Goal: Task Accomplishment & Management: Use online tool/utility

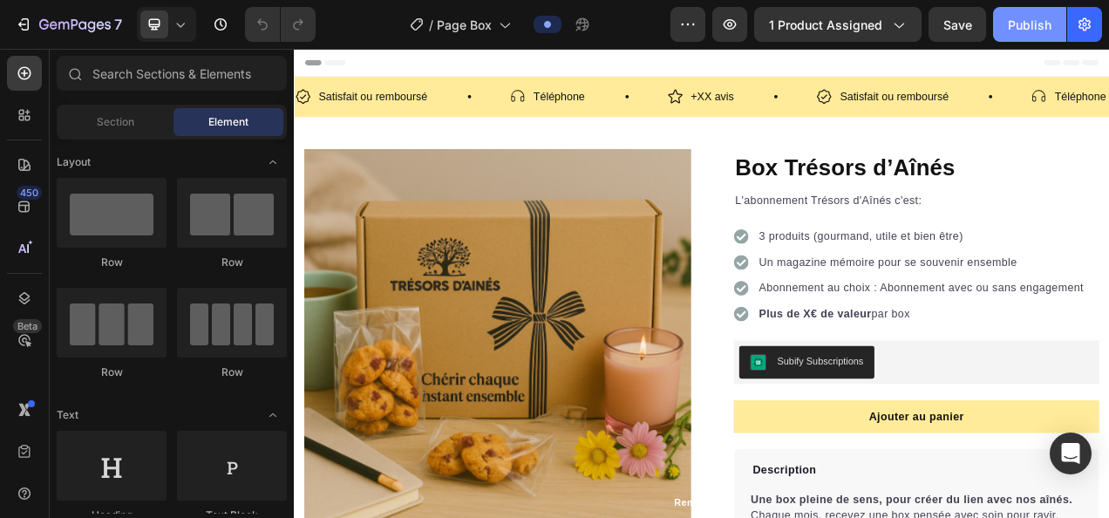
click at [1008, 31] on button "Publish" at bounding box center [1029, 24] width 73 height 35
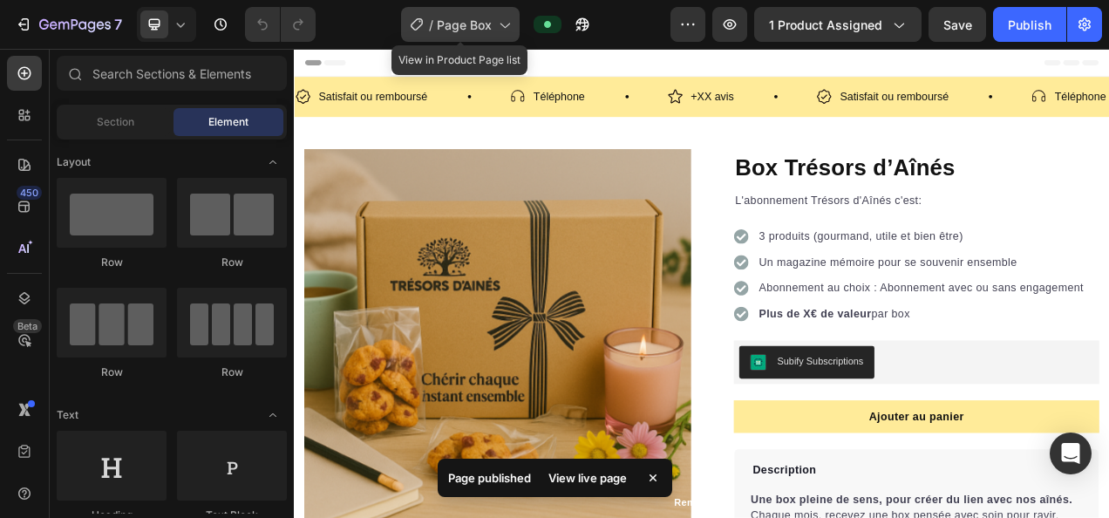
click at [468, 24] on span "Page Box" at bounding box center [464, 25] width 55 height 18
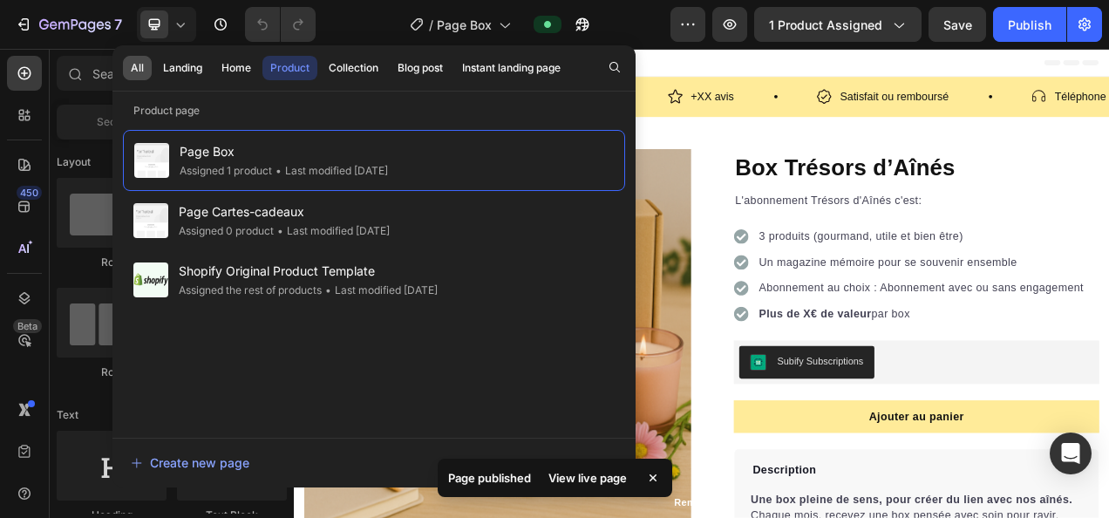
click at [142, 65] on div "All" at bounding box center [137, 68] width 13 height 16
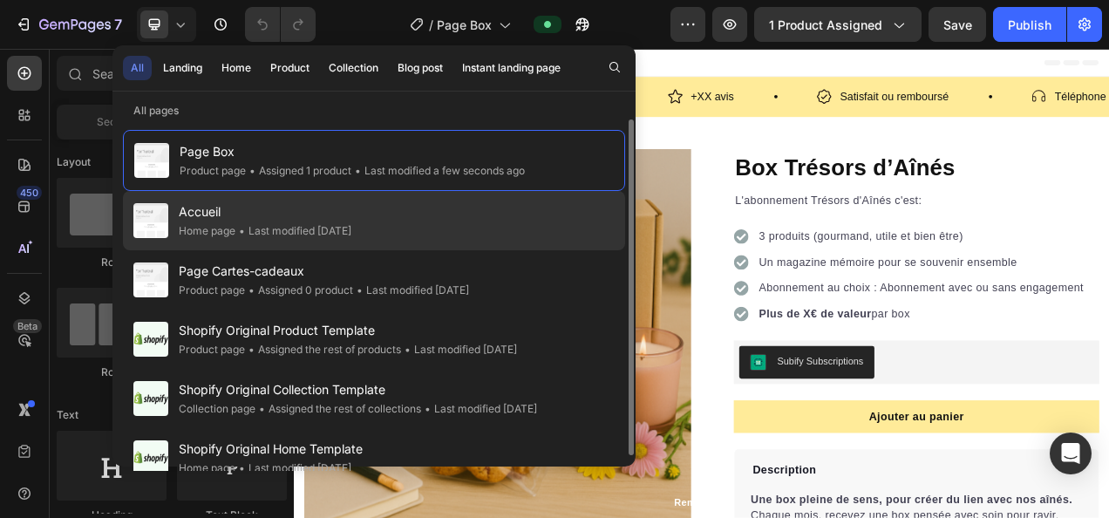
click at [265, 235] on div "• Last modified 2 days ago" at bounding box center [293, 230] width 116 height 17
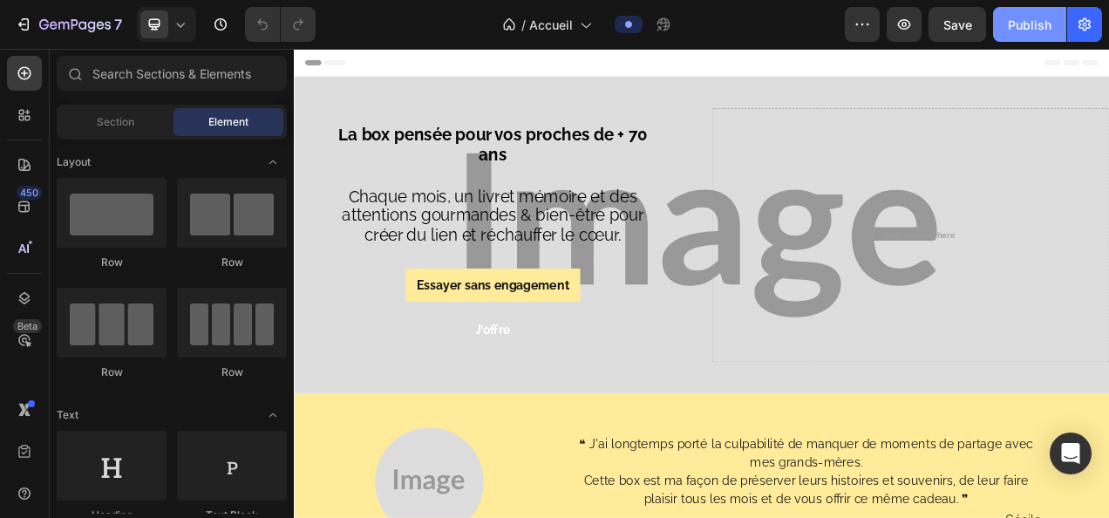
click at [1021, 31] on div "Publish" at bounding box center [1030, 25] width 44 height 18
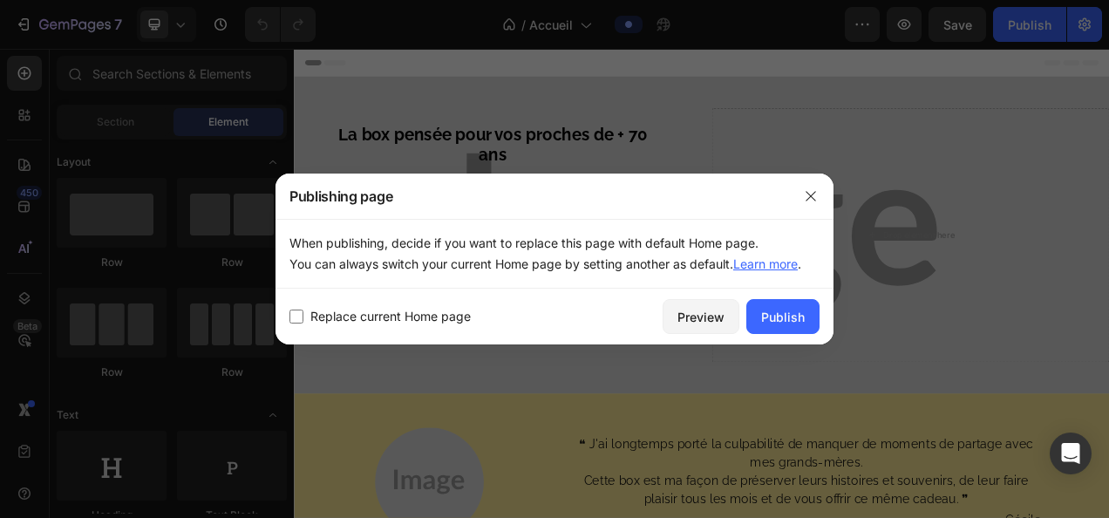
click at [429, 316] on span "Replace current Home page" at bounding box center [390, 316] width 160 height 21
checkbox input "true"
click at [761, 322] on button "Publish" at bounding box center [783, 316] width 73 height 35
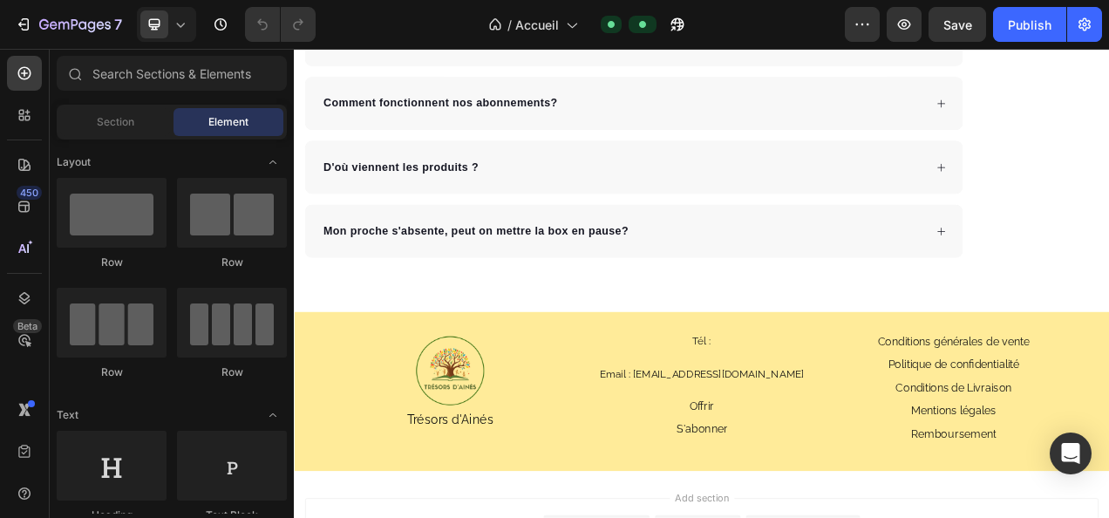
scroll to position [4527, 0]
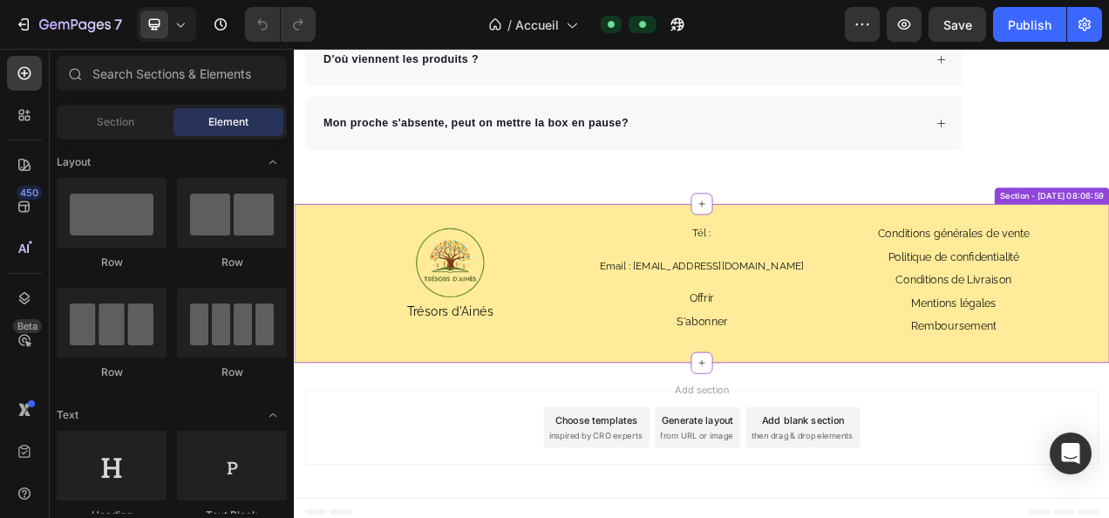
click at [806, 361] on p "Offrir" at bounding box center [817, 368] width 31 height 17
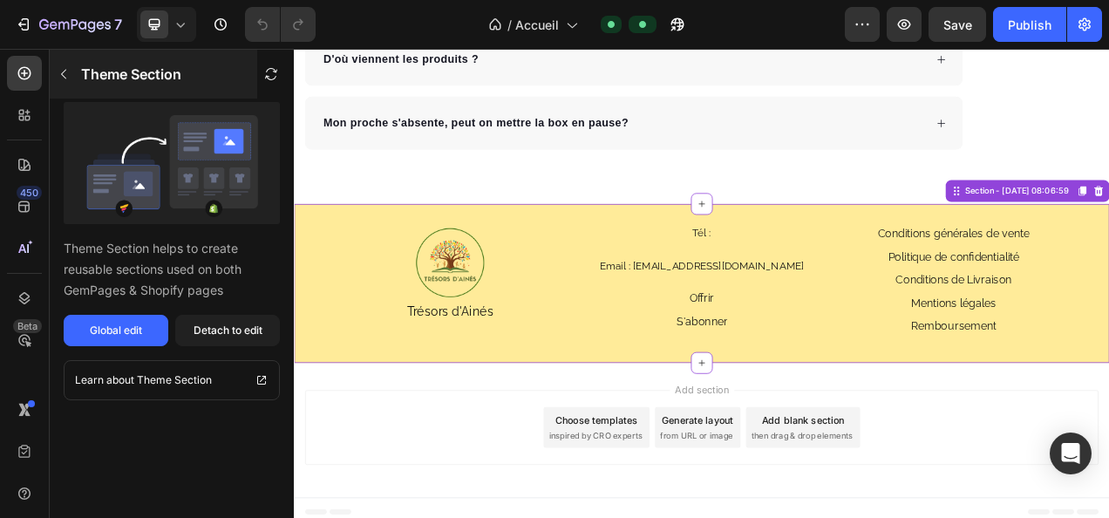
click at [66, 77] on icon "button" at bounding box center [64, 74] width 14 height 14
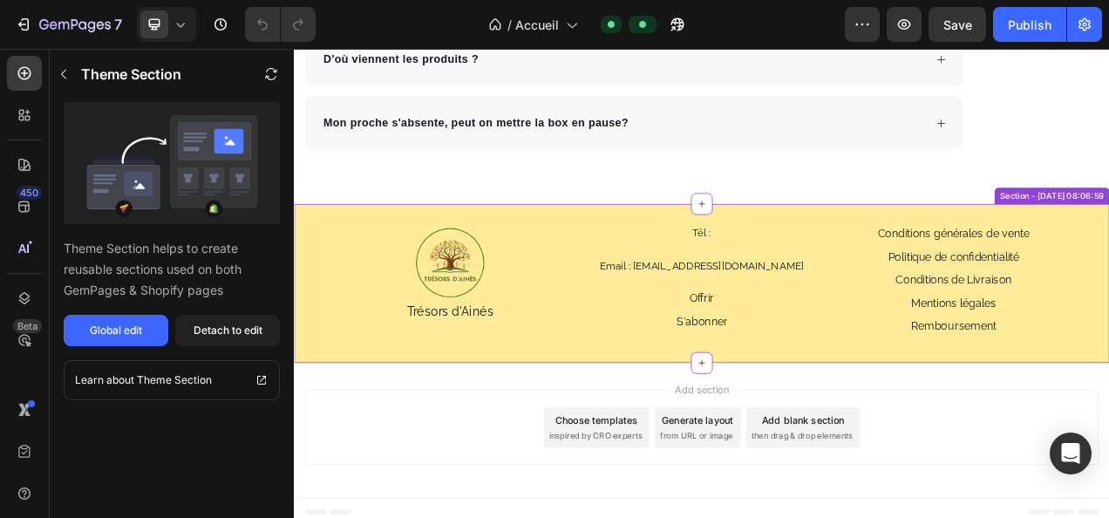
click at [805, 390] on p "S'abonner" at bounding box center [816, 398] width 65 height 17
click at [804, 392] on p "S'abonner" at bounding box center [816, 398] width 65 height 17
click at [805, 365] on p "Offrir" at bounding box center [817, 368] width 31 height 17
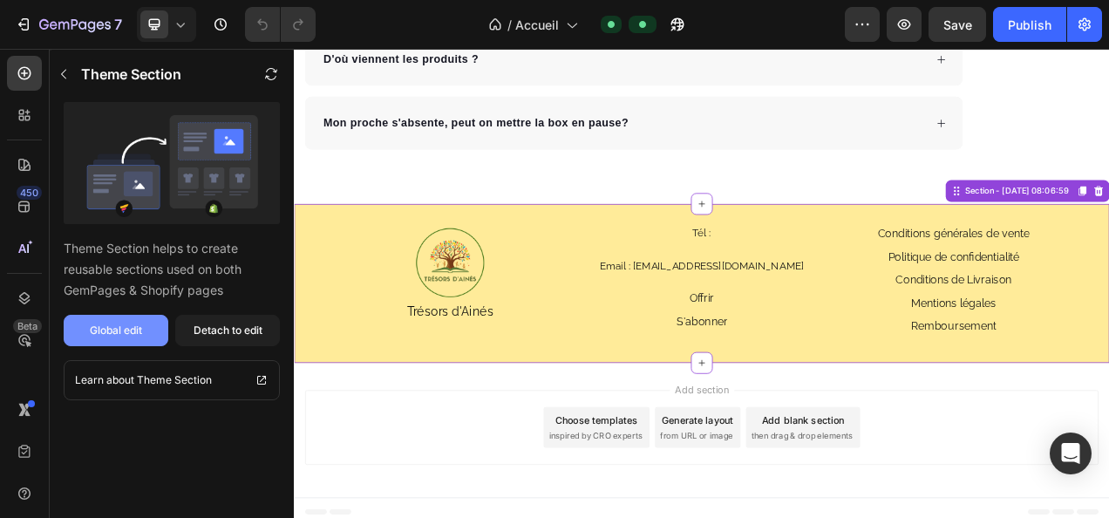
click at [144, 324] on button "Global edit" at bounding box center [116, 330] width 105 height 31
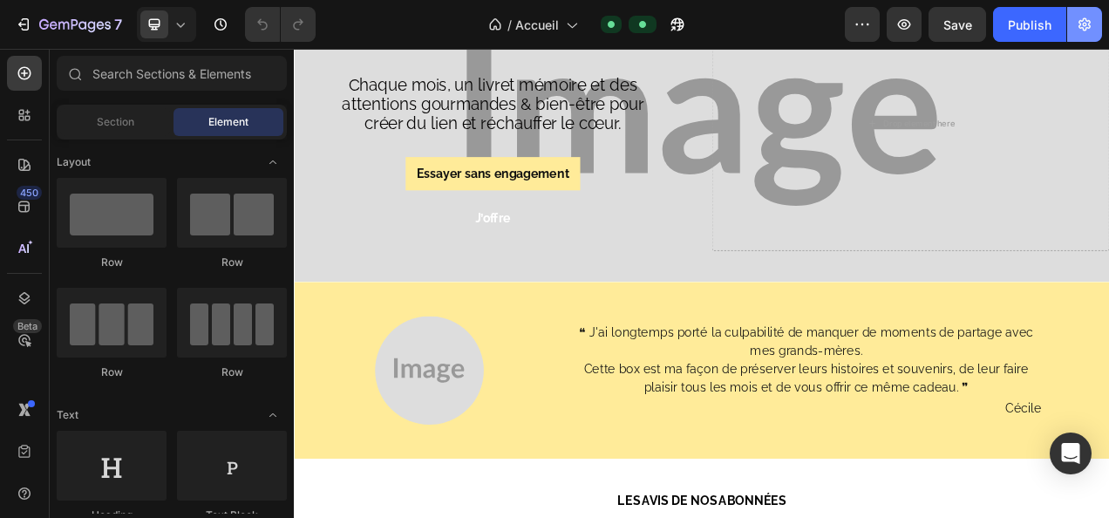
scroll to position [0, 0]
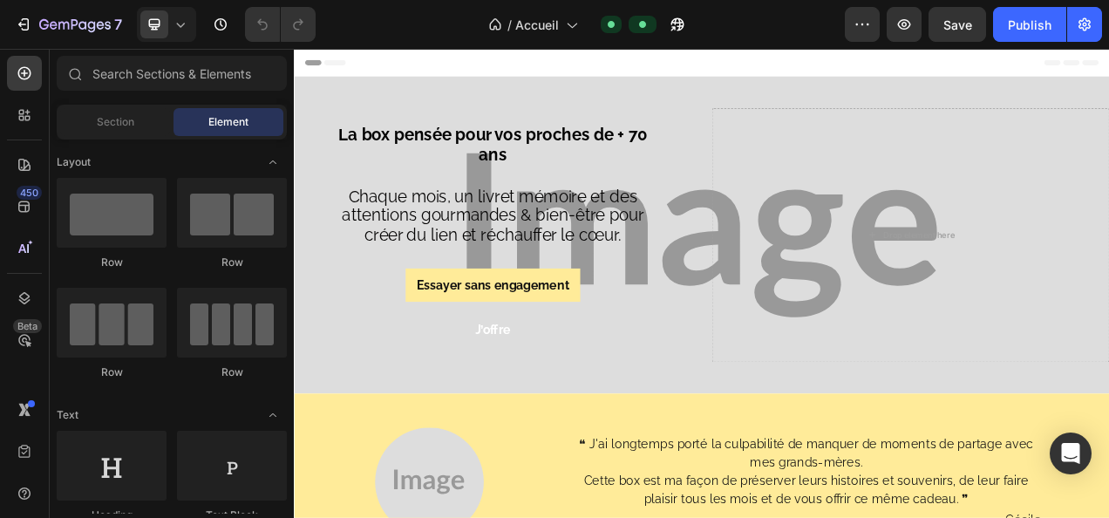
click at [415, 68] on div "Header" at bounding box center [817, 66] width 1019 height 35
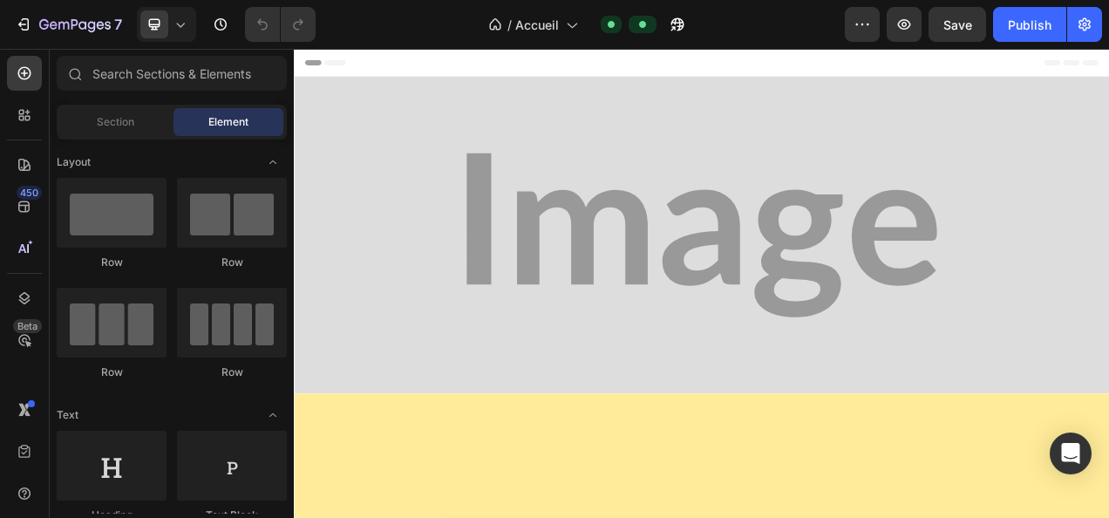
scroll to position [3808, 0]
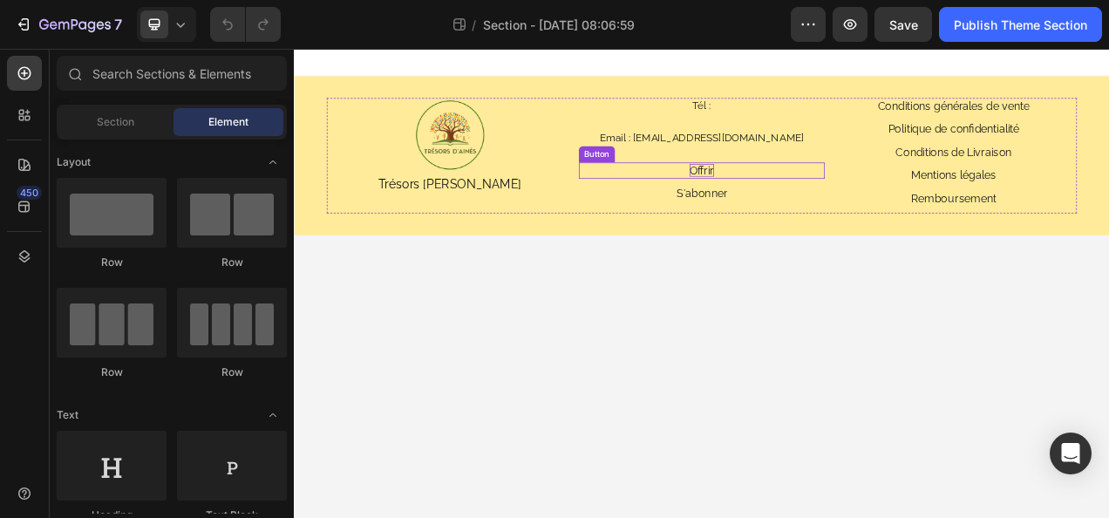
click at [818, 207] on p "Offrir" at bounding box center [817, 204] width 31 height 17
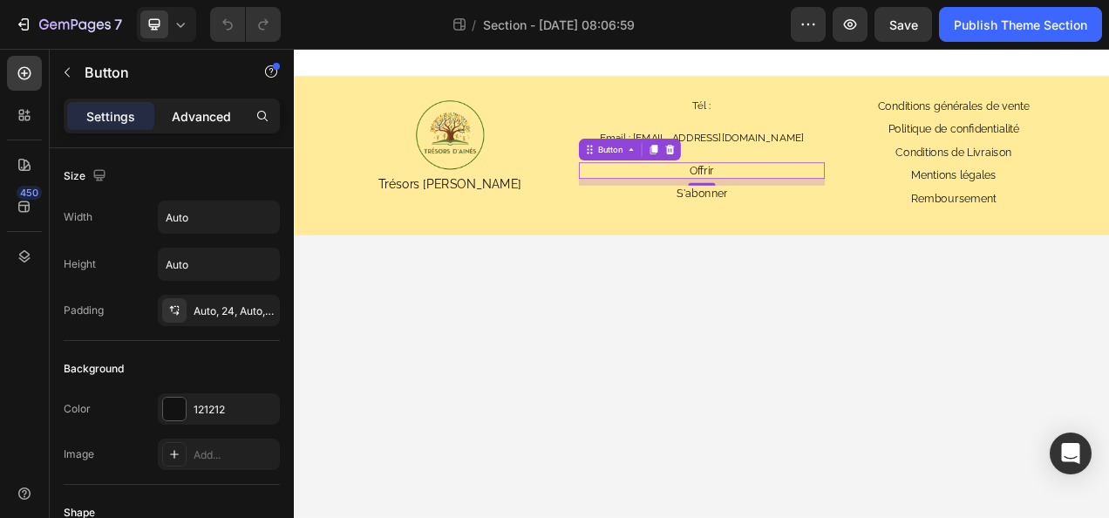
click at [197, 111] on p "Advanced" at bounding box center [201, 116] width 59 height 18
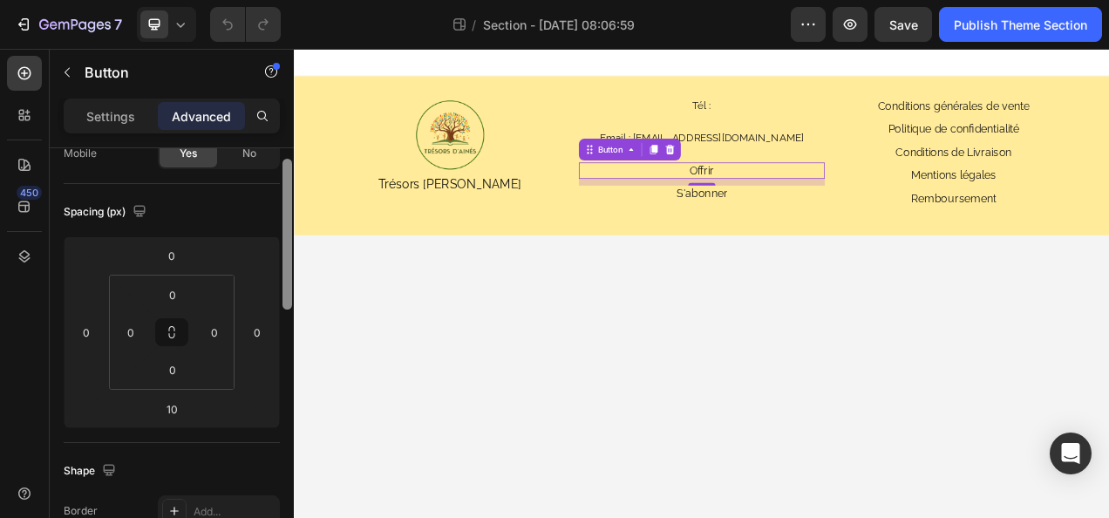
scroll to position [363, 0]
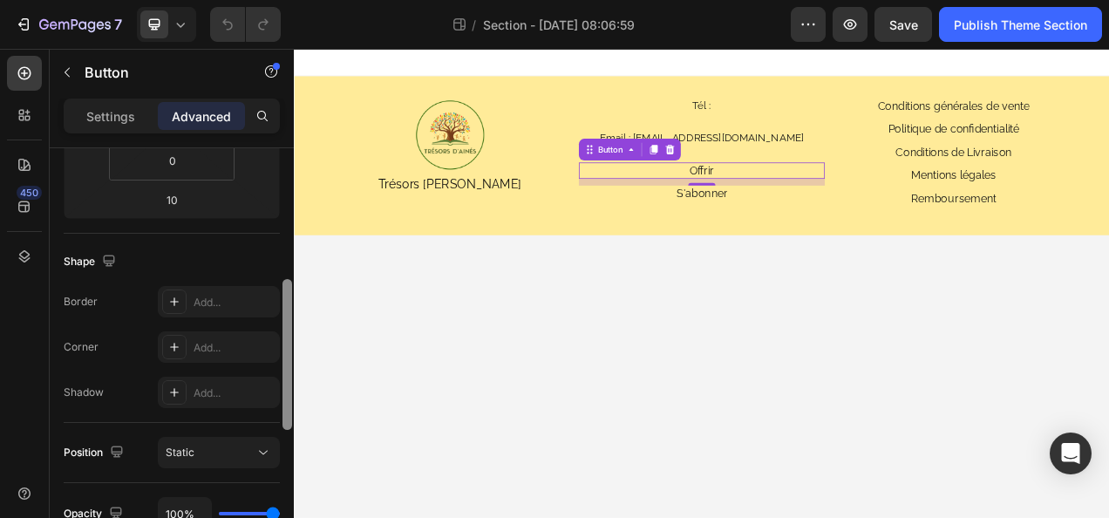
drag, startPoint x: 580, startPoint y: 220, endPoint x: 296, endPoint y: 458, distance: 370.9
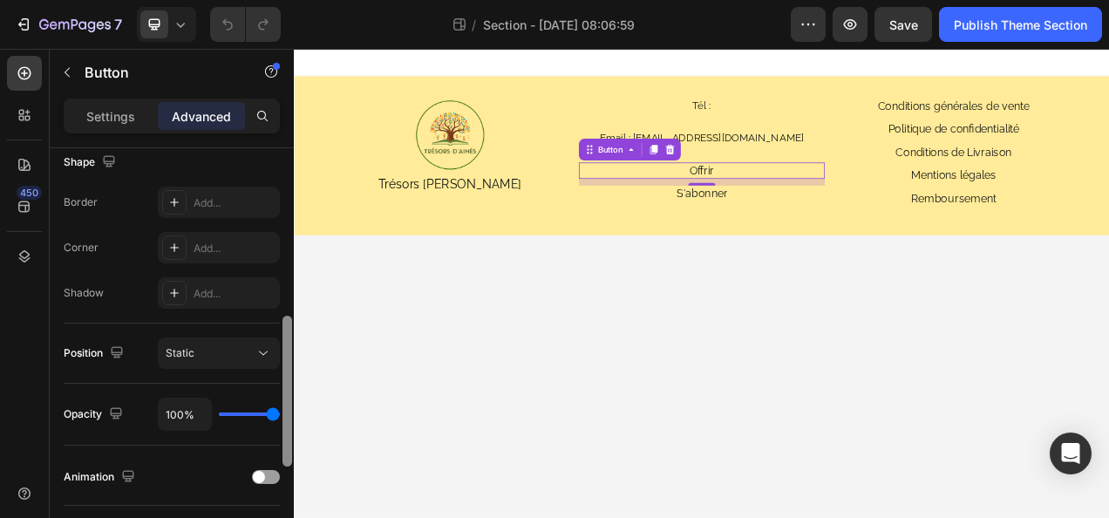
click at [285, 338] on div at bounding box center [288, 391] width 10 height 151
click at [96, 110] on p "Settings" at bounding box center [110, 116] width 49 height 18
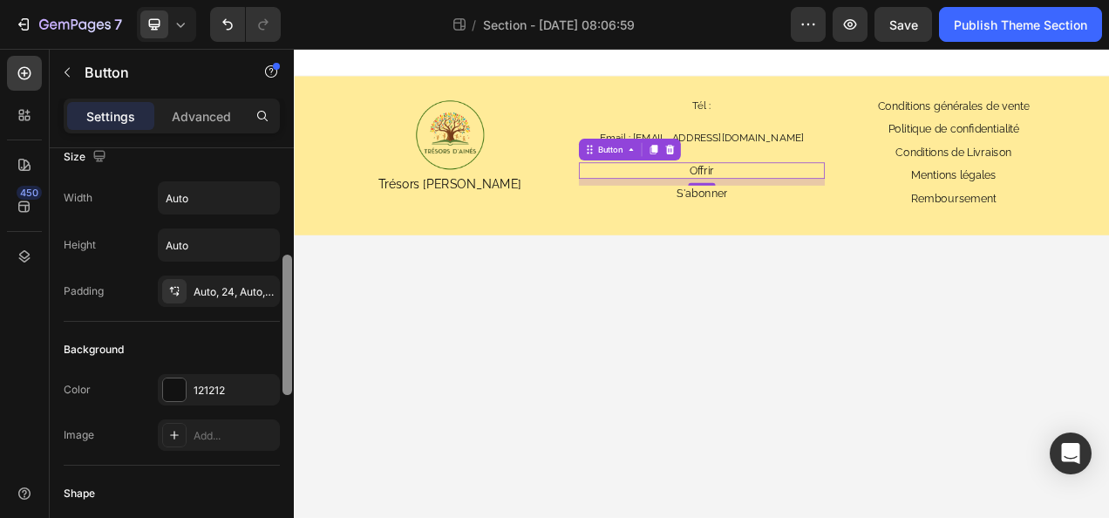
scroll to position [0, 0]
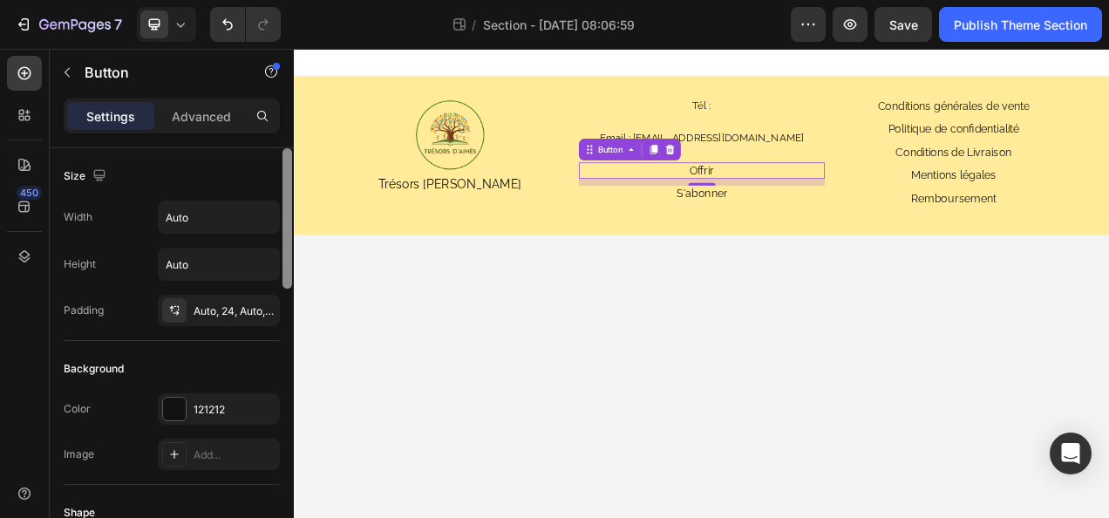
drag, startPoint x: 290, startPoint y: 331, endPoint x: 281, endPoint y: 157, distance: 174.7
click at [281, 157] on div at bounding box center [287, 358] width 13 height 420
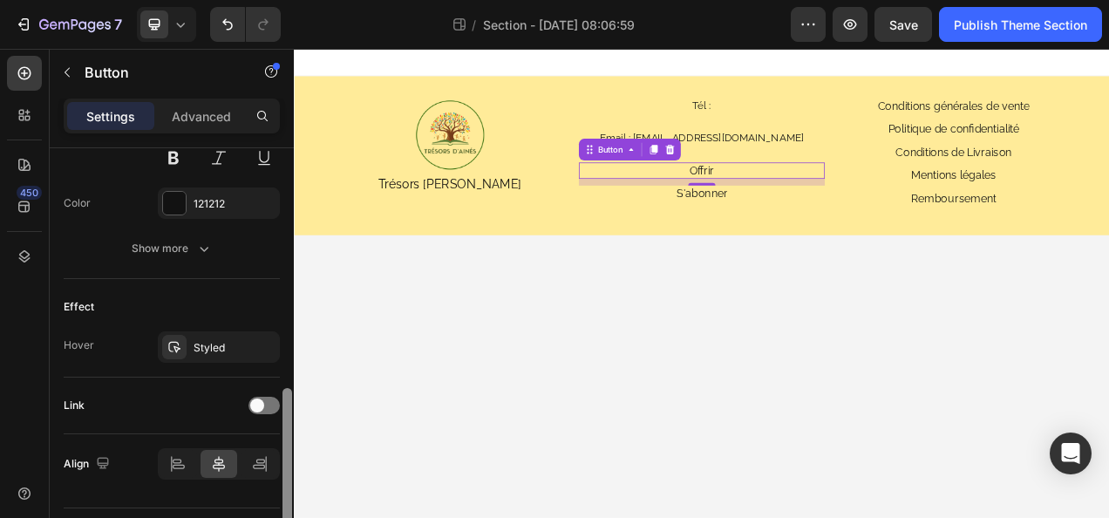
drag, startPoint x: 285, startPoint y: 172, endPoint x: 293, endPoint y: 442, distance: 270.5
click at [293, 442] on div at bounding box center [287, 340] width 13 height 420
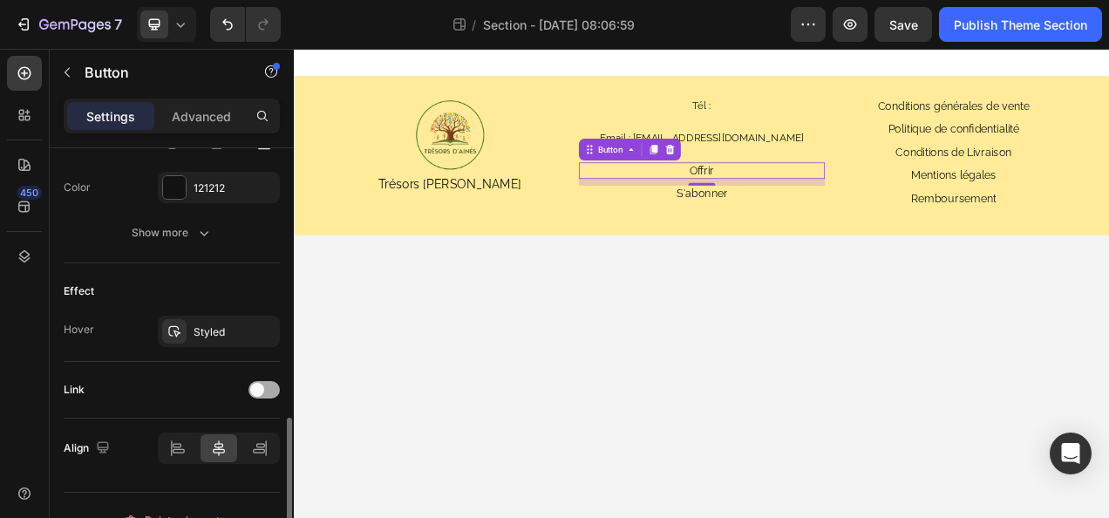
click at [275, 381] on div at bounding box center [264, 389] width 31 height 17
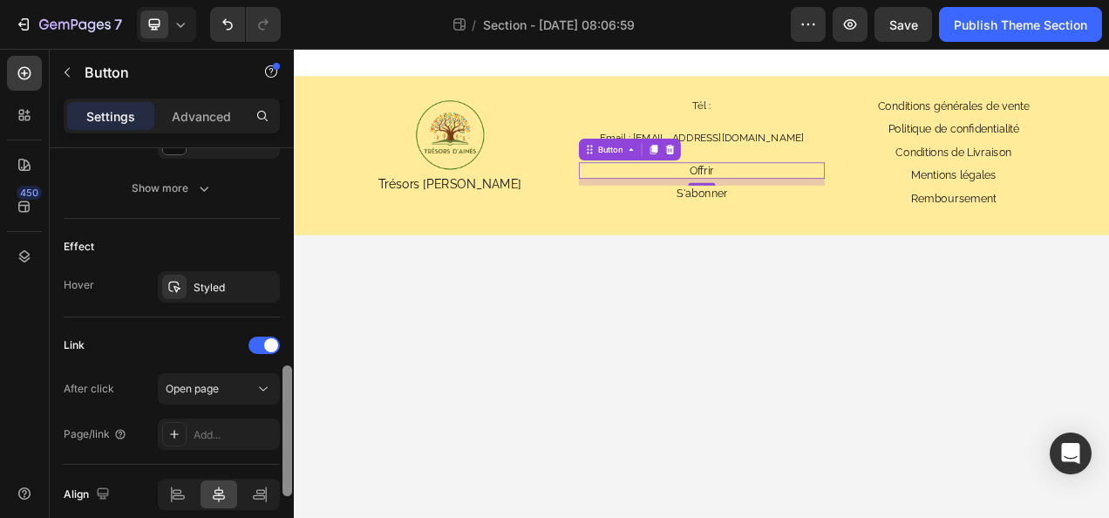
drag, startPoint x: 289, startPoint y: 418, endPoint x: 290, endPoint y: 437, distance: 19.2
click at [290, 437] on div at bounding box center [288, 430] width 10 height 131
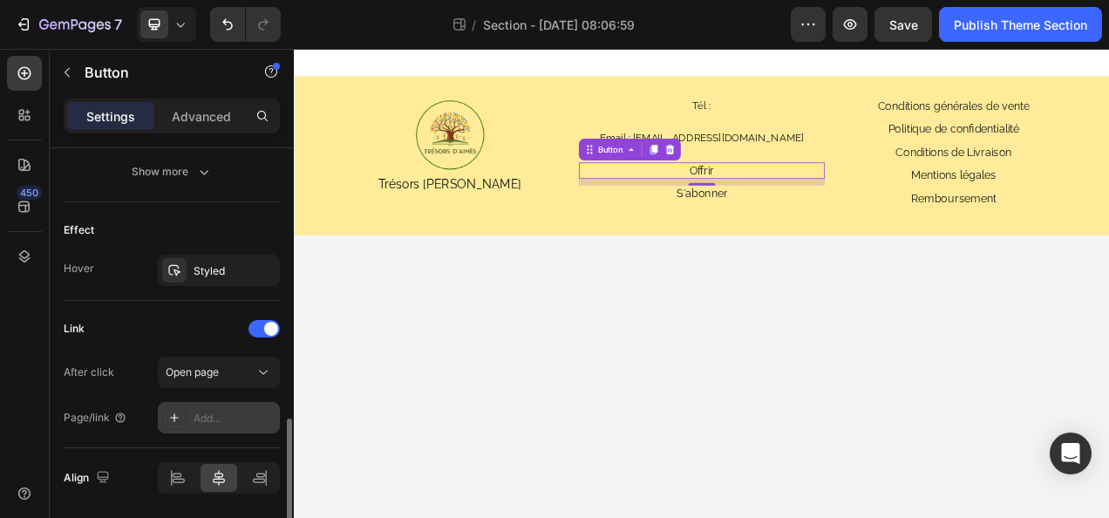
click at [205, 411] on div "Add..." at bounding box center [235, 419] width 82 height 16
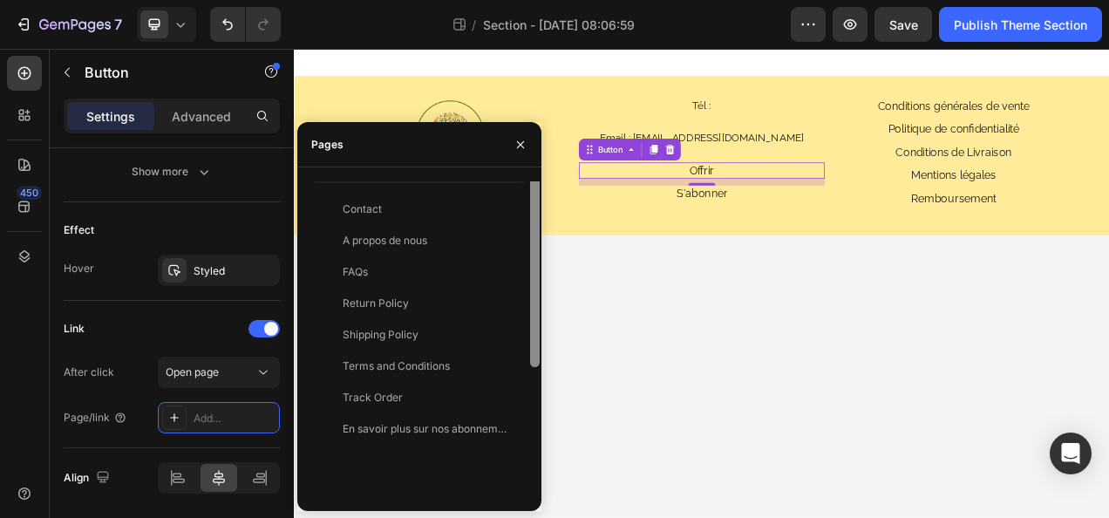
scroll to position [0, 0]
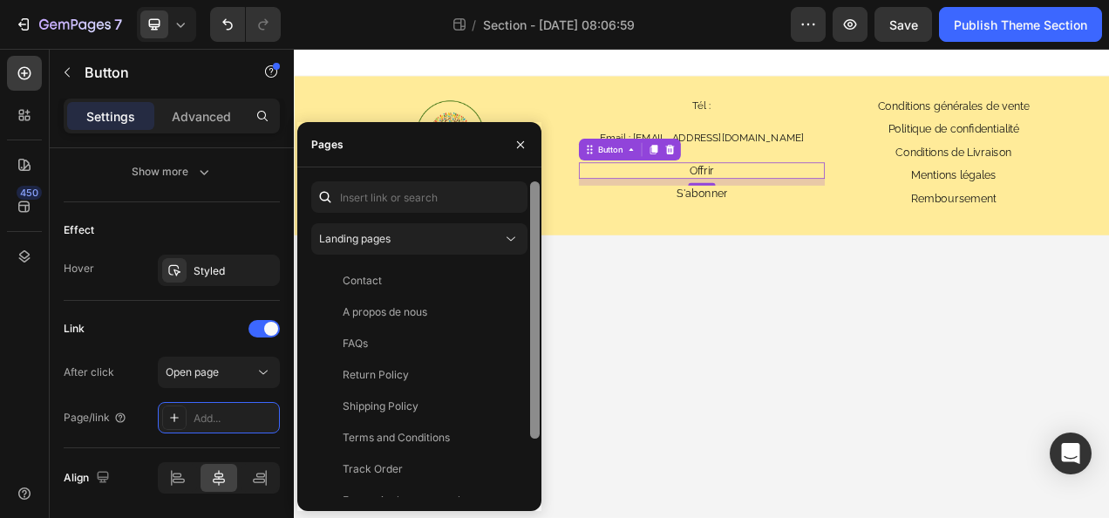
drag, startPoint x: 536, startPoint y: 333, endPoint x: 532, endPoint y: 270, distance: 63.8
click at [532, 270] on div at bounding box center [535, 309] width 10 height 257
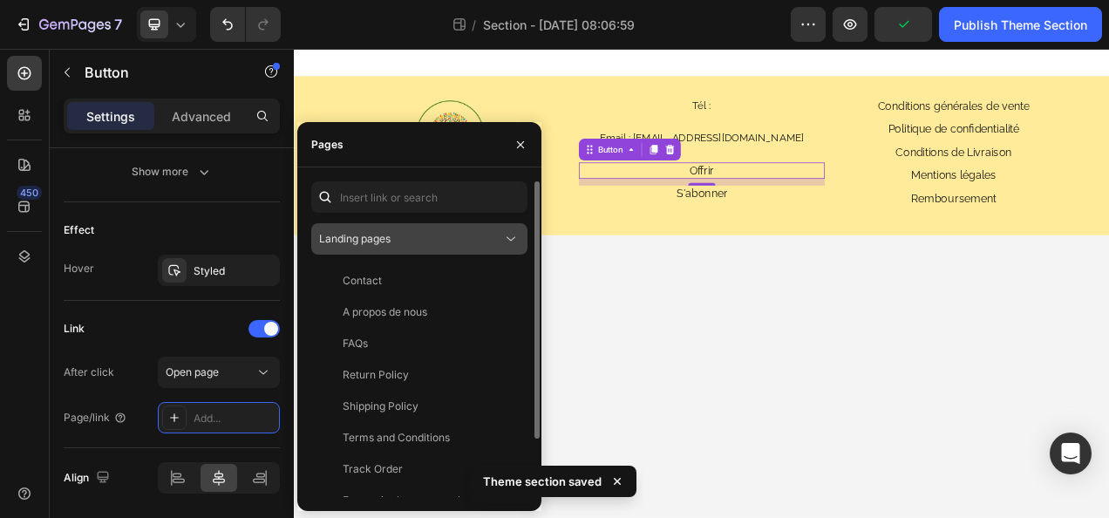
click at [433, 239] on div "Landing pages" at bounding box center [410, 239] width 183 height 16
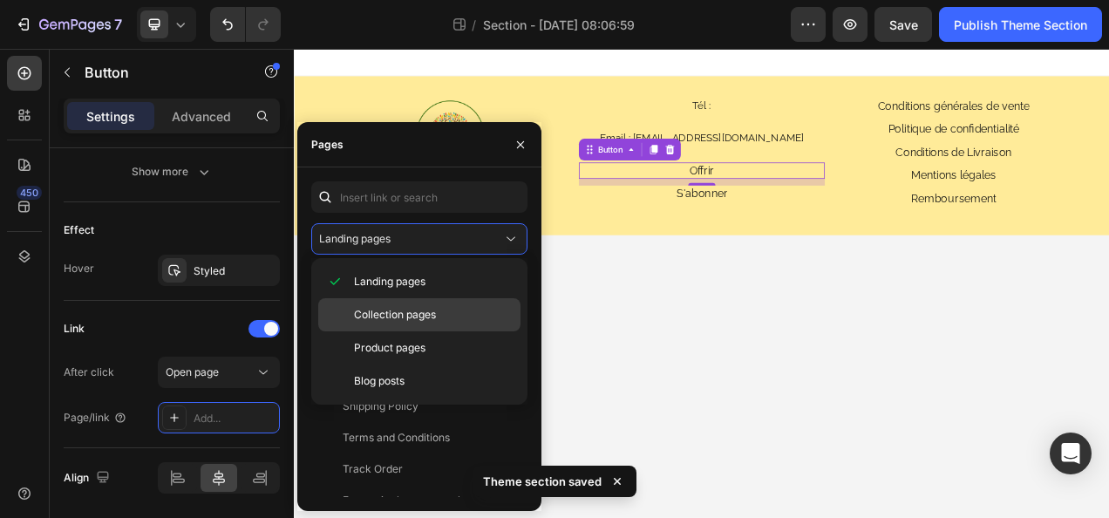
click at [436, 308] on span "Collection pages" at bounding box center [395, 315] width 82 height 16
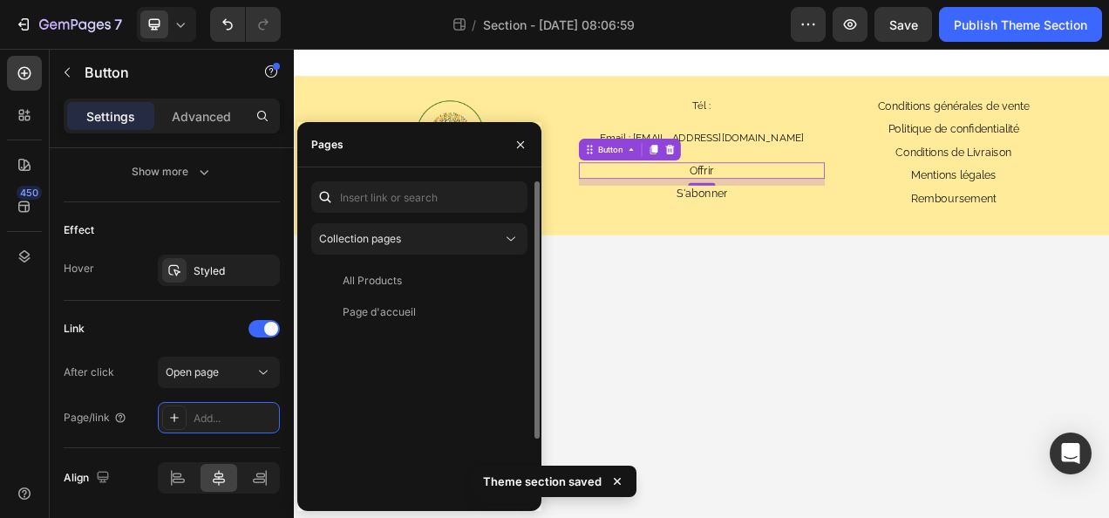
click at [335, 219] on div "Collection pages All Products View Page d'accueil View" at bounding box center [419, 374] width 216 height 387
click at [343, 232] on span "Collection pages" at bounding box center [360, 238] width 82 height 13
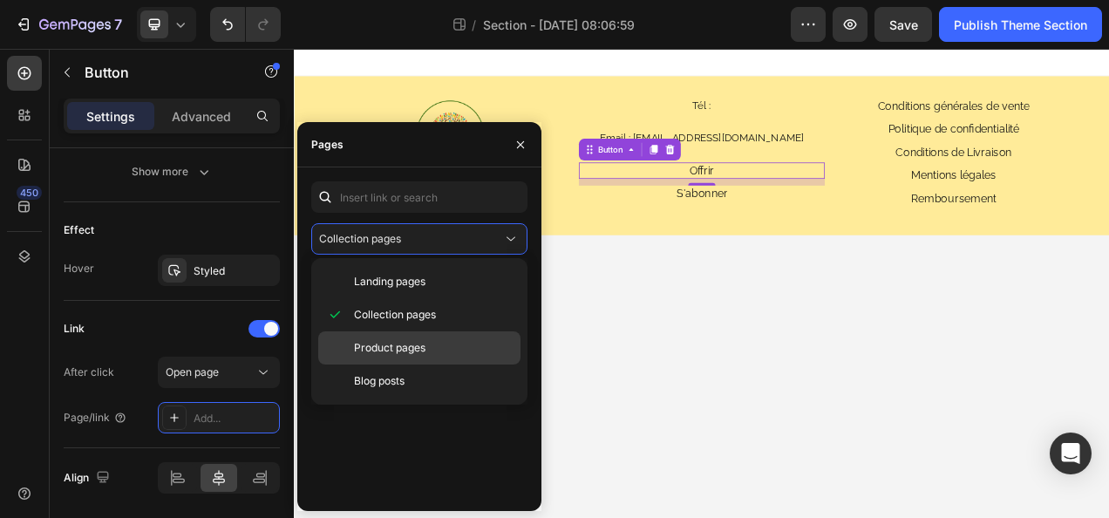
click at [375, 365] on div "Product pages" at bounding box center [419, 381] width 202 height 33
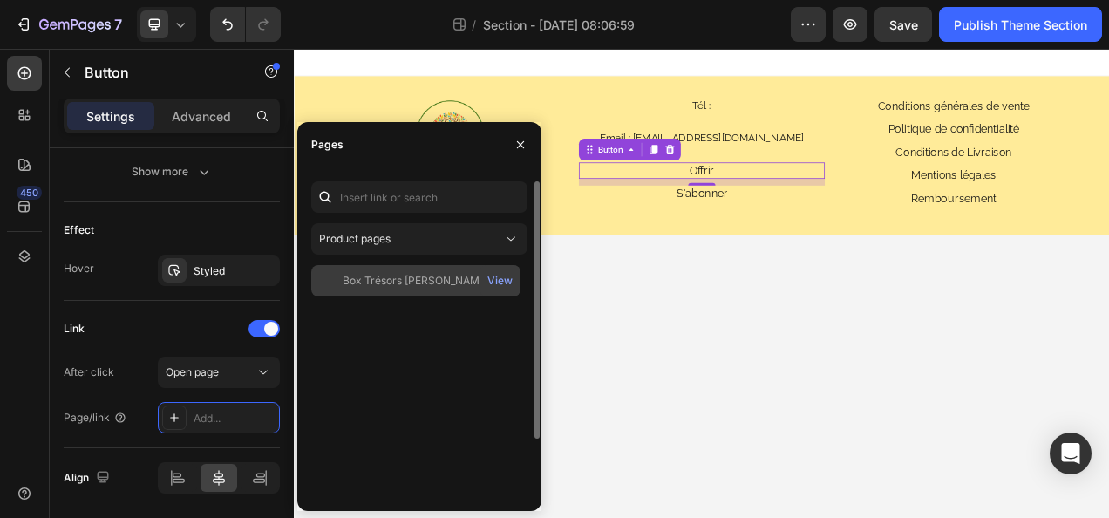
click at [391, 286] on div "Box Trésors d’Aînés" at bounding box center [416, 281] width 147 height 16
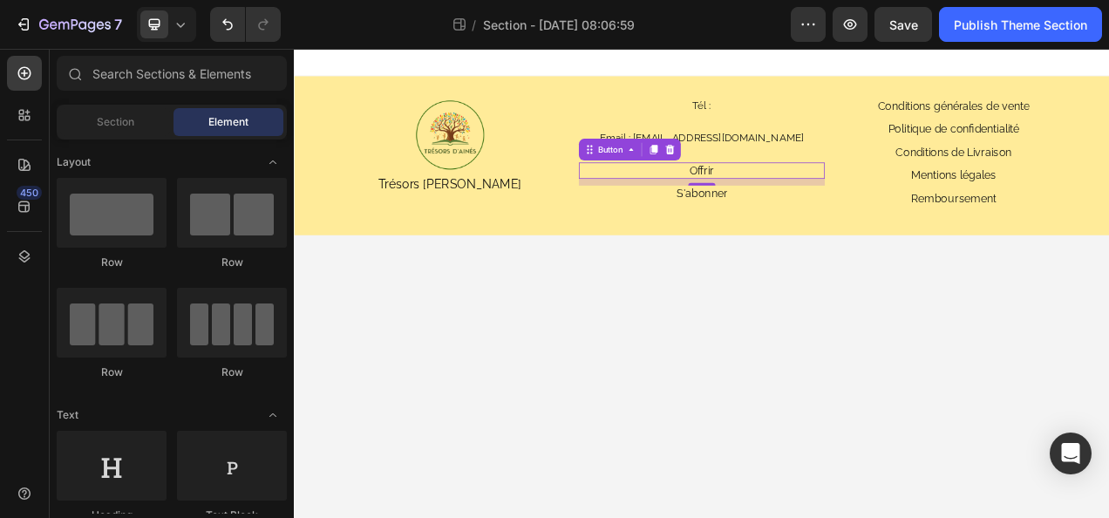
click at [730, 443] on body "Image Trésors d'Ainés Text Block Tél : Heading Email : tresorsdaines@gmail.com …" at bounding box center [817, 350] width 1047 height 602
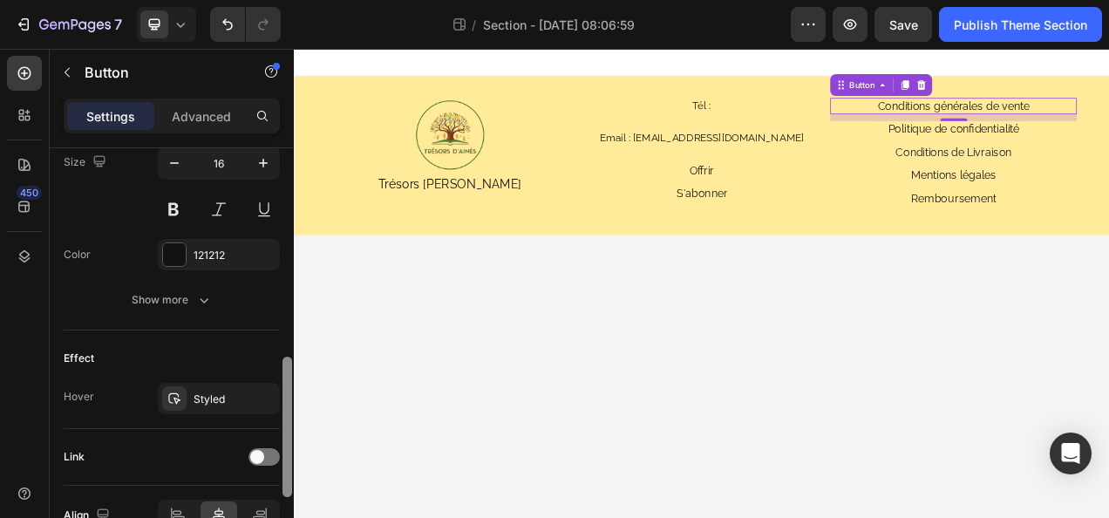
drag, startPoint x: 290, startPoint y: 176, endPoint x: 283, endPoint y: 427, distance: 251.3
click at [283, 427] on div at bounding box center [288, 427] width 10 height 140
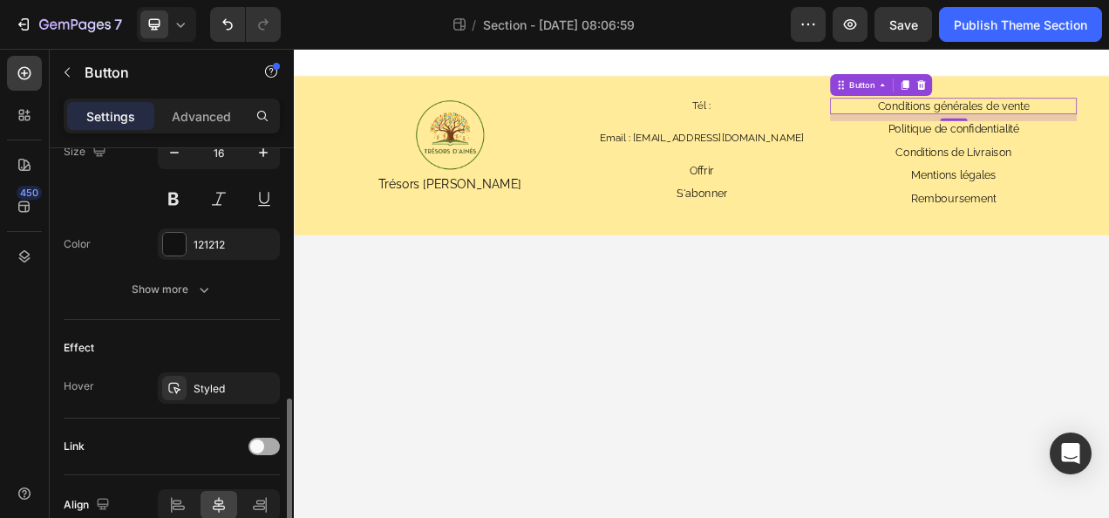
click at [271, 450] on div at bounding box center [264, 446] width 31 height 17
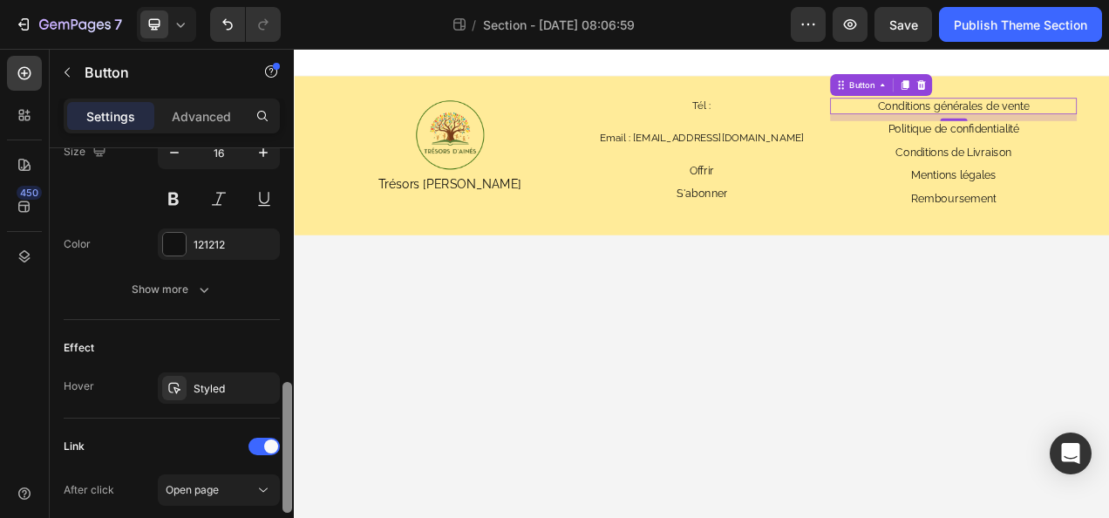
scroll to position [816, 0]
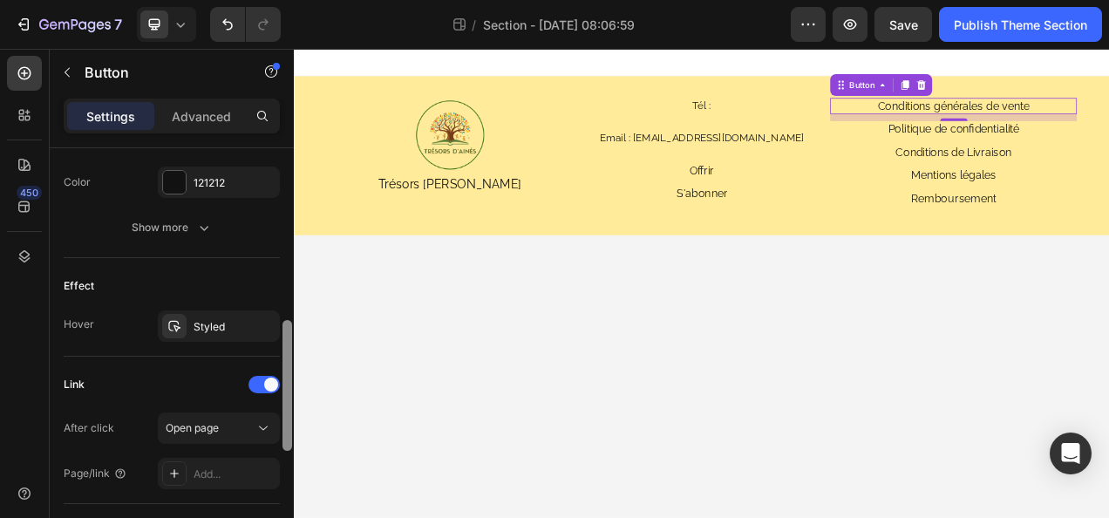
drag, startPoint x: 288, startPoint y: 436, endPoint x: 288, endPoint y: 465, distance: 28.8
click at [289, 451] on div at bounding box center [288, 385] width 10 height 131
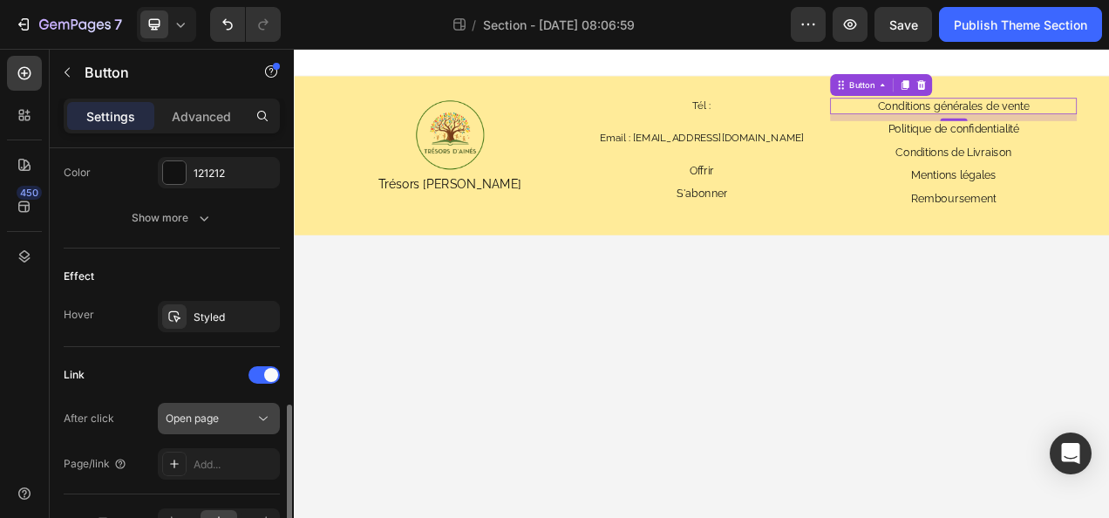
click at [200, 420] on span "Open page" at bounding box center [192, 419] width 53 height 16
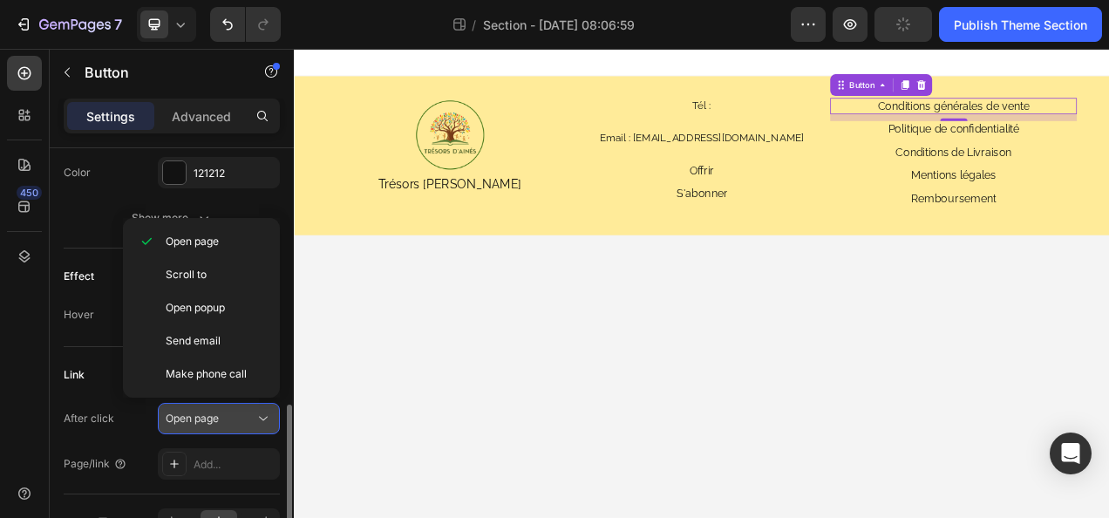
click at [200, 420] on span "Open page" at bounding box center [192, 419] width 53 height 16
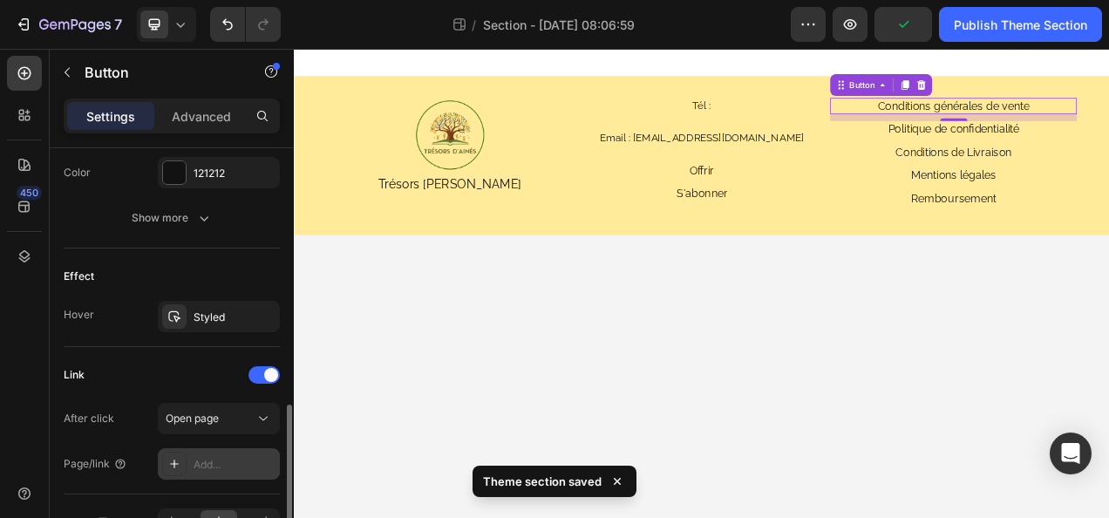
click at [235, 471] on div "Add..." at bounding box center [219, 463] width 122 height 31
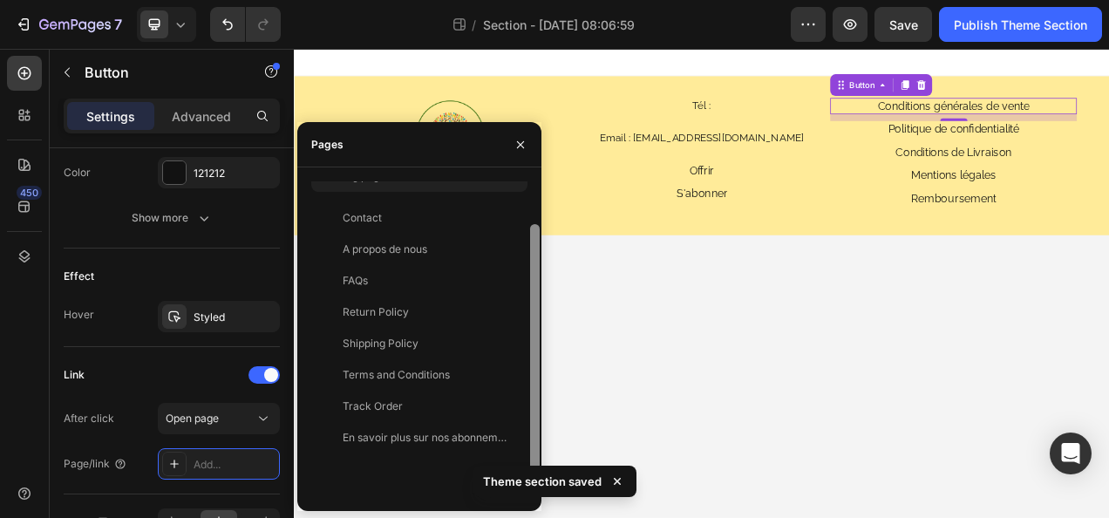
scroll to position [70, 0]
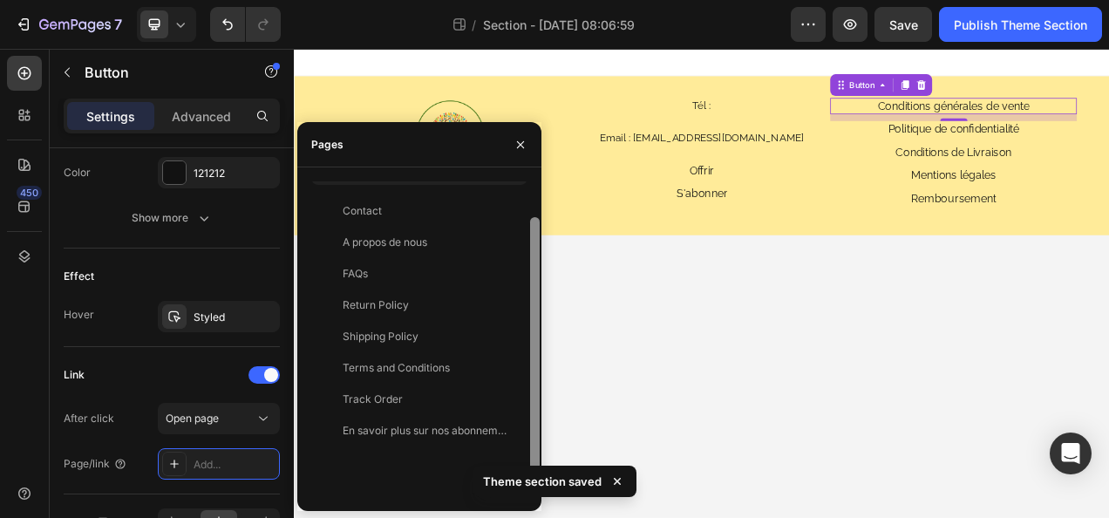
drag, startPoint x: 537, startPoint y: 316, endPoint x: 539, endPoint y: 373, distance: 57.6
click at [539, 373] on div at bounding box center [535, 345] width 10 height 257
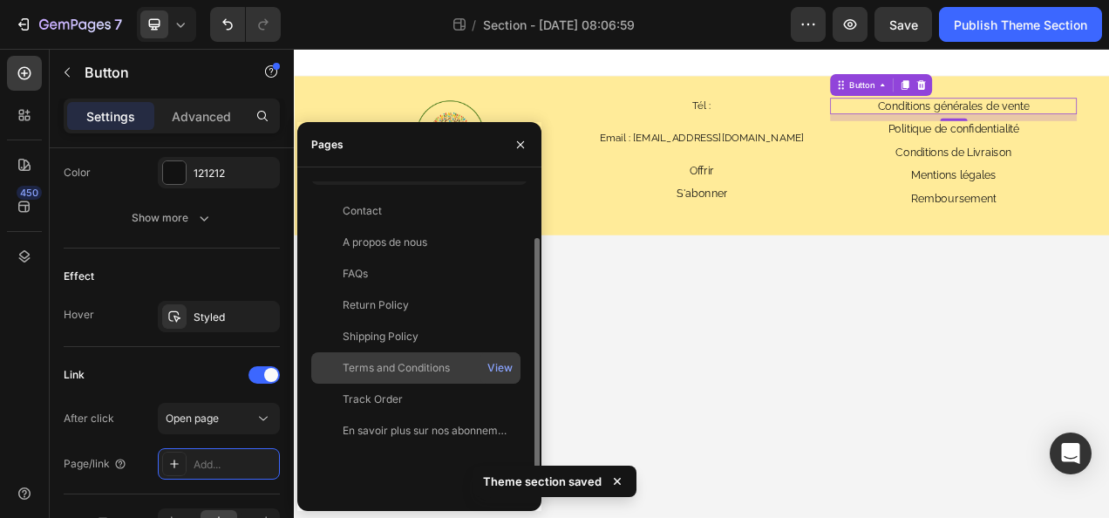
click at [428, 374] on div "Terms and Conditions" at bounding box center [396, 368] width 107 height 16
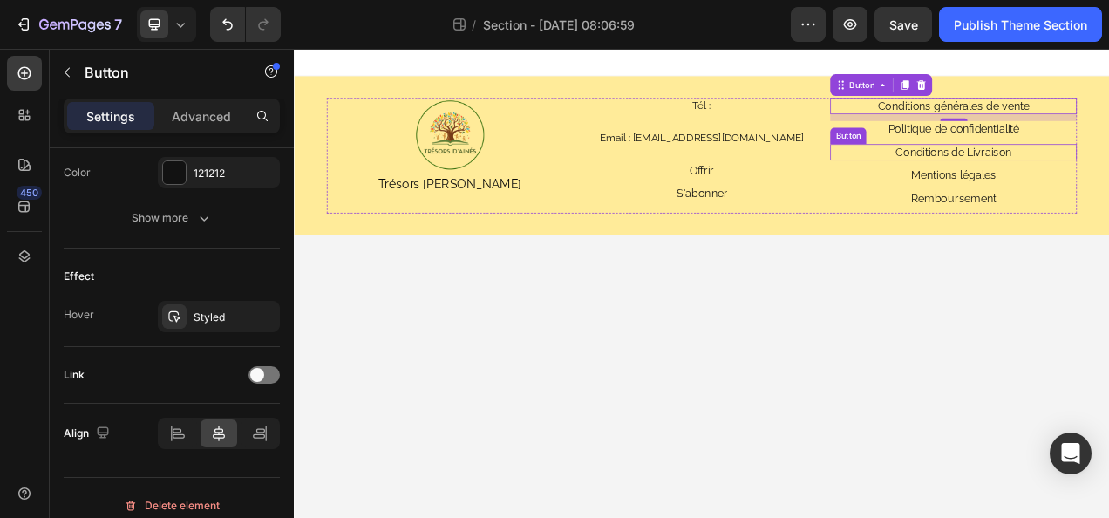
scroll to position [816, 0]
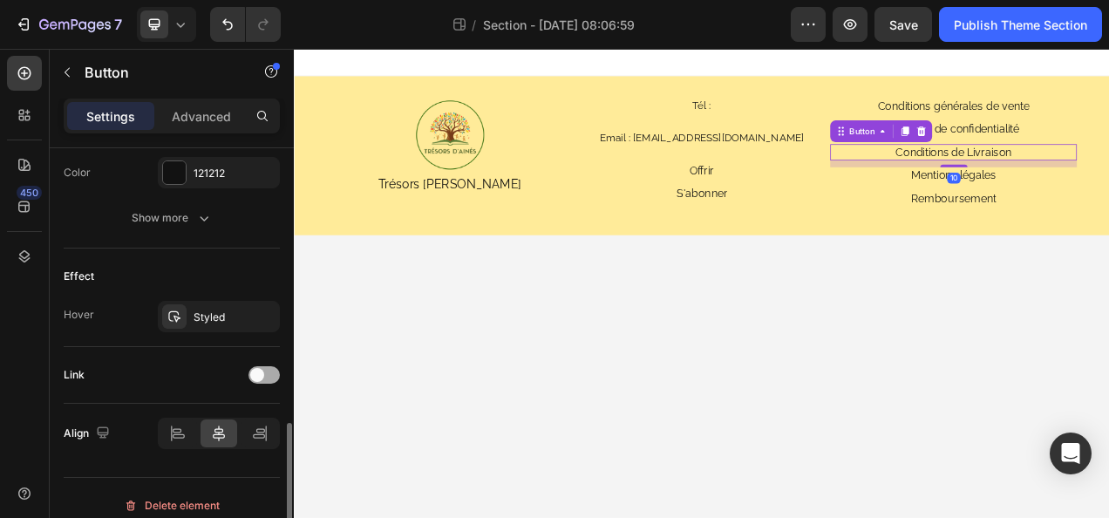
click at [274, 366] on div at bounding box center [264, 374] width 31 height 17
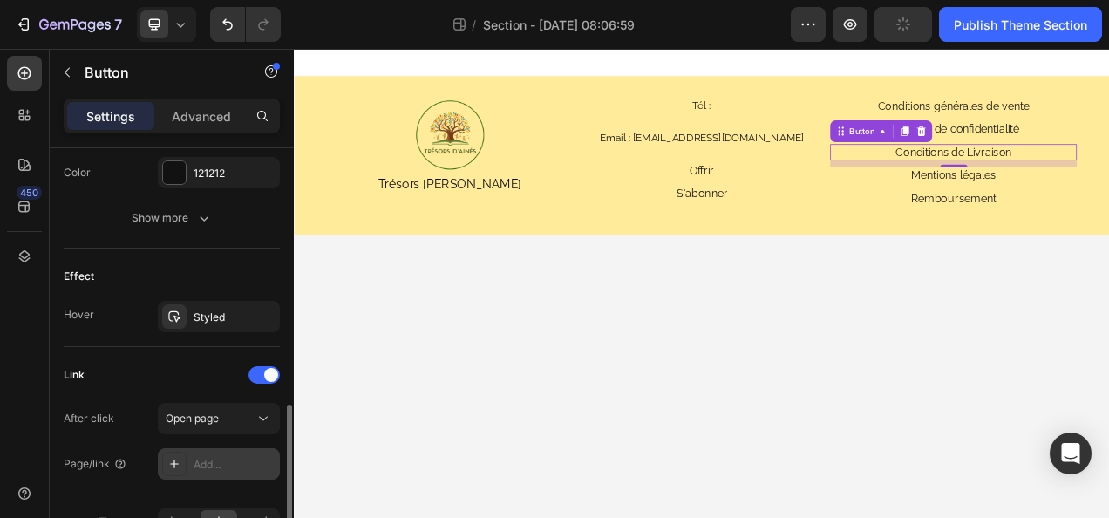
click at [231, 457] on div "Add..." at bounding box center [235, 465] width 82 height 16
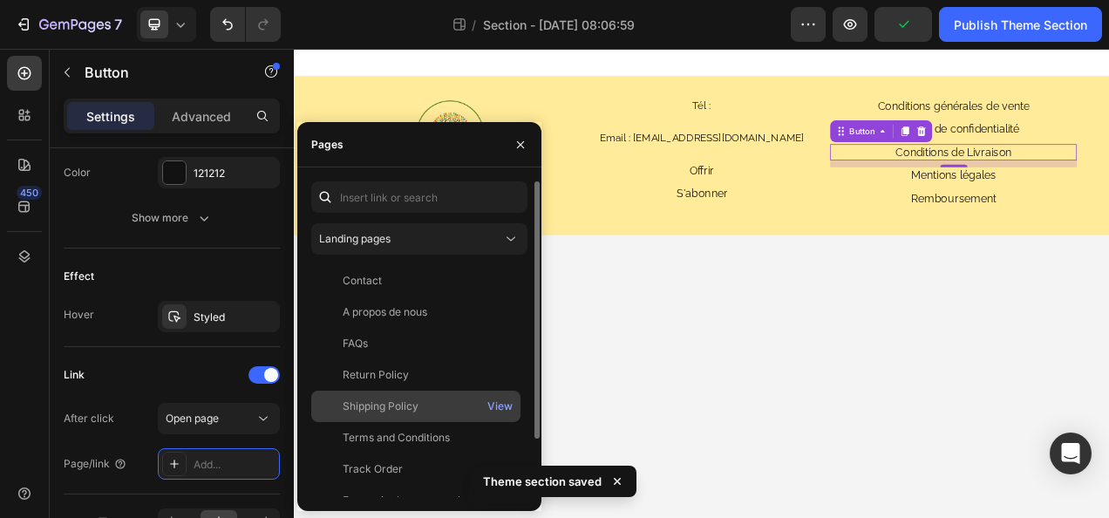
click at [354, 413] on div "Shipping Policy" at bounding box center [381, 407] width 76 height 16
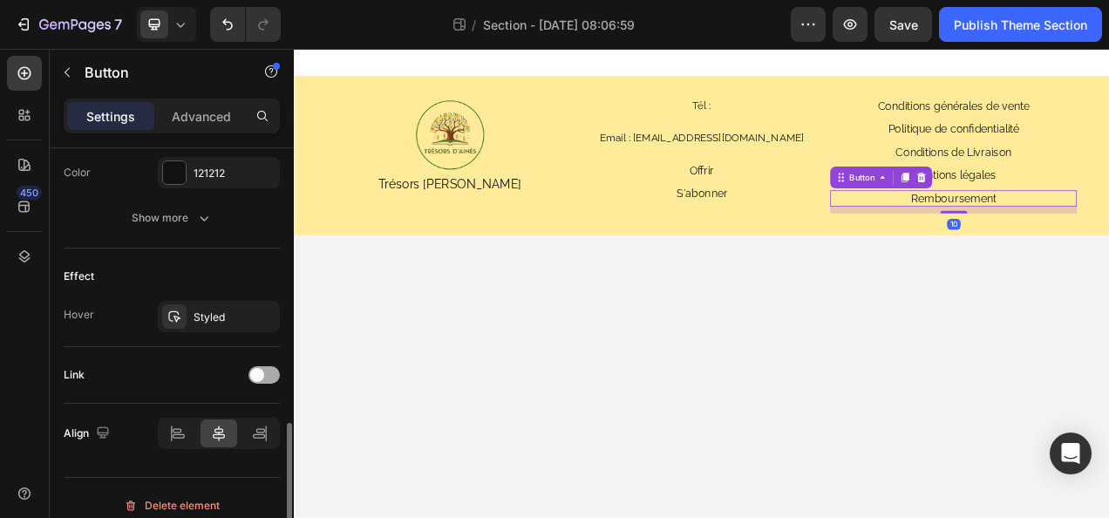
click at [270, 366] on div at bounding box center [264, 374] width 31 height 17
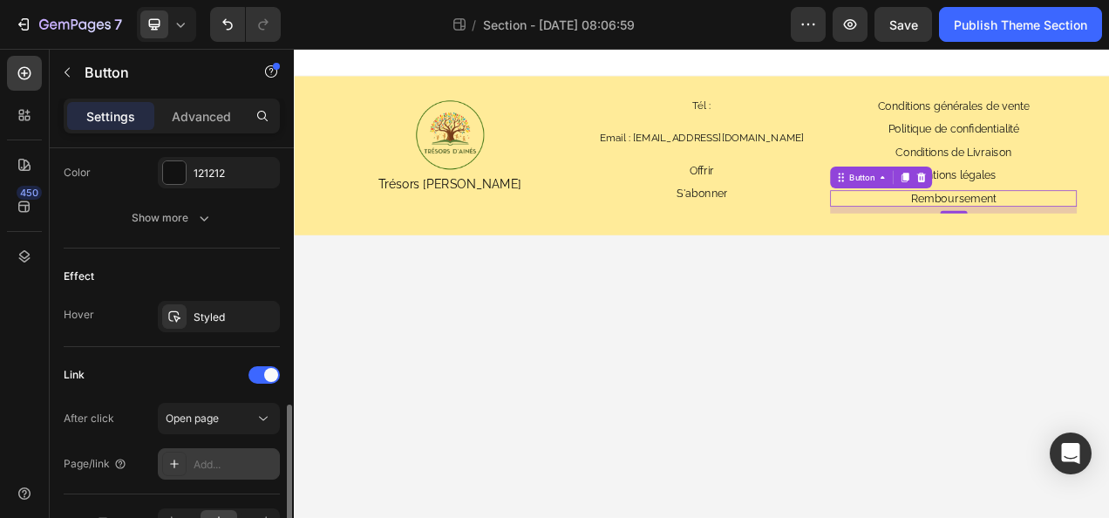
click at [241, 464] on div "Add..." at bounding box center [235, 465] width 82 height 16
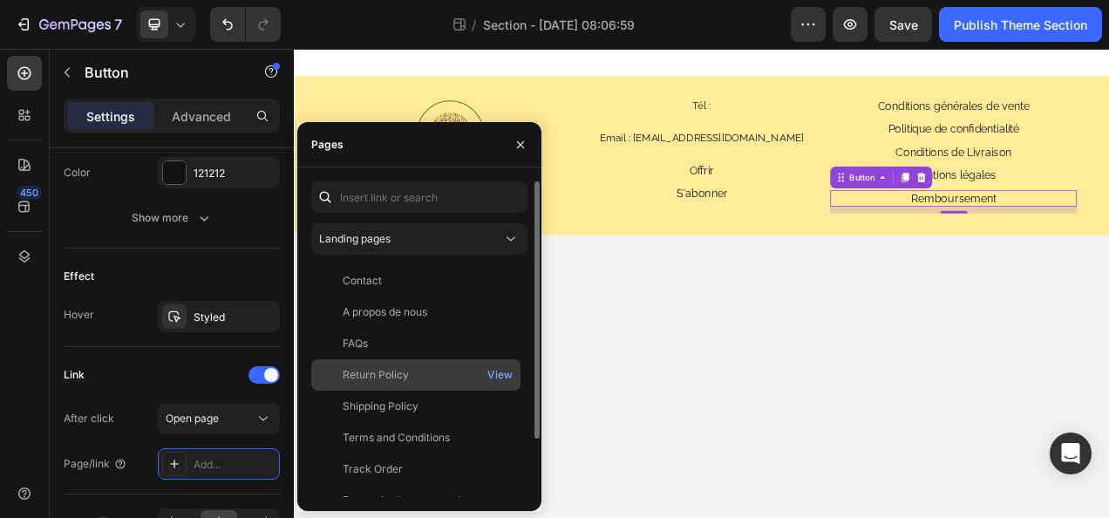
click at [353, 374] on div "Return Policy" at bounding box center [376, 375] width 66 height 16
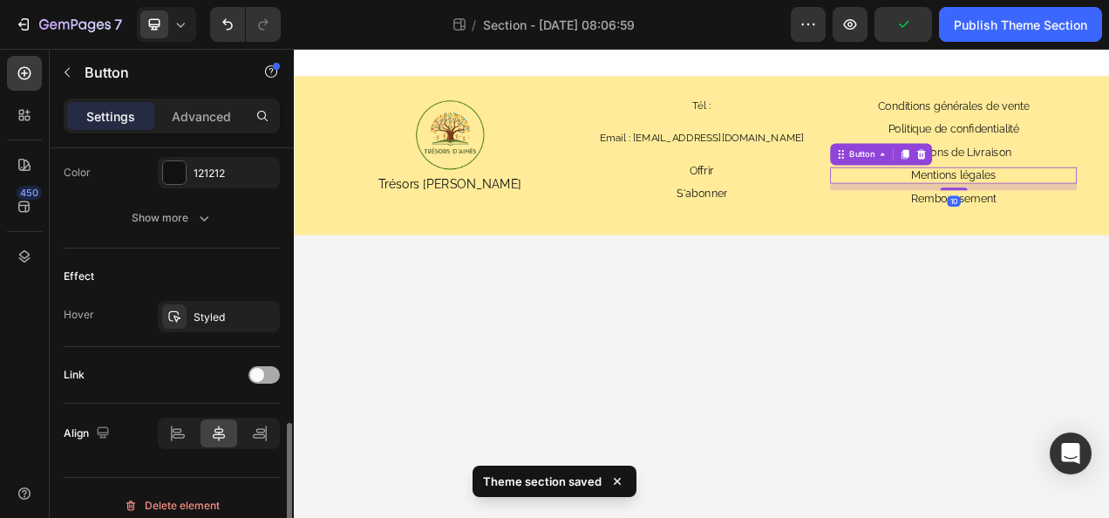
click at [268, 366] on div at bounding box center [264, 374] width 31 height 17
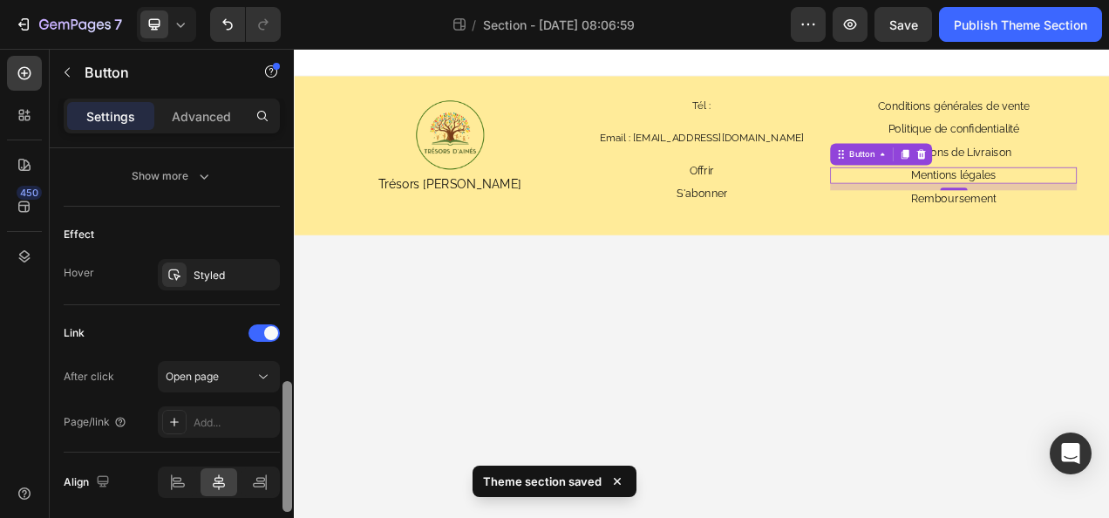
drag, startPoint x: 285, startPoint y: 415, endPoint x: 285, endPoint y: 449, distance: 34.0
click at [285, 447] on div at bounding box center [288, 446] width 10 height 131
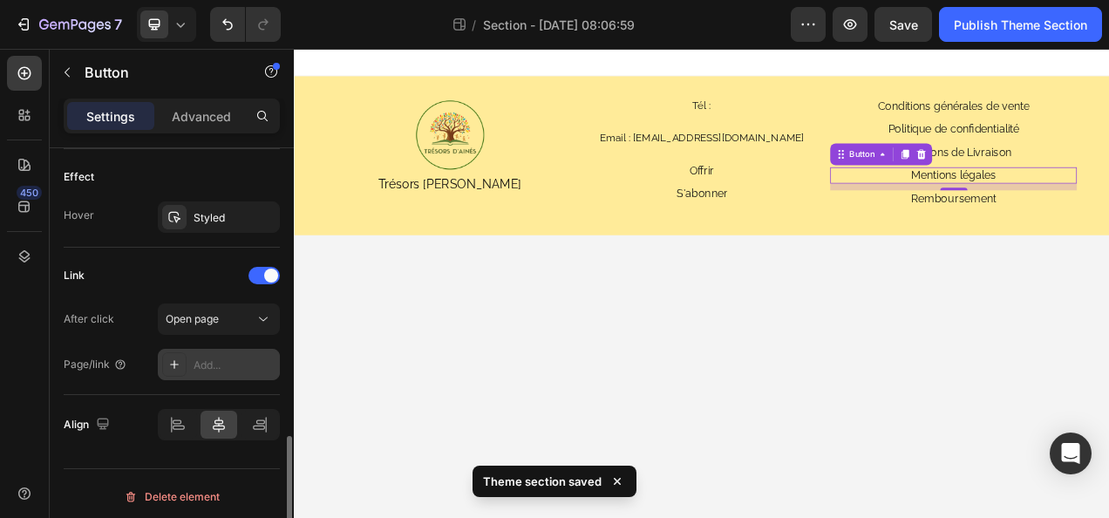
click at [217, 367] on div "Add..." at bounding box center [235, 366] width 82 height 16
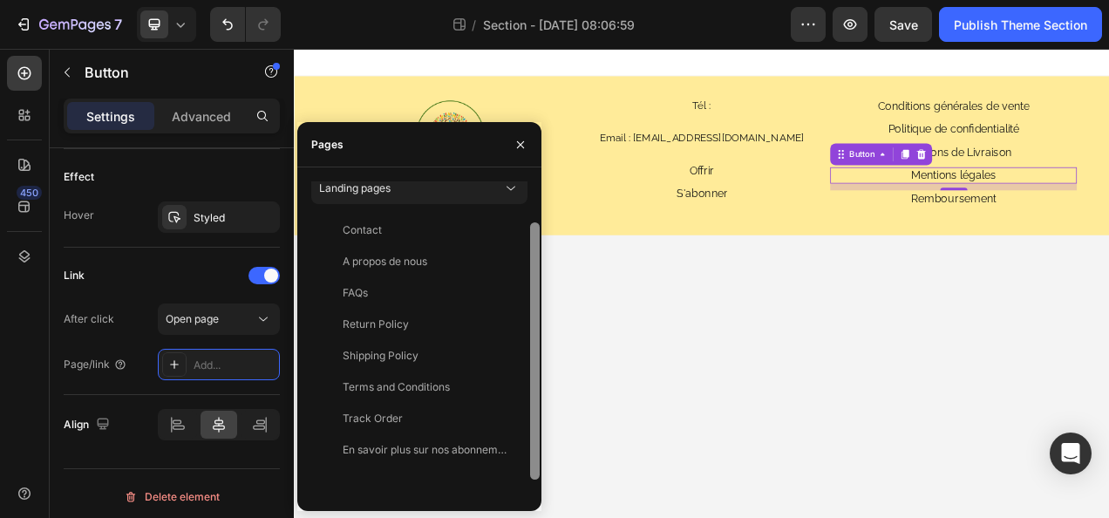
drag, startPoint x: 833, startPoint y: 339, endPoint x: 617, endPoint y: 435, distance: 236.6
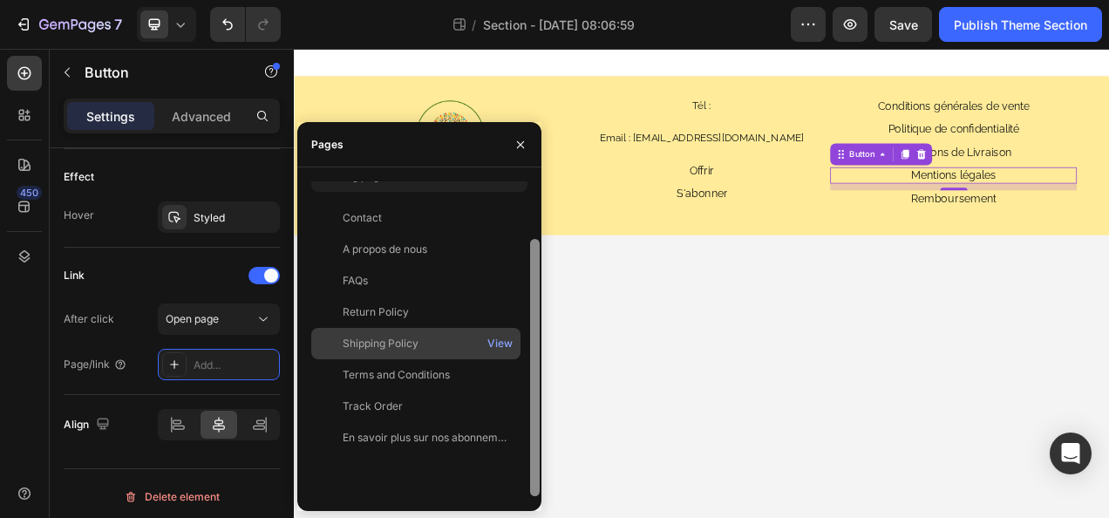
scroll to position [72, 0]
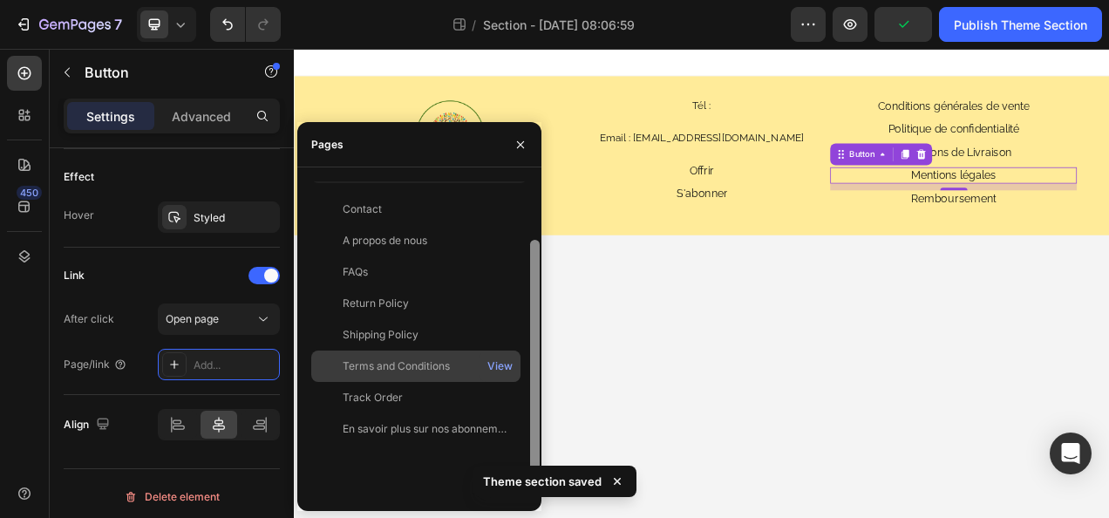
click at [440, 382] on div "Terms and Conditions View" at bounding box center [415, 397] width 209 height 31
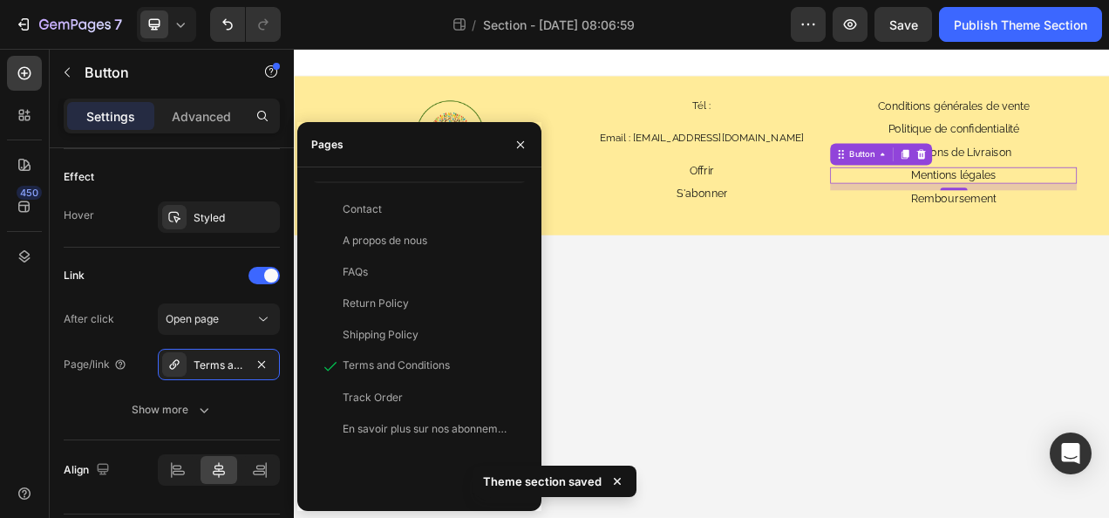
click at [1047, 356] on body "Image Trésors d'Ainés Text Block Tél : Heading Email : tresorsdaines@gmail.com …" at bounding box center [817, 350] width 1047 height 602
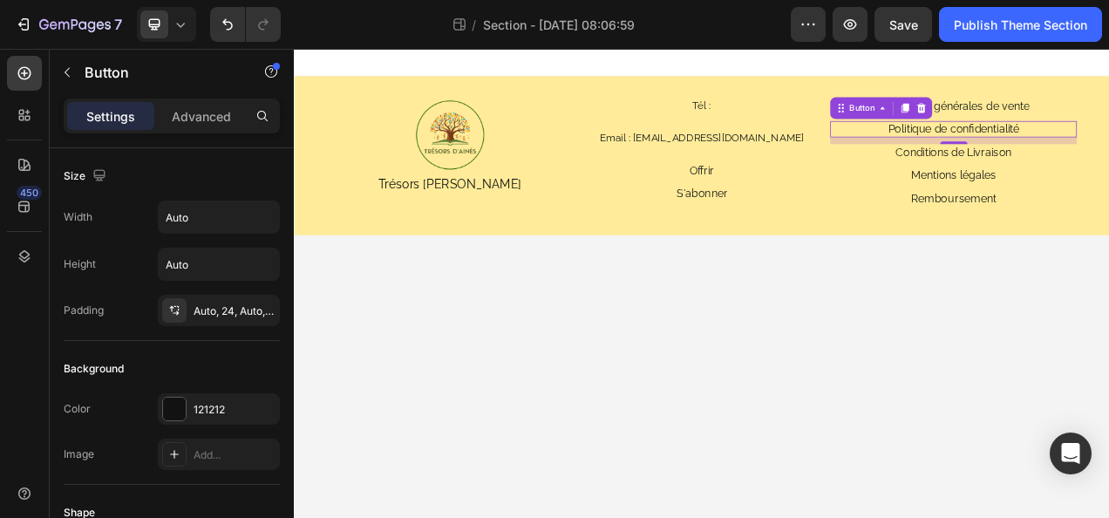
click at [219, 448] on div "Add..." at bounding box center [235, 455] width 82 height 16
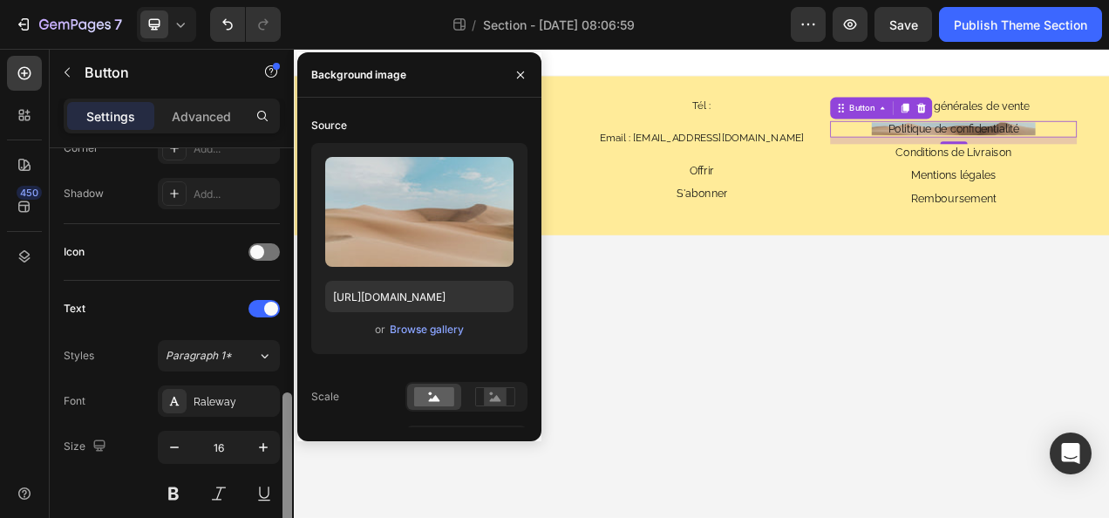
drag, startPoint x: 285, startPoint y: 286, endPoint x: 284, endPoint y: 466, distance: 179.7
click at [284, 464] on div at bounding box center [287, 428] width 13 height 420
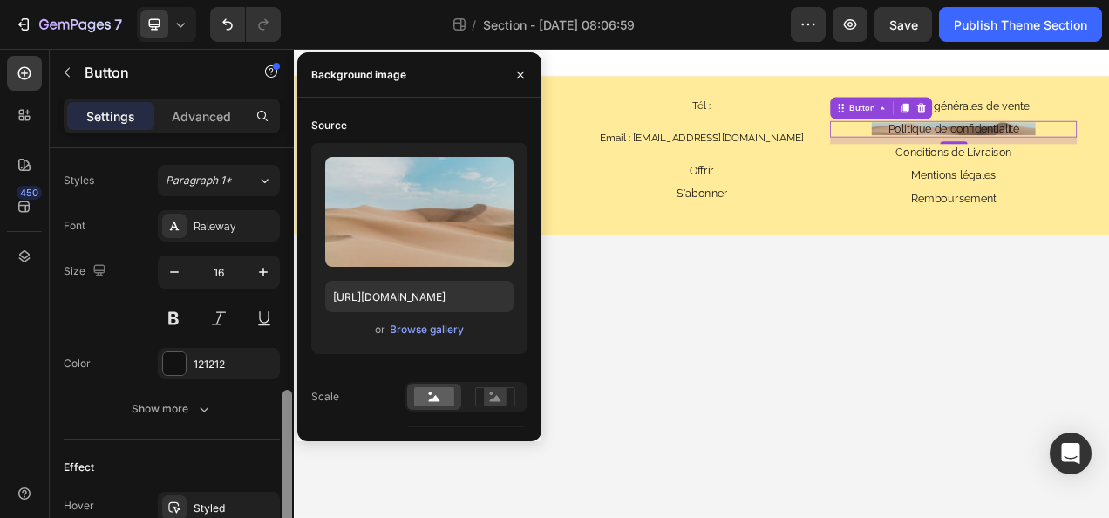
scroll to position [706, 0]
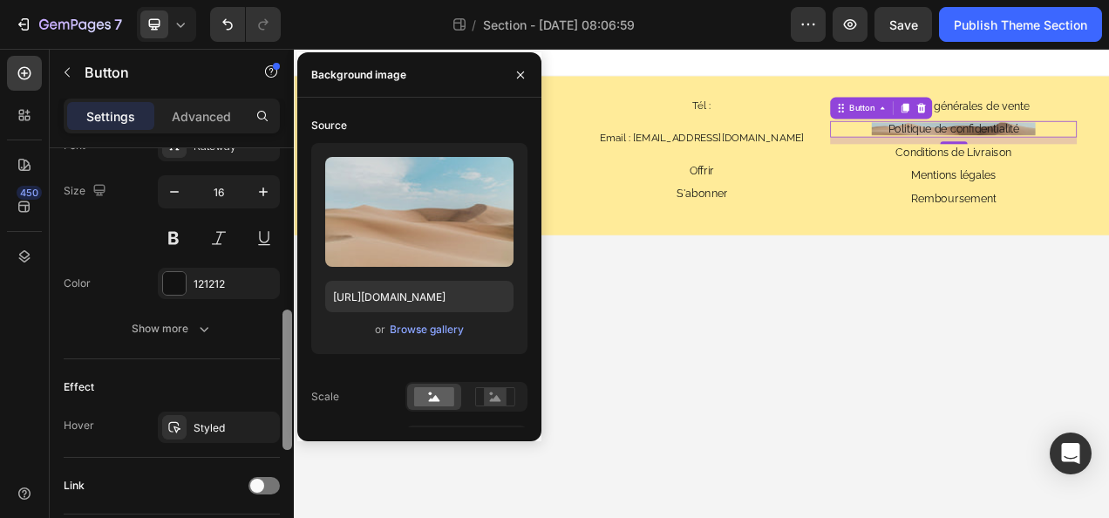
drag, startPoint x: 288, startPoint y: 397, endPoint x: 290, endPoint y: 459, distance: 62.0
click at [290, 450] on div at bounding box center [288, 380] width 10 height 140
click at [269, 478] on div at bounding box center [264, 485] width 31 height 17
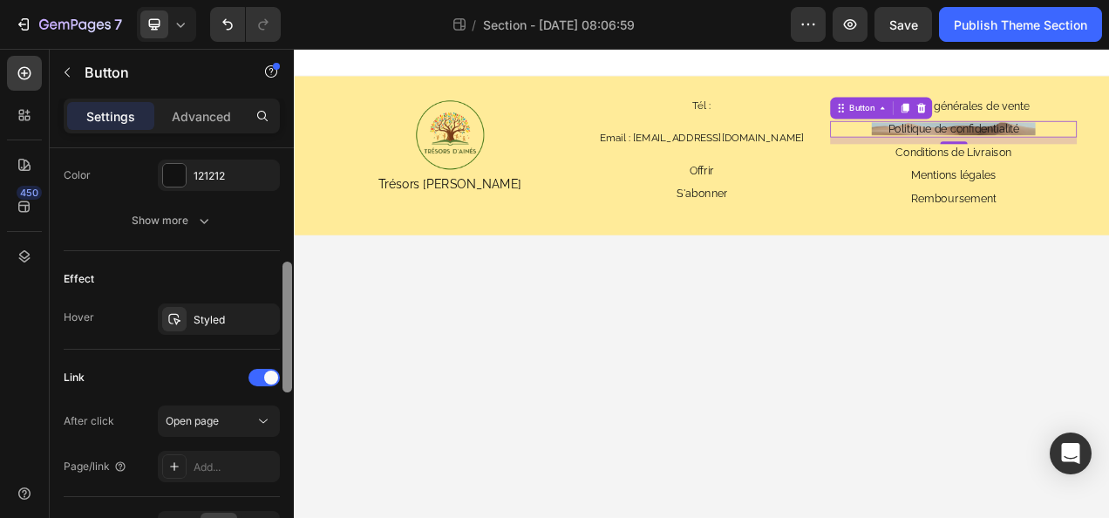
drag, startPoint x: 285, startPoint y: 455, endPoint x: 286, endPoint y: 492, distance: 36.6
click at [286, 392] on div at bounding box center [288, 327] width 10 height 131
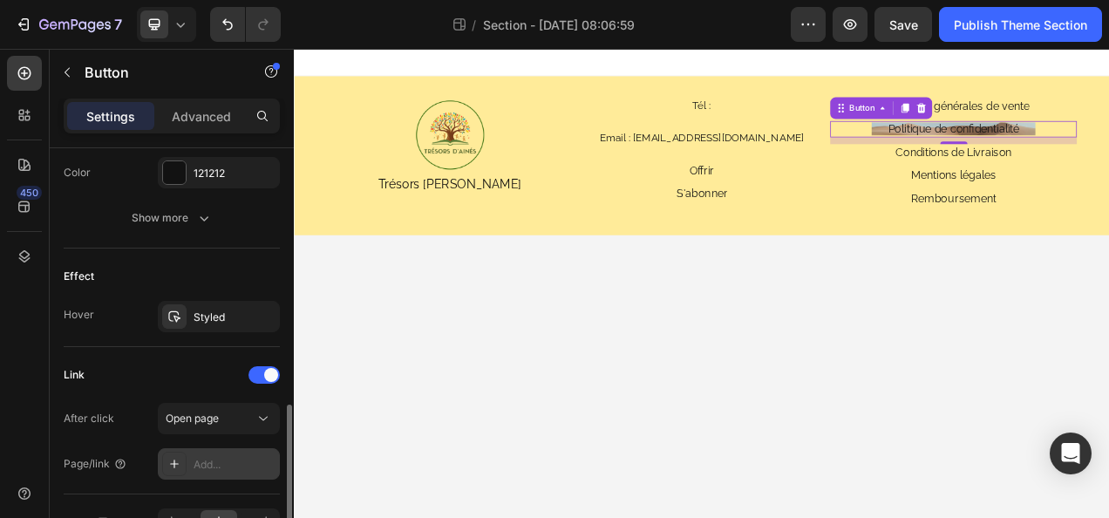
click at [212, 466] on div "Add..." at bounding box center [235, 465] width 82 height 16
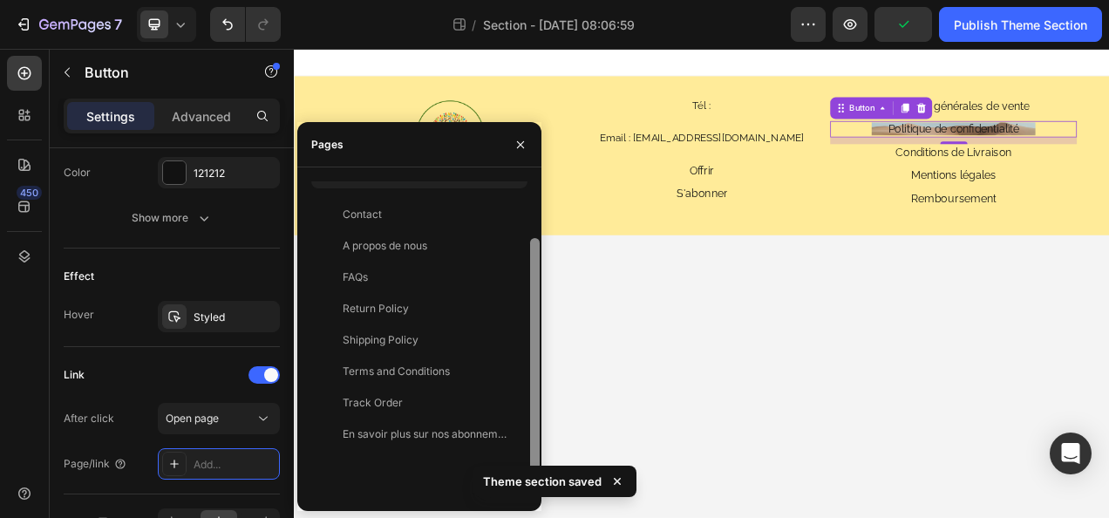
drag, startPoint x: 536, startPoint y: 331, endPoint x: 541, endPoint y: 391, distance: 59.5
click at [541, 388] on div at bounding box center [535, 341] width 13 height 316
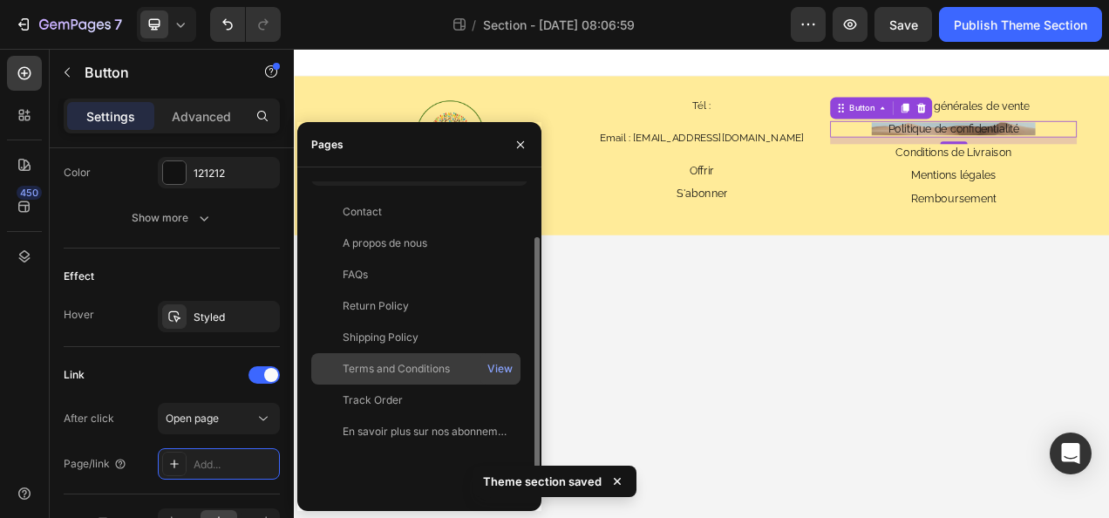
click at [441, 385] on div "Terms and Conditions View" at bounding box center [415, 400] width 209 height 31
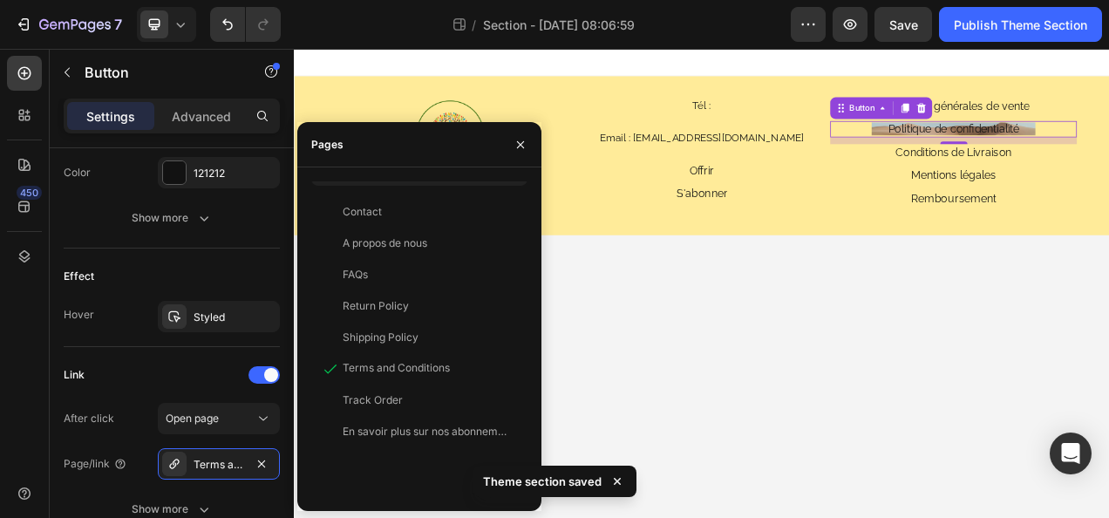
click at [958, 431] on body "Image Trésors d'Ainés Text Block Tél : Heading Email : tresorsdaines@gmail.com …" at bounding box center [817, 350] width 1047 height 602
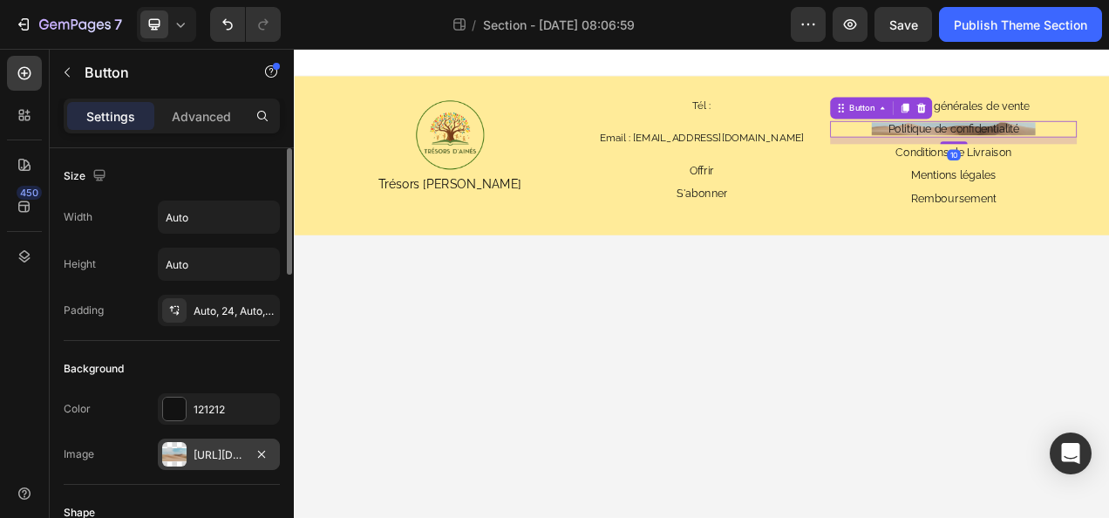
click at [251, 439] on div "https://cdn.shopify.com/s/files/1/2005/9307/files/background_settings.jpg" at bounding box center [219, 454] width 122 height 31
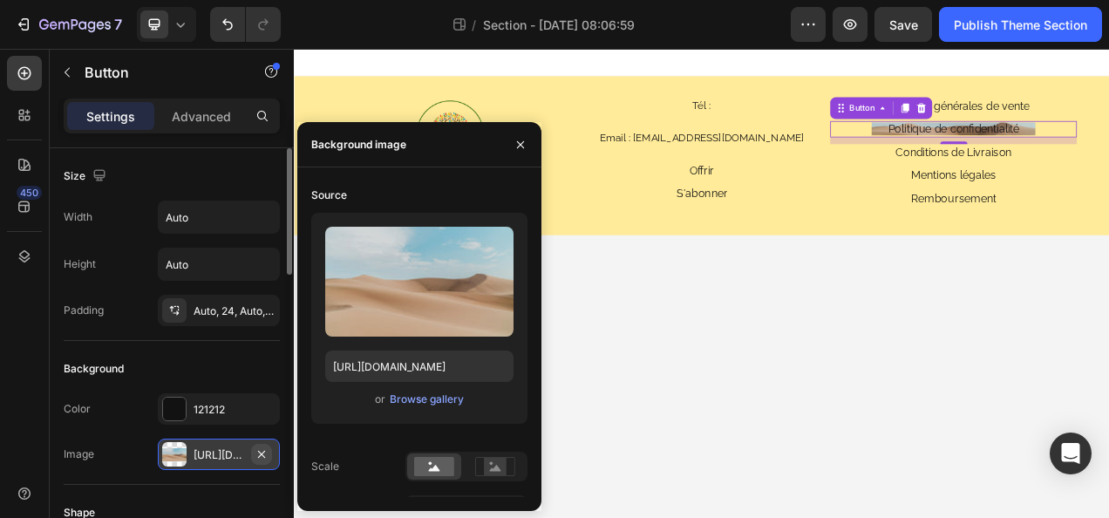
click at [264, 460] on button "button" at bounding box center [261, 454] width 21 height 21
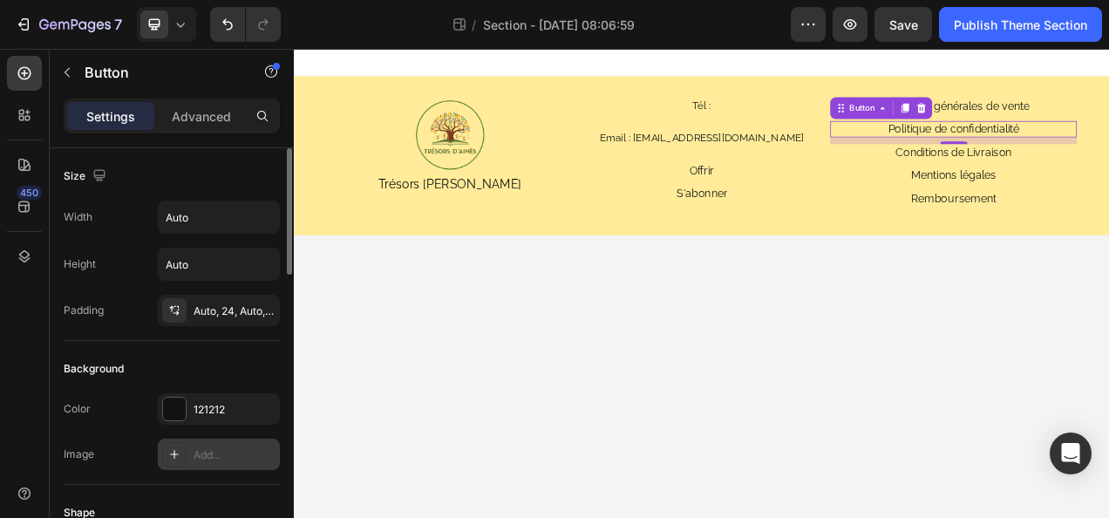
click at [710, 425] on body "Image Trésors d'Ainés Text Block Tél : Heading Email : tresorsdaines@gmail.com …" at bounding box center [817, 350] width 1047 height 602
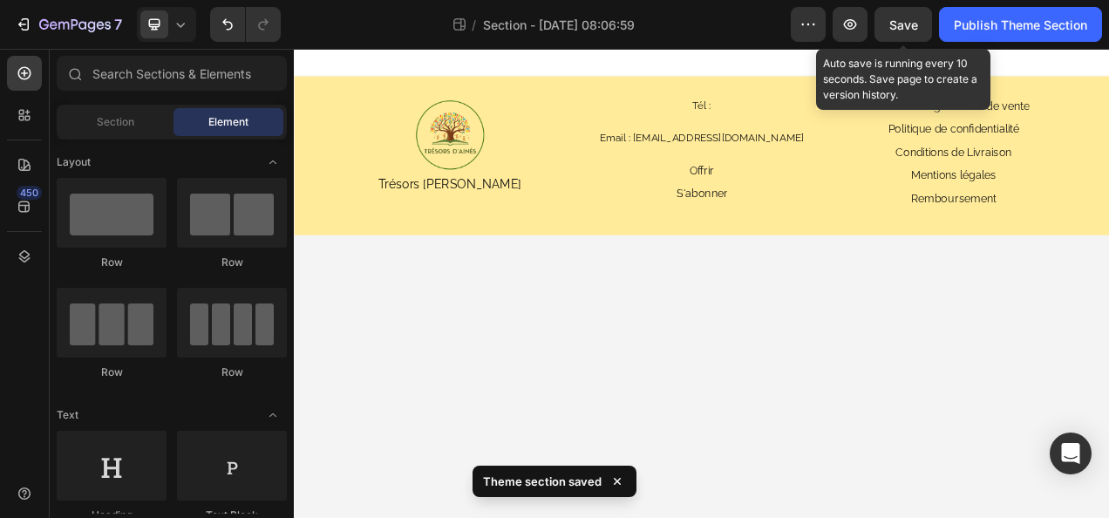
click at [902, 26] on span "Save" at bounding box center [904, 24] width 29 height 15
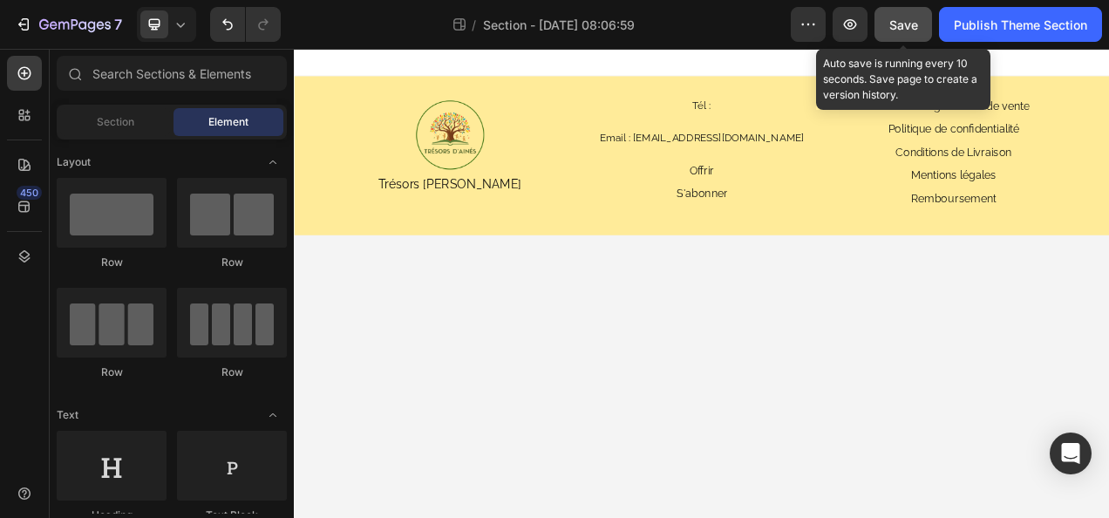
click at [895, 21] on span "Save" at bounding box center [904, 24] width 29 height 15
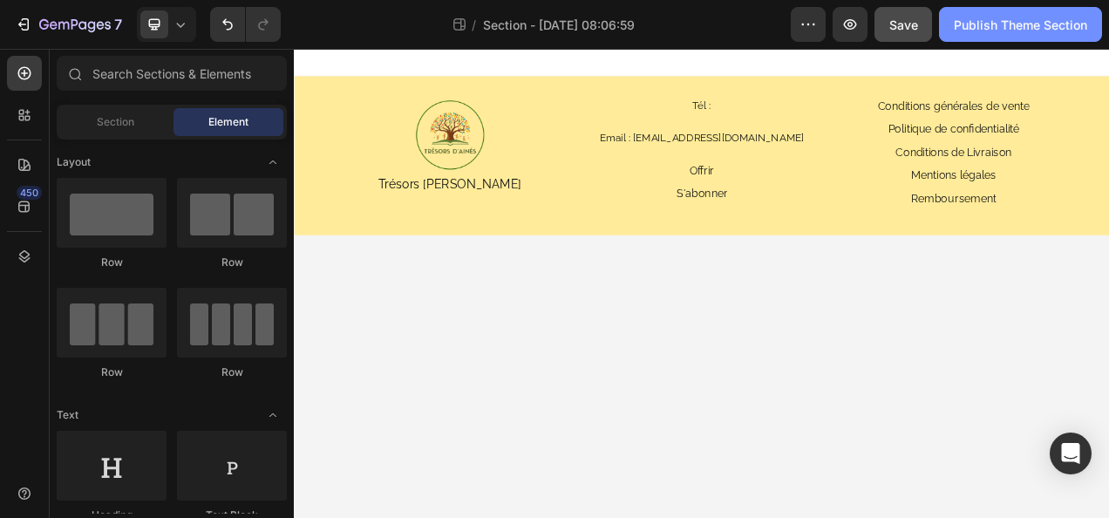
click at [955, 28] on div "Publish Theme Section" at bounding box center [1020, 25] width 133 height 18
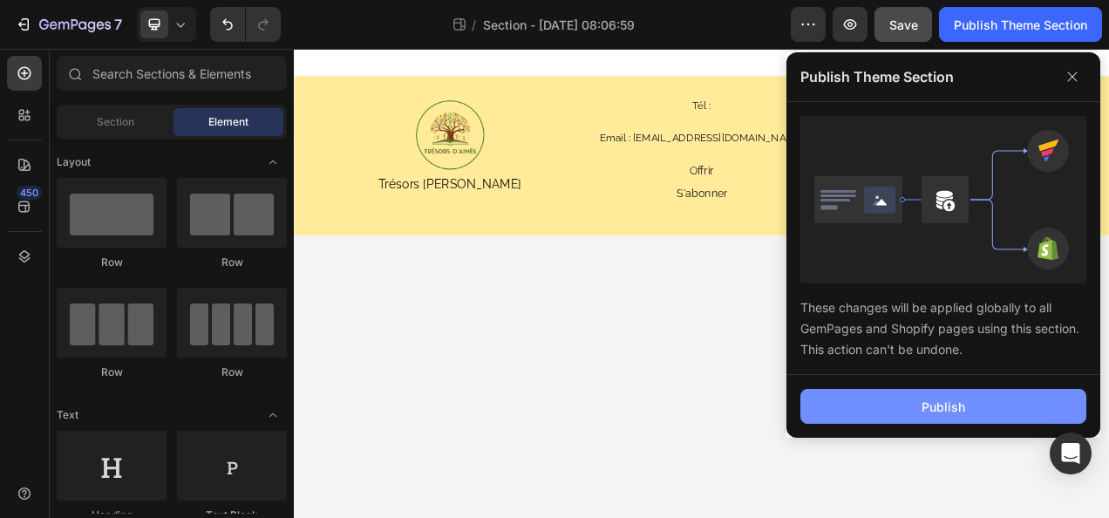
click at [844, 396] on button "Publish" at bounding box center [944, 406] width 286 height 35
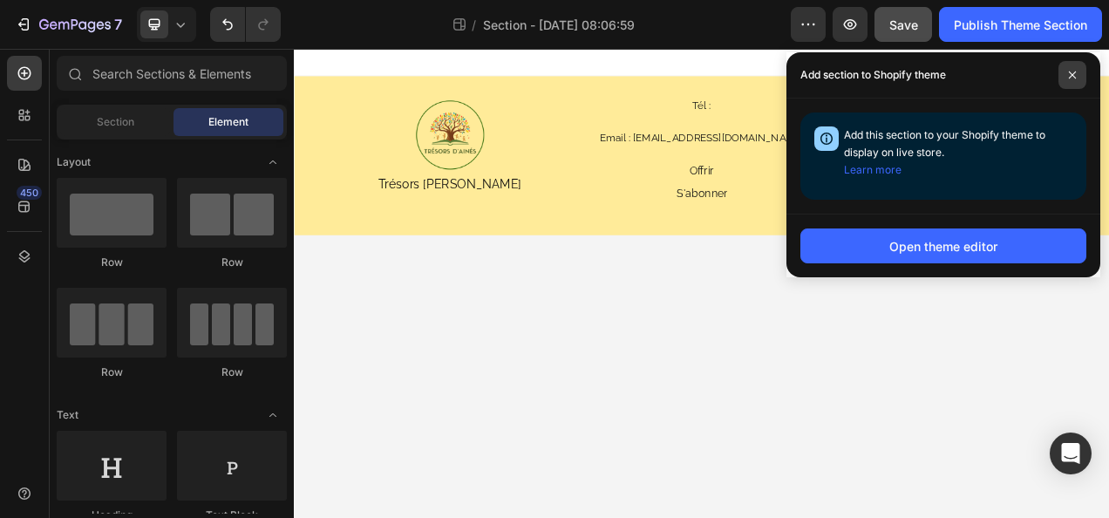
click at [1072, 75] on icon at bounding box center [1072, 75] width 9 height 9
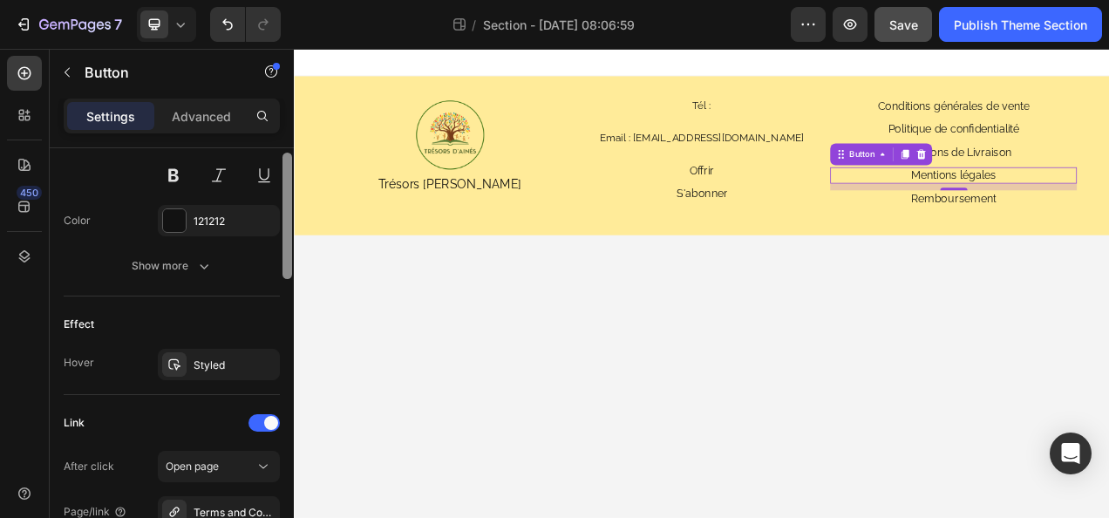
drag, startPoint x: 286, startPoint y: 242, endPoint x: 283, endPoint y: 480, distance: 237.3
click at [283, 279] on div at bounding box center [288, 216] width 10 height 126
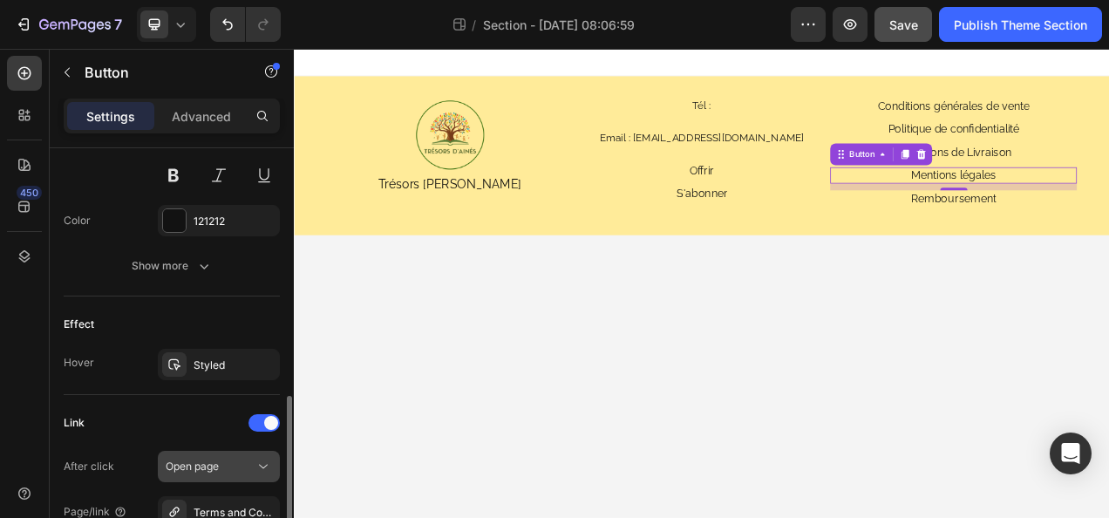
scroll to position [780, 0]
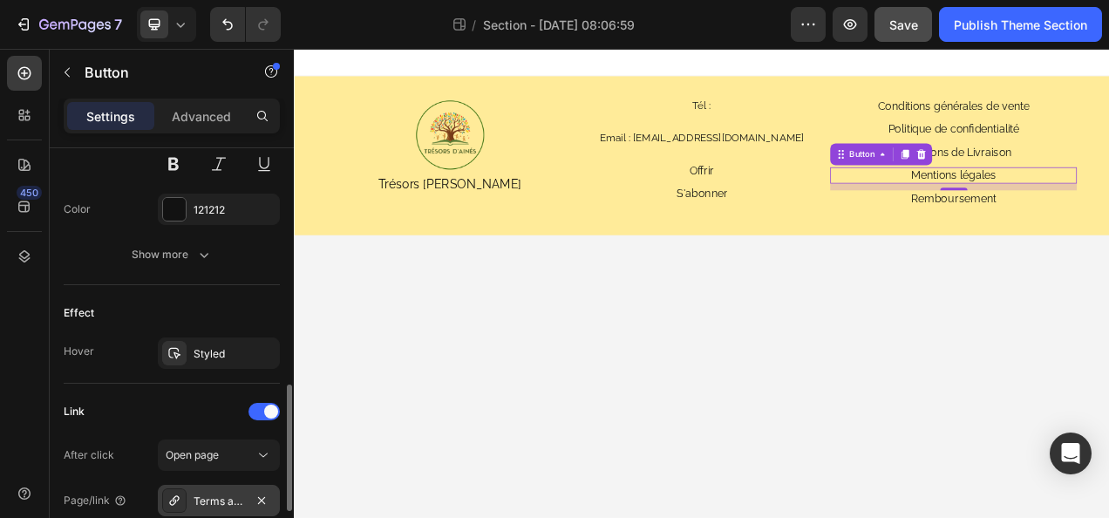
click at [242, 497] on div "Terms and Conditions" at bounding box center [219, 502] width 51 height 16
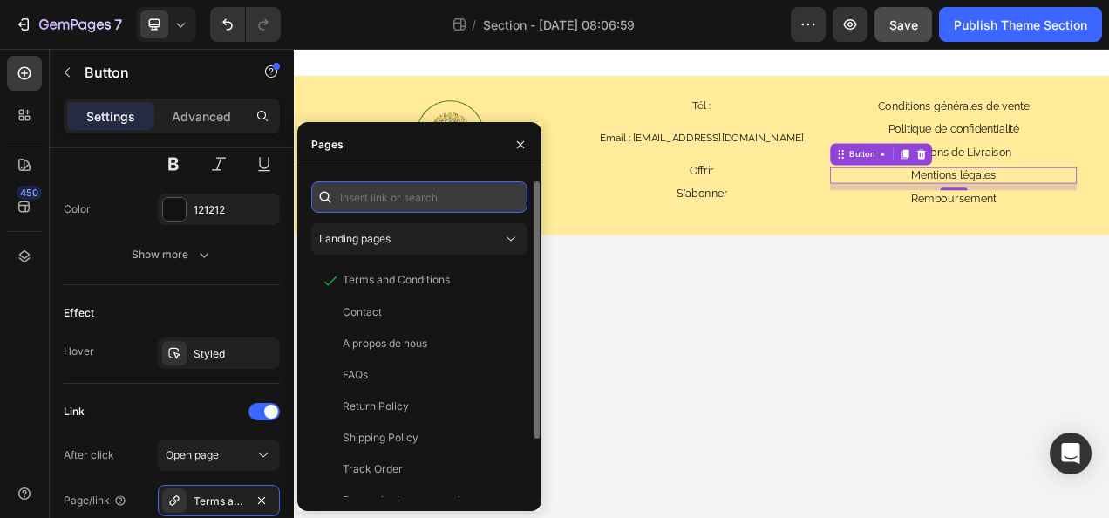
click at [417, 204] on input "text" at bounding box center [419, 196] width 216 height 31
paste input "https://admin.shopify.com/store/3eizhf-50/themes/184128045393/editor?previewPat…"
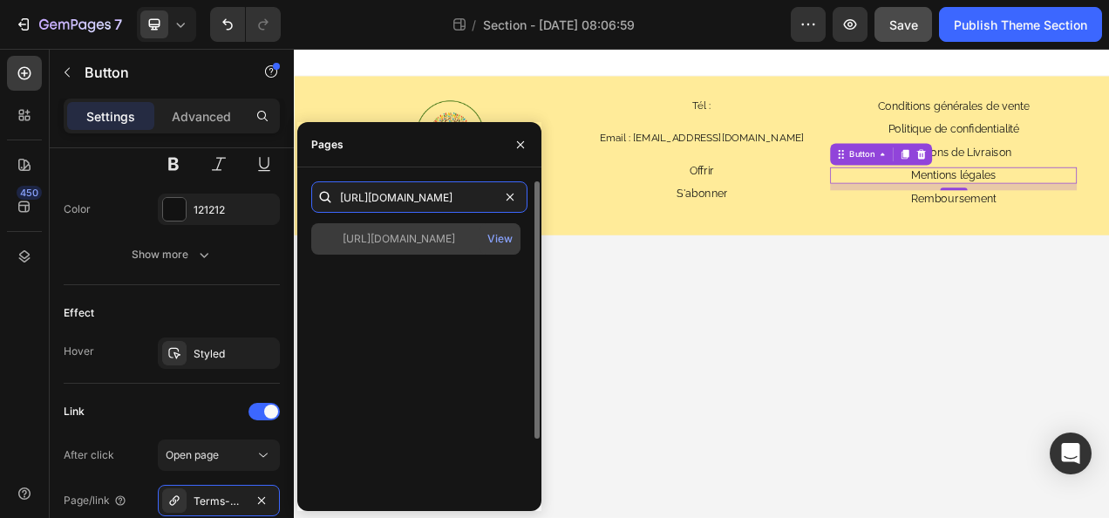
type input "https://admin.shopify.com/store/3eizhf-50/themes/184128045393/editor?previewPat…"
click at [413, 235] on div "https://admin.shopify.com/store/3eizhf-50/themes/184128045393/editor?previewPat…" at bounding box center [399, 239] width 113 height 16
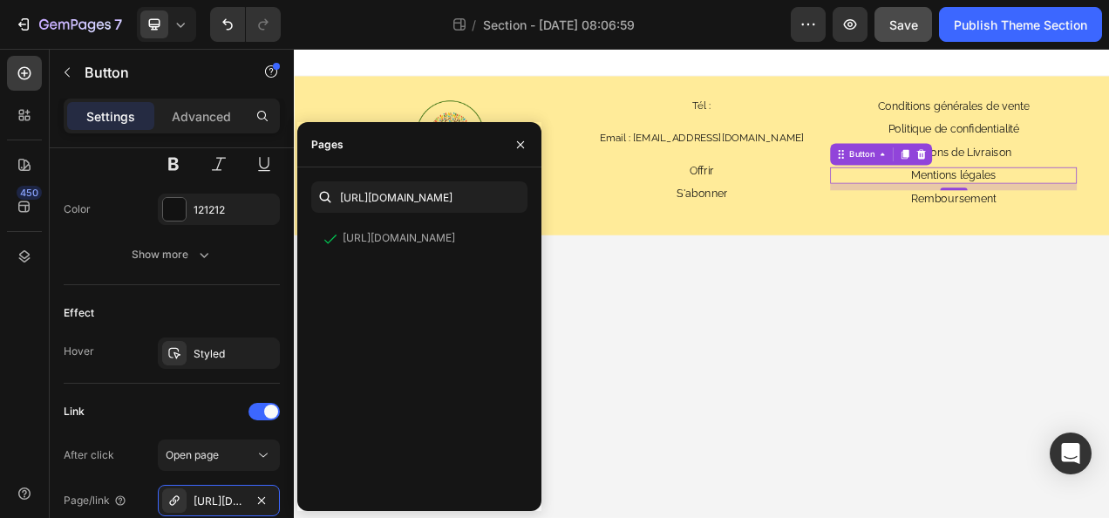
click at [735, 420] on body "Image Trésors d'Ainés Text Block Tél : Heading Email : tresorsdaines@gmail.com …" at bounding box center [817, 350] width 1047 height 602
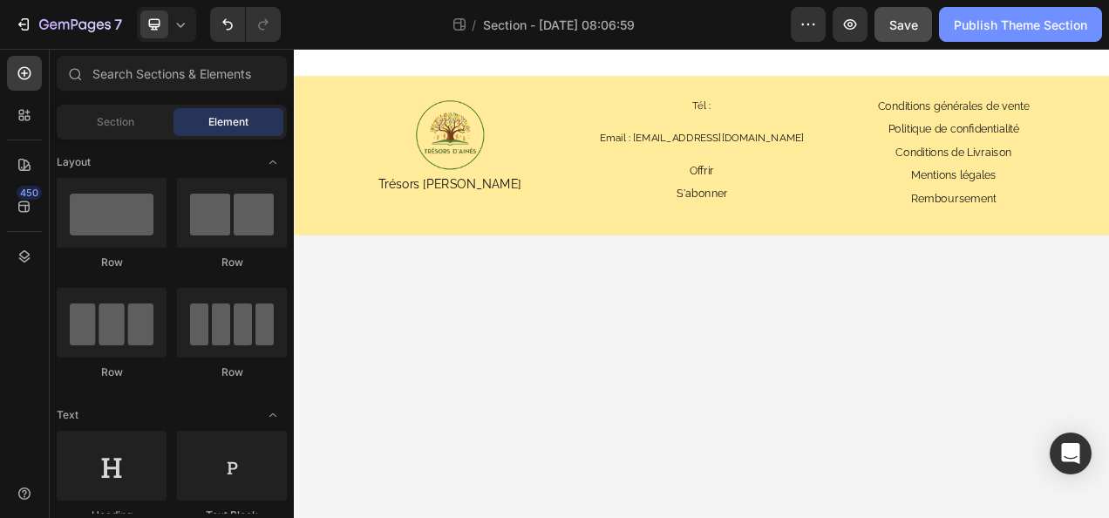
click at [1011, 32] on div "Publish Theme Section" at bounding box center [1020, 25] width 133 height 18
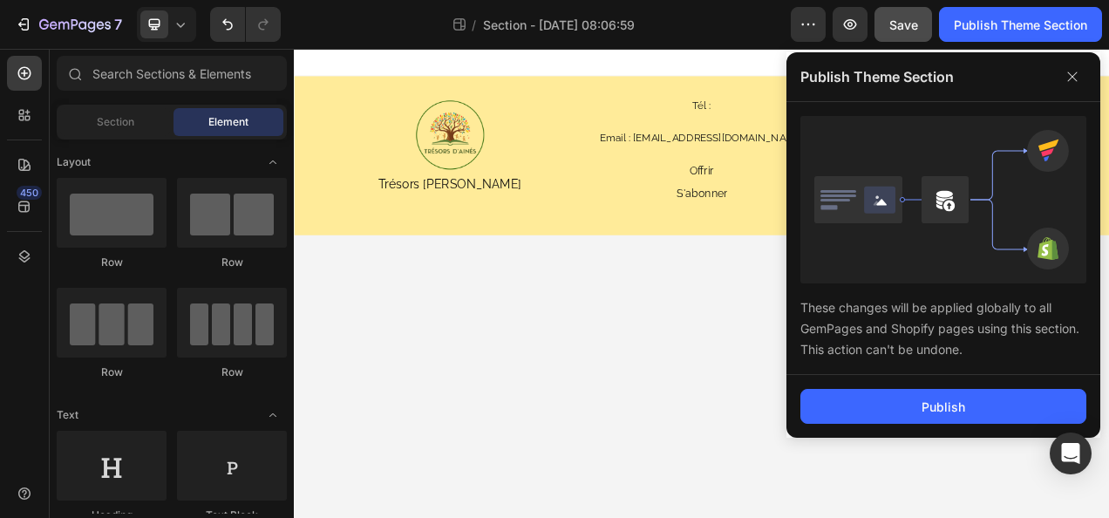
click at [928, 27] on button "Save" at bounding box center [904, 24] width 58 height 35
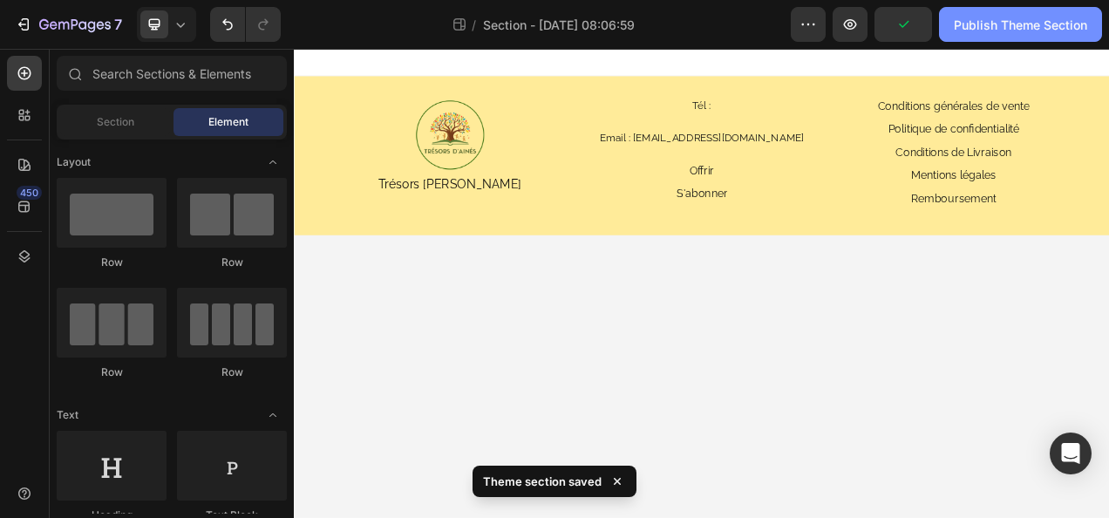
click at [1033, 33] on div "Publish Theme Section" at bounding box center [1020, 25] width 133 height 18
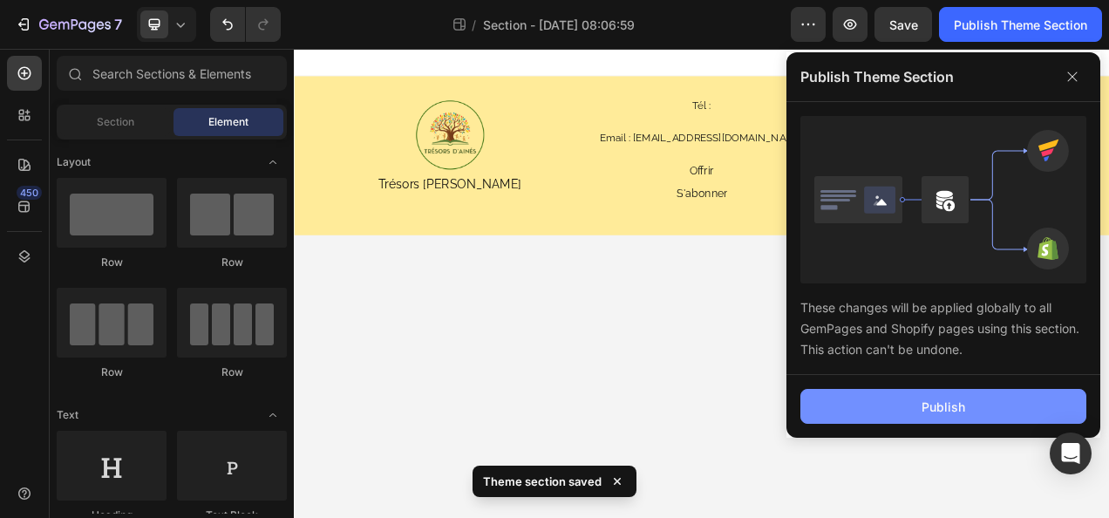
click at [918, 398] on button "Publish" at bounding box center [944, 406] width 286 height 35
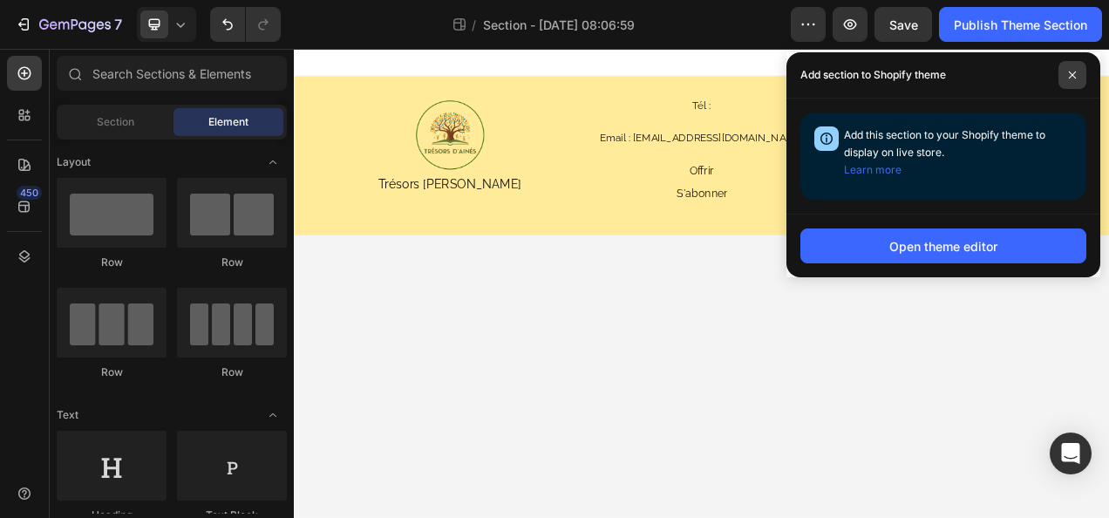
click at [1076, 71] on icon at bounding box center [1072, 75] width 9 height 9
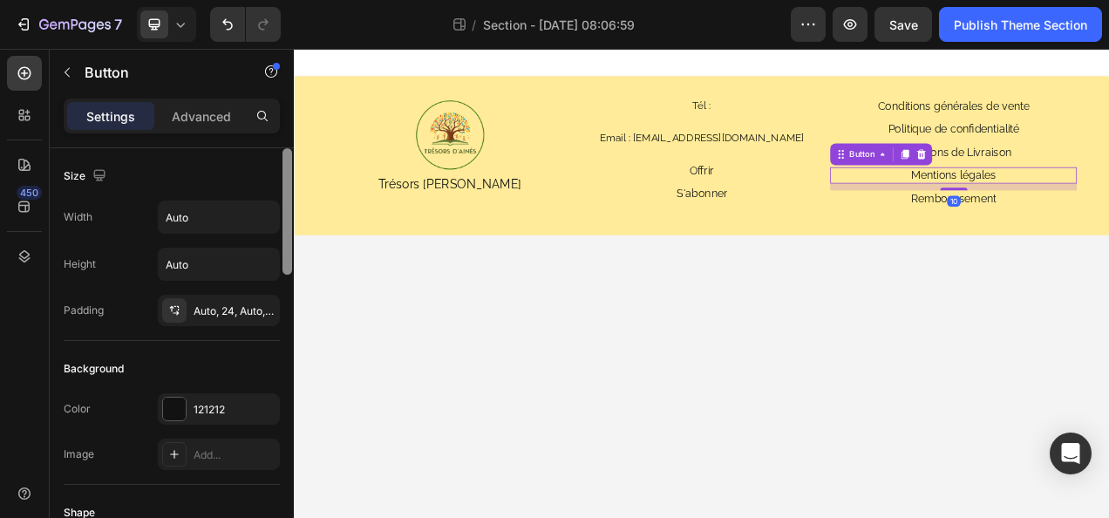
scroll to position [5, 0]
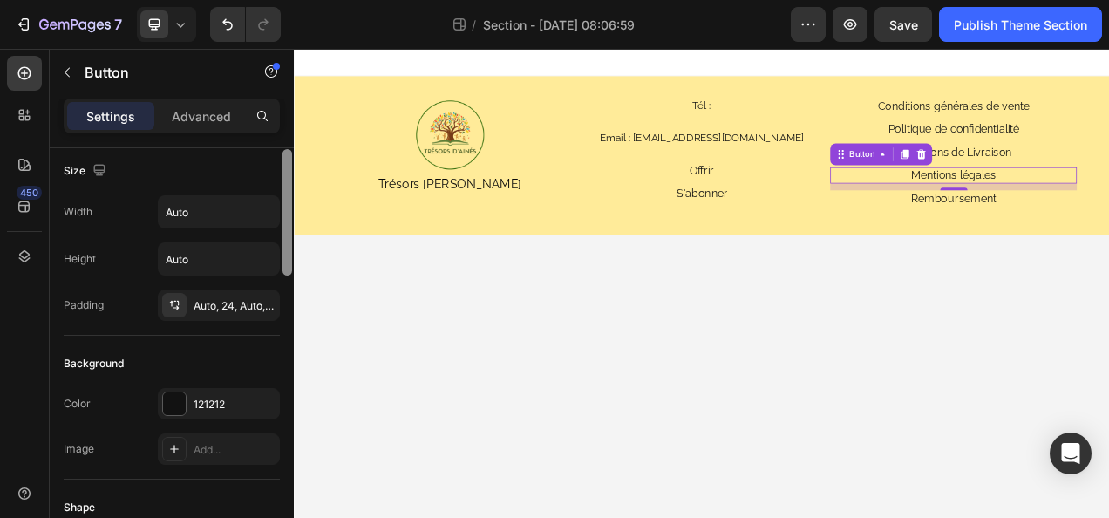
drag, startPoint x: 581, startPoint y: 243, endPoint x: 304, endPoint y: 467, distance: 356.1
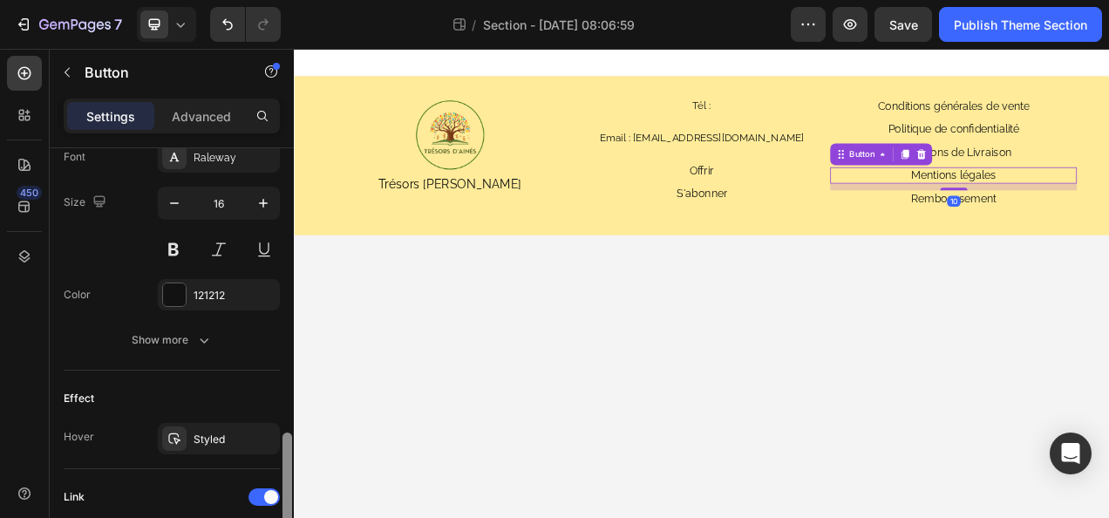
scroll to position [751, 0]
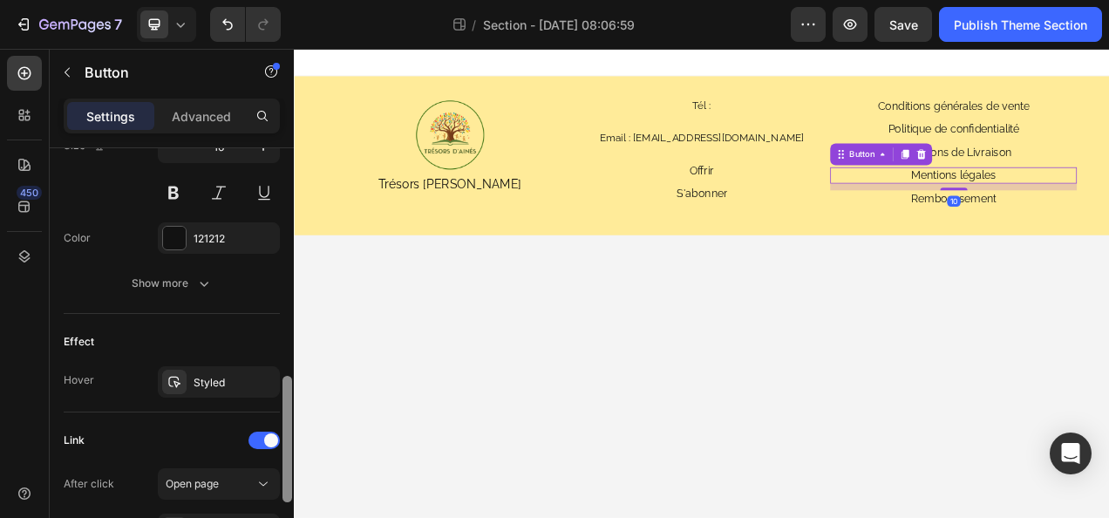
drag, startPoint x: 581, startPoint y: 223, endPoint x: 301, endPoint y: 573, distance: 448.0
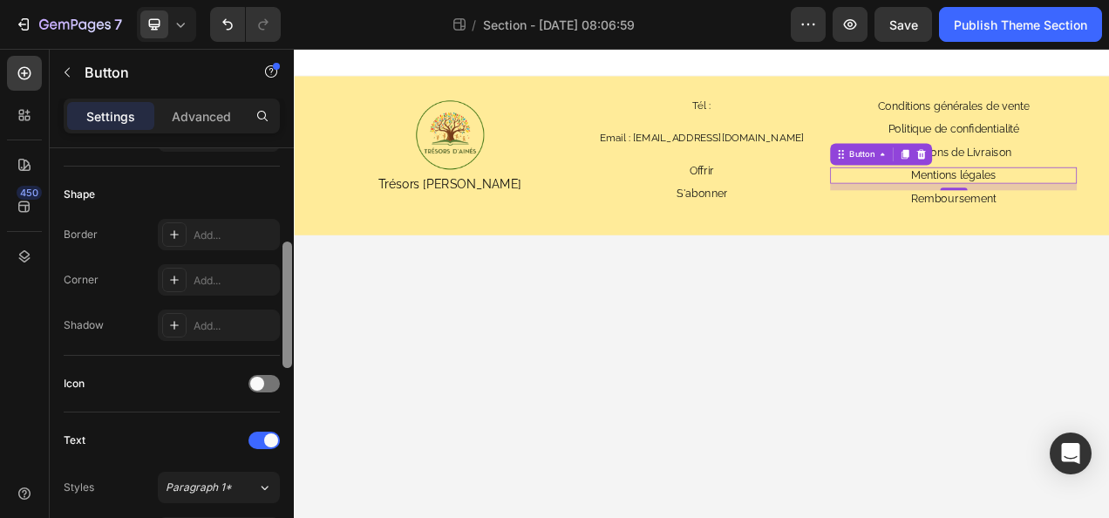
scroll to position [312, 0]
drag, startPoint x: 287, startPoint y: 173, endPoint x: 293, endPoint y: 268, distance: 95.3
click at [293, 268] on div at bounding box center [287, 362] width 13 height 420
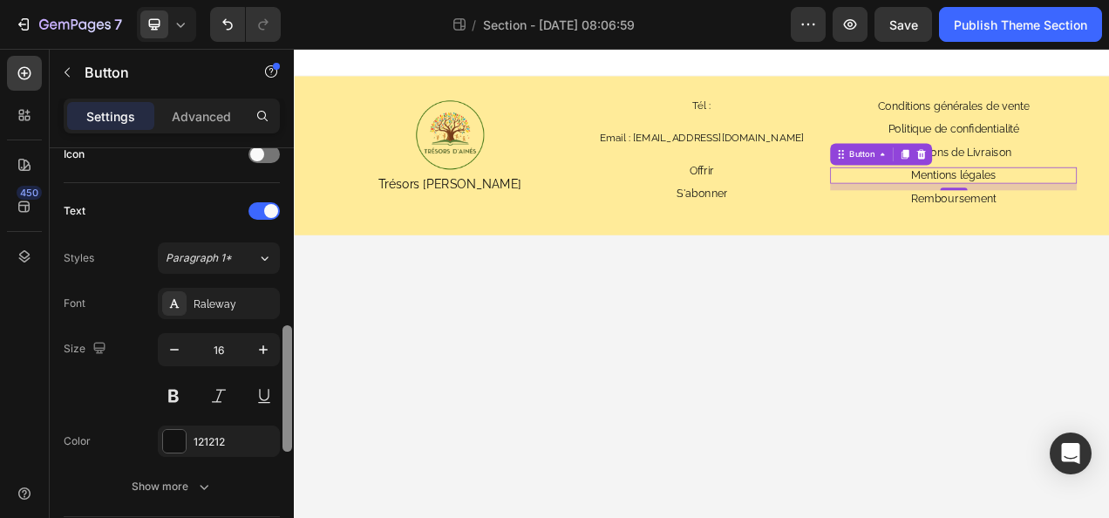
scroll to position [611, 0]
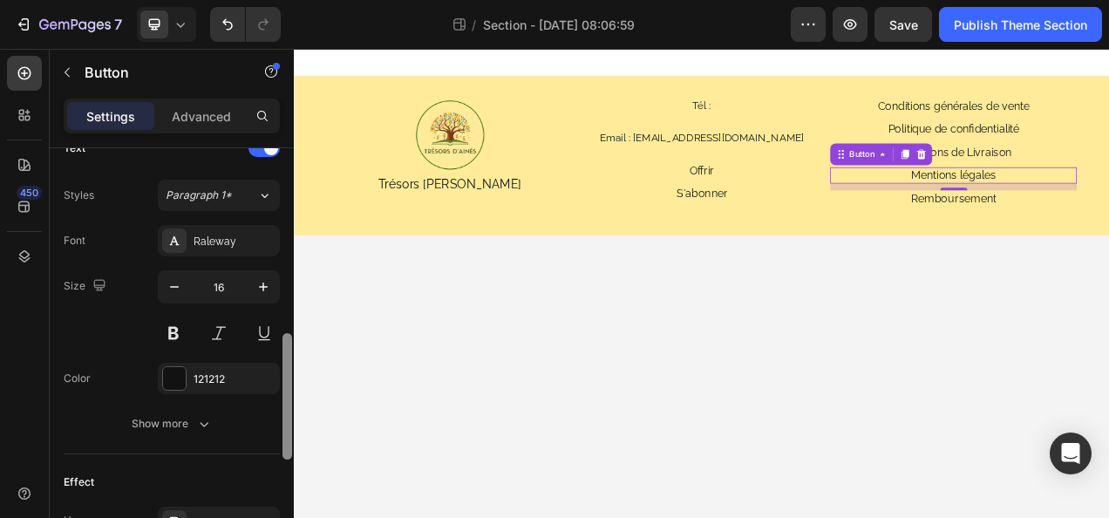
drag, startPoint x: 585, startPoint y: 386, endPoint x: 300, endPoint y: 575, distance: 342.3
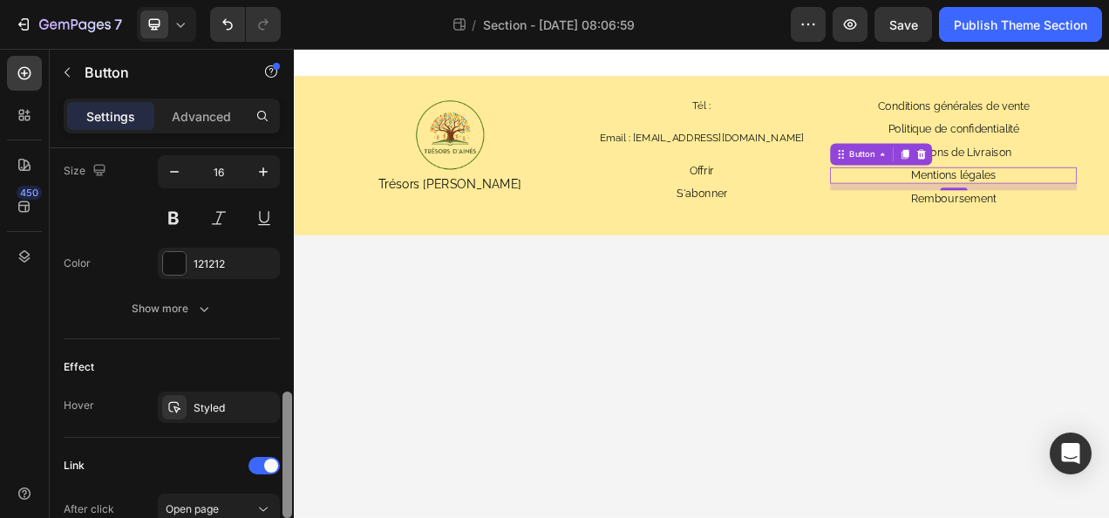
scroll to position [751, 0]
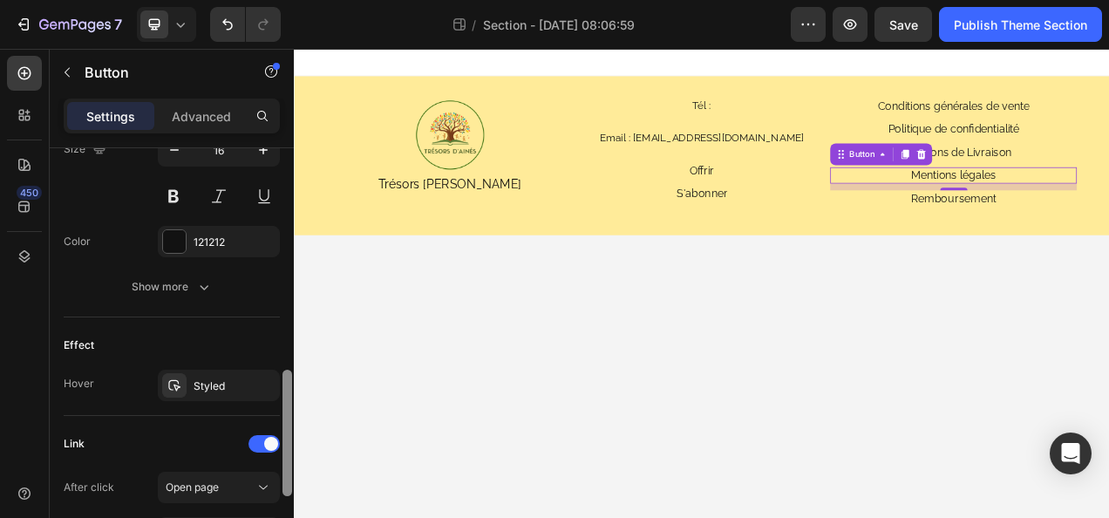
drag, startPoint x: 288, startPoint y: 196, endPoint x: 291, endPoint y: 427, distance: 231.2
click at [291, 425] on div at bounding box center [288, 433] width 10 height 126
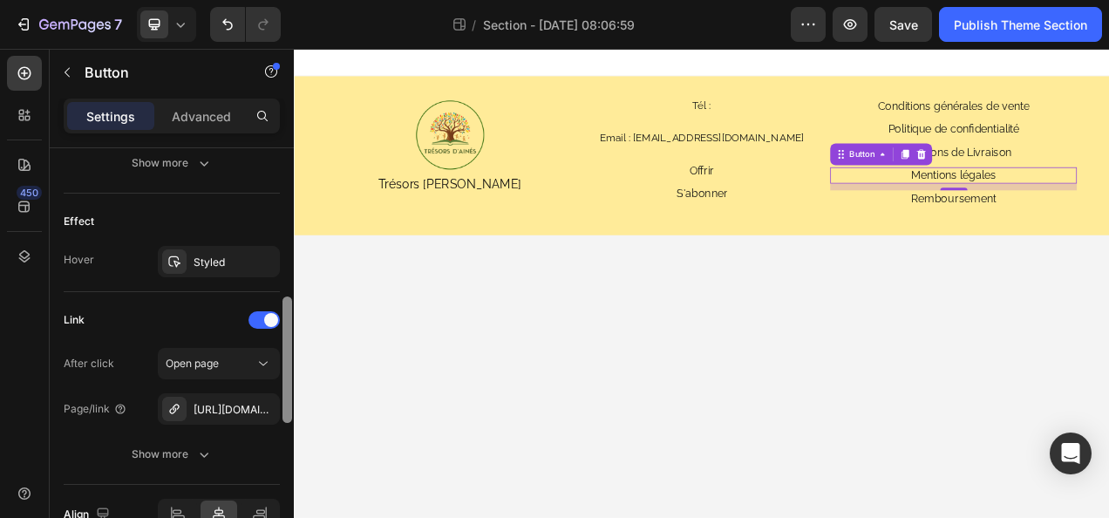
drag, startPoint x: 290, startPoint y: 428, endPoint x: 286, endPoint y: 472, distance: 43.7
click at [286, 423] on div at bounding box center [288, 360] width 10 height 126
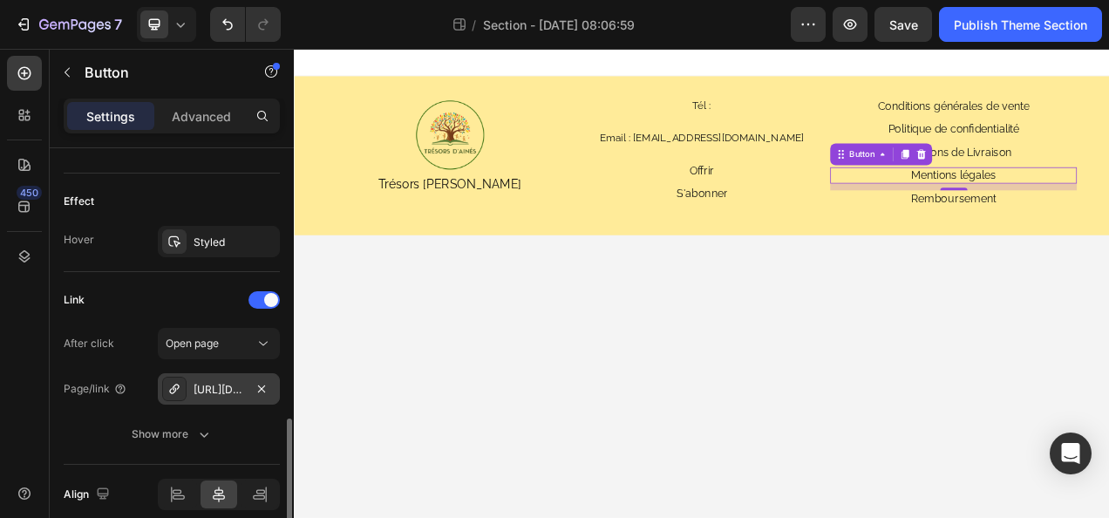
click at [216, 387] on div "https://admin.shopify.com/store/3eizhf-50/themes/184128045393/editor?previewPat…" at bounding box center [219, 390] width 51 height 16
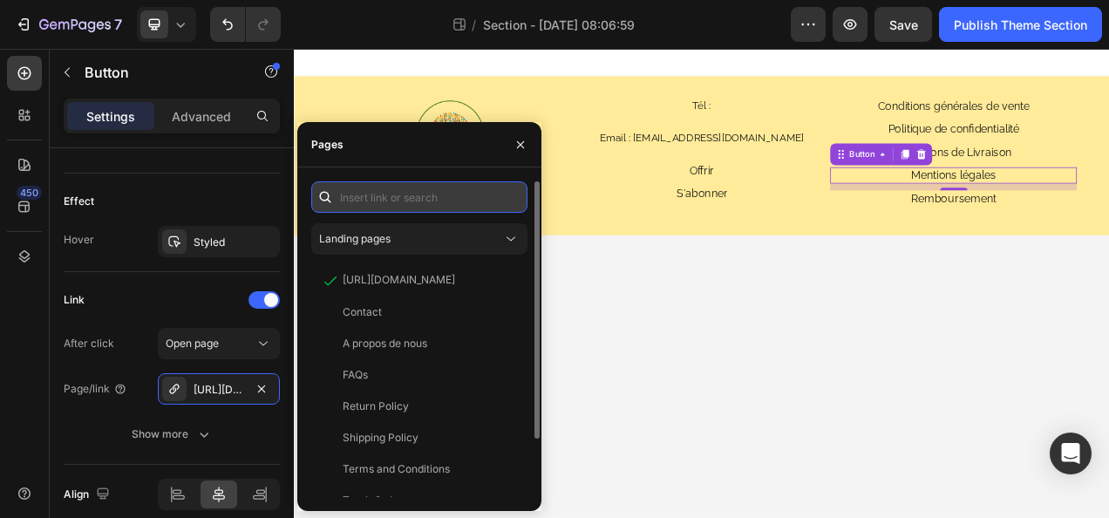
click at [392, 199] on input "text" at bounding box center [419, 196] width 216 height 31
paste input "https://tresorsdaines.fr/policies/legal-notice"
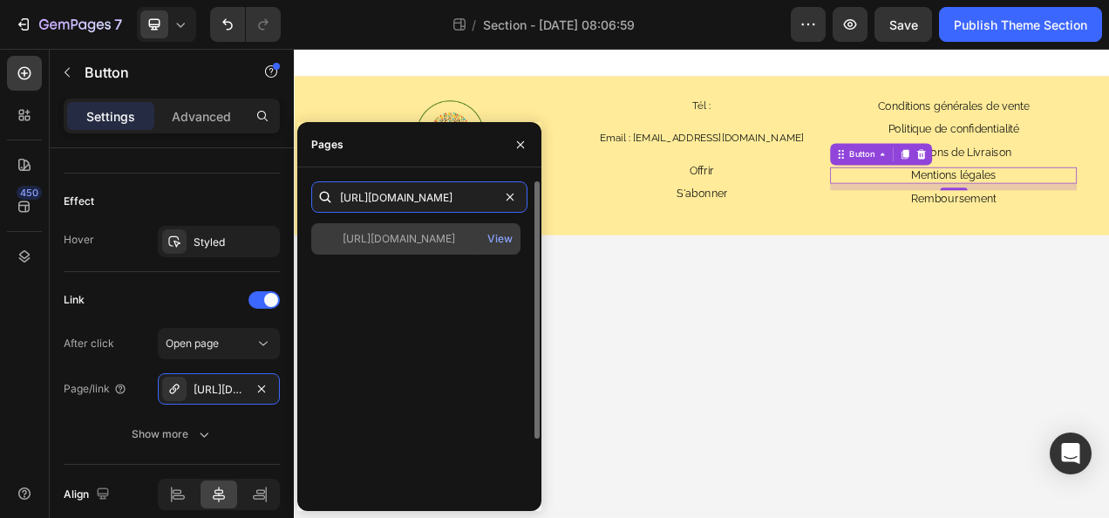
type input "https://tresorsdaines.fr/policies/legal-notice"
click at [411, 235] on div "https://tresorsdaines.fr/policies/legal-notice" at bounding box center [399, 239] width 113 height 16
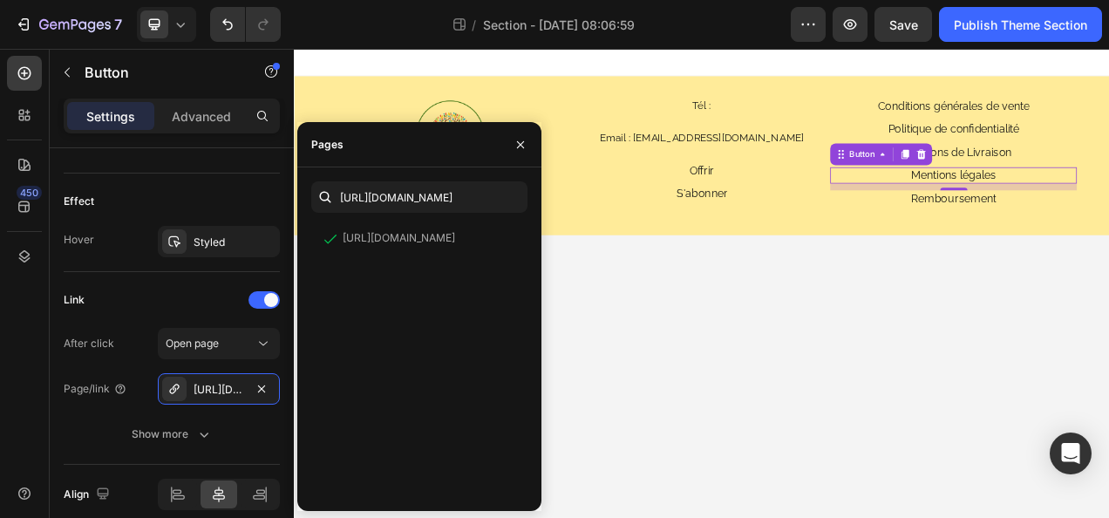
click at [790, 376] on body "Image Trésors d'Ainés Text Block Tél : Heading Email : tresorsdaines@gmail.com …" at bounding box center [817, 350] width 1047 height 602
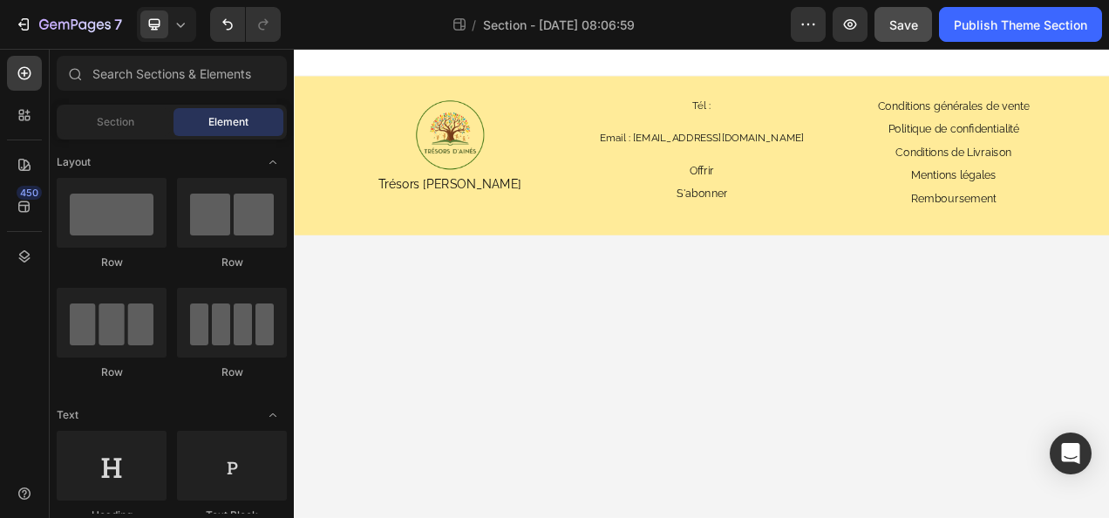
click at [918, 26] on button "Save" at bounding box center [904, 24] width 58 height 35
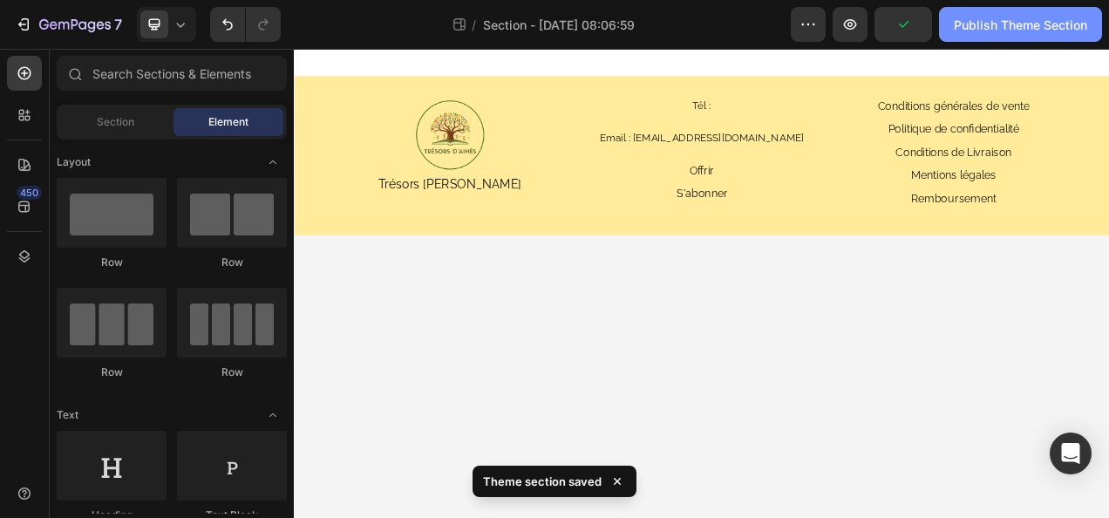
click at [984, 29] on div "Publish Theme Section" at bounding box center [1020, 25] width 133 height 18
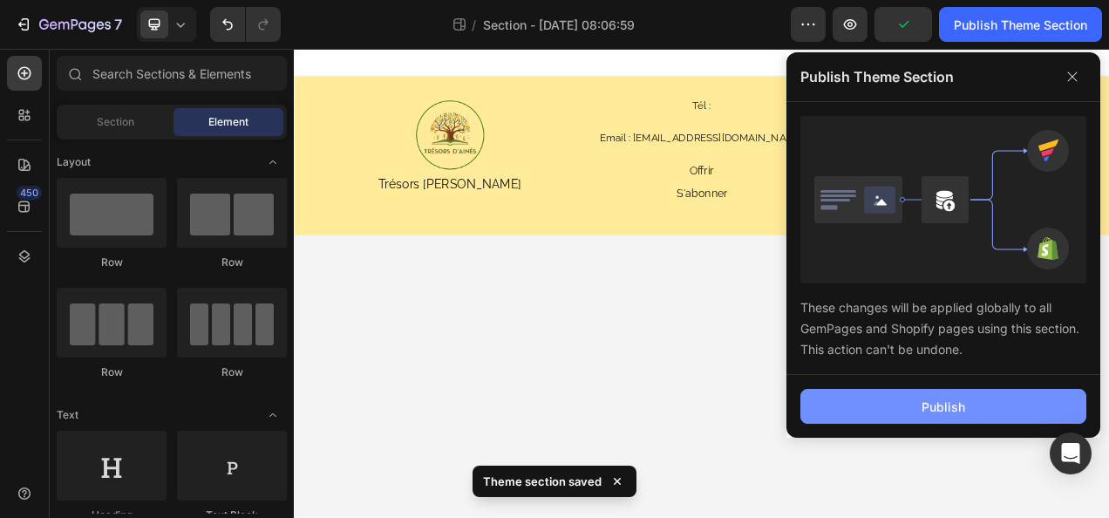
click at [907, 389] on button "Publish" at bounding box center [944, 406] width 286 height 35
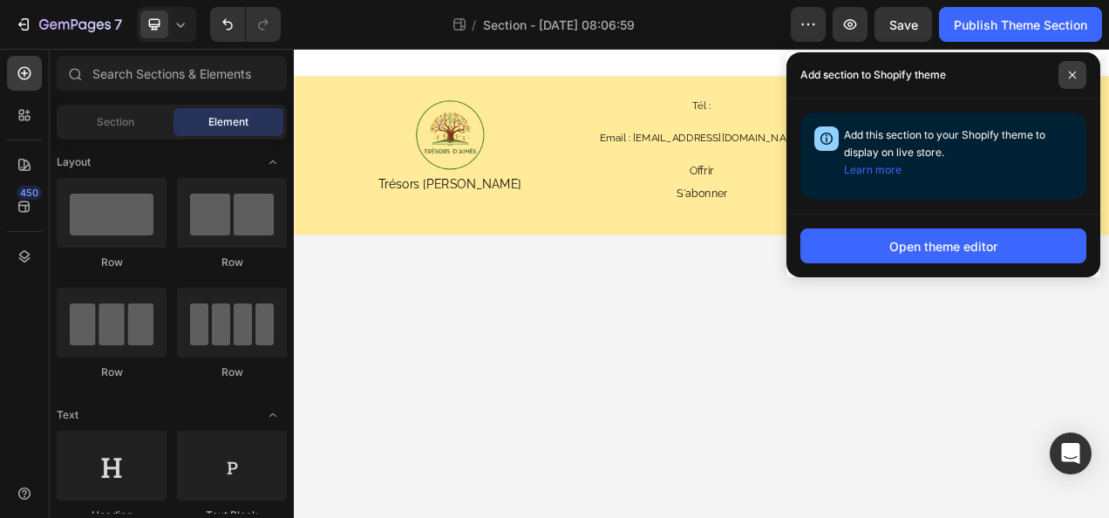
click at [1078, 72] on span at bounding box center [1073, 75] width 28 height 28
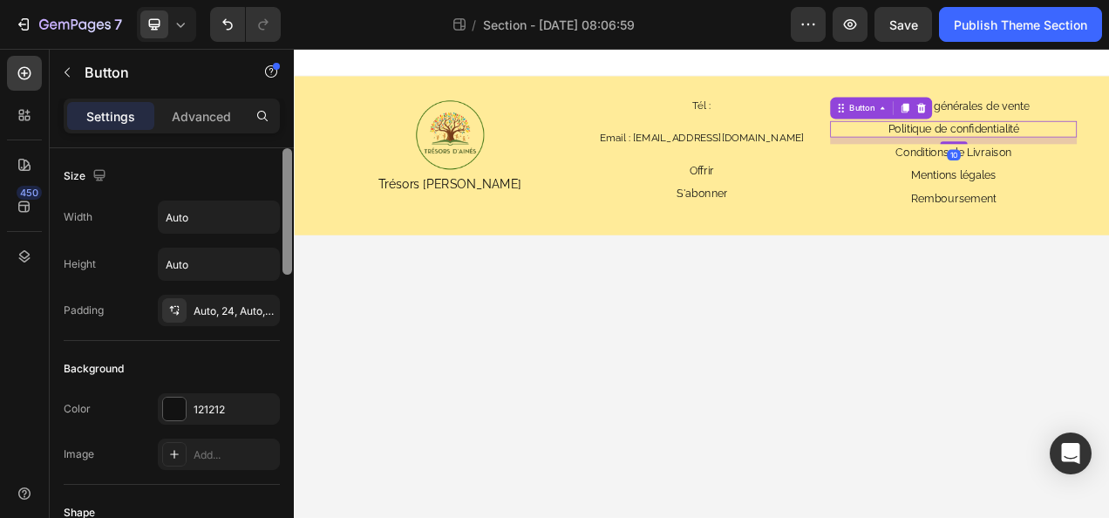
scroll to position [28, 0]
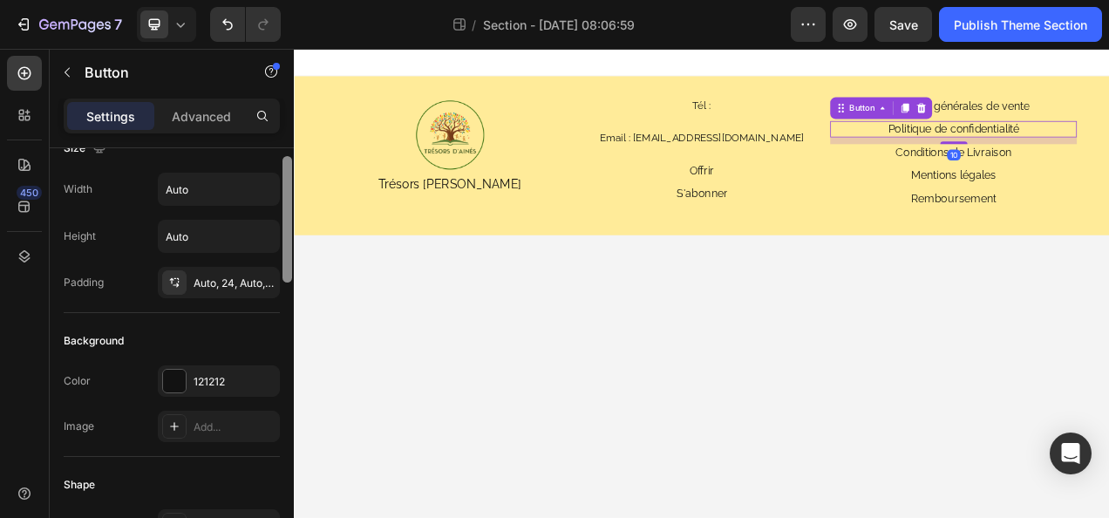
drag, startPoint x: 582, startPoint y: 288, endPoint x: 300, endPoint y: 444, distance: 322.1
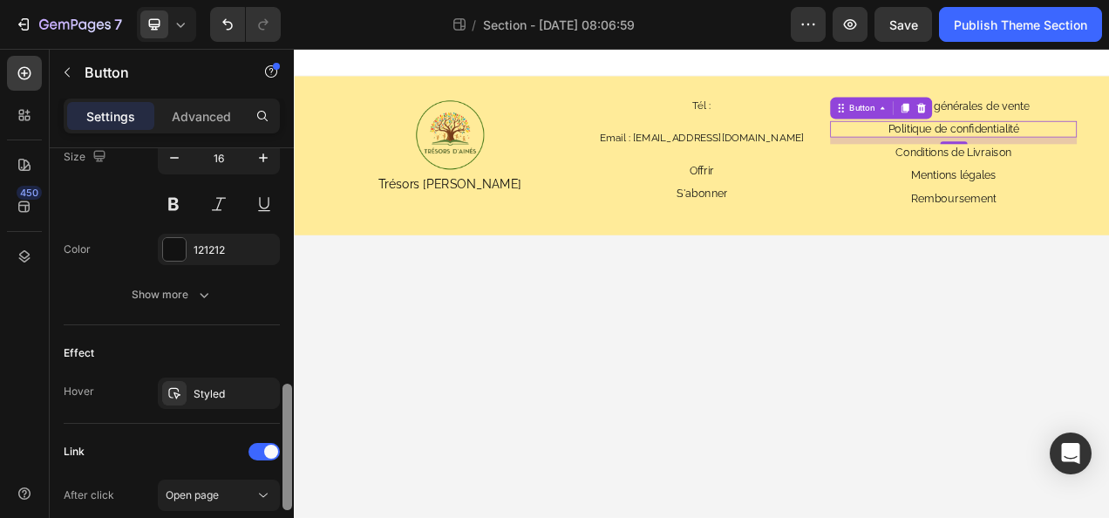
drag, startPoint x: 283, startPoint y: 207, endPoint x: 288, endPoint y: 436, distance: 229.4
click at [288, 436] on div at bounding box center [288, 447] width 10 height 126
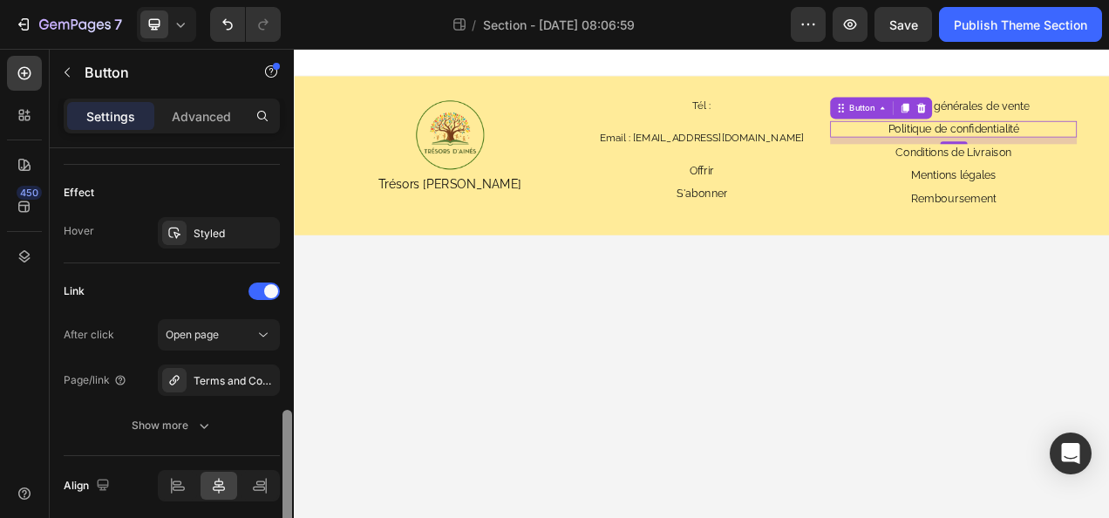
drag, startPoint x: 288, startPoint y: 436, endPoint x: 289, endPoint y: 482, distance: 46.2
click at [289, 482] on div at bounding box center [288, 473] width 10 height 126
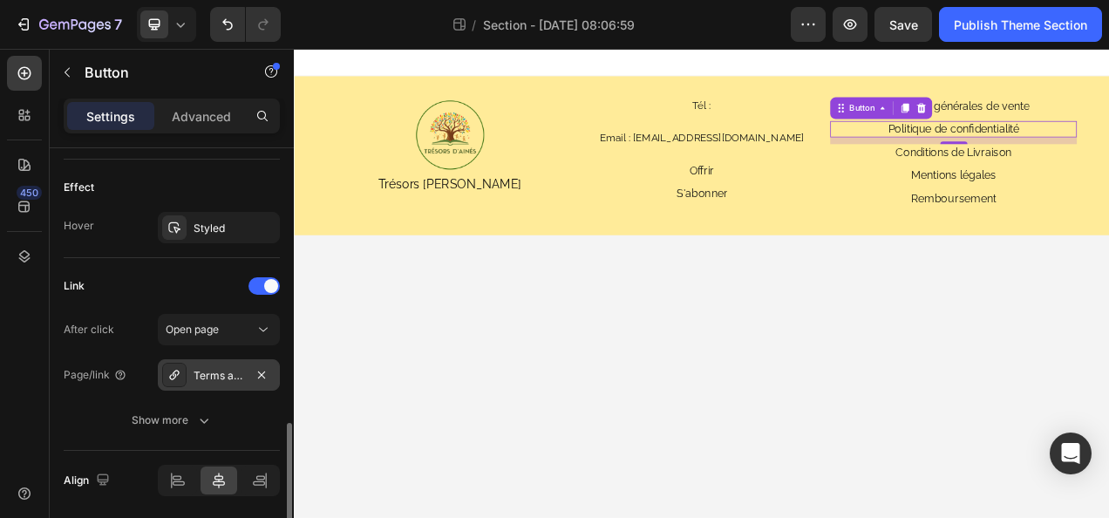
click at [242, 377] on div "Terms and Conditions" at bounding box center [219, 376] width 51 height 16
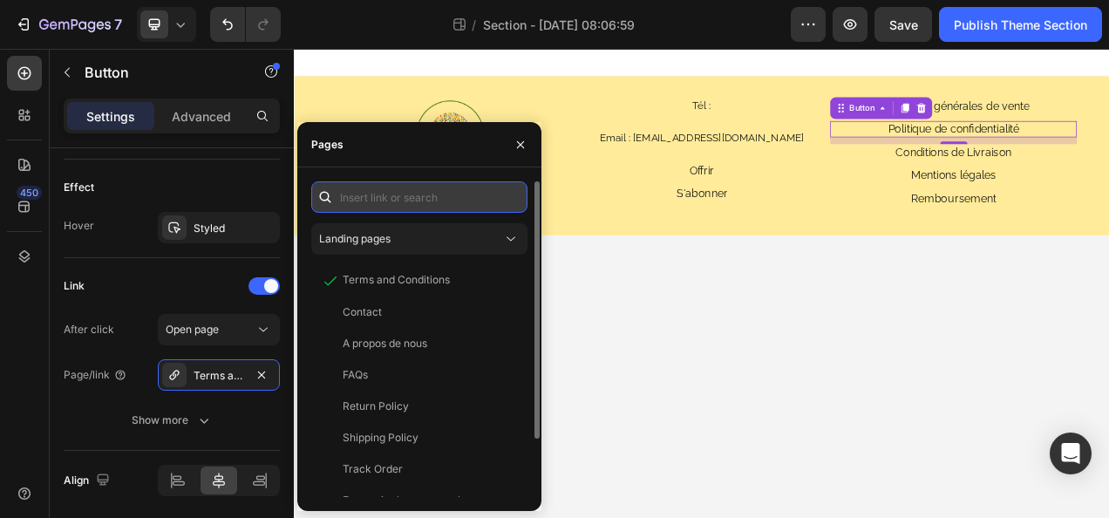
click at [364, 202] on input "text" at bounding box center [419, 196] width 216 height 31
paste input "https://tresorsdaines.fr/policies/privacy-policy"
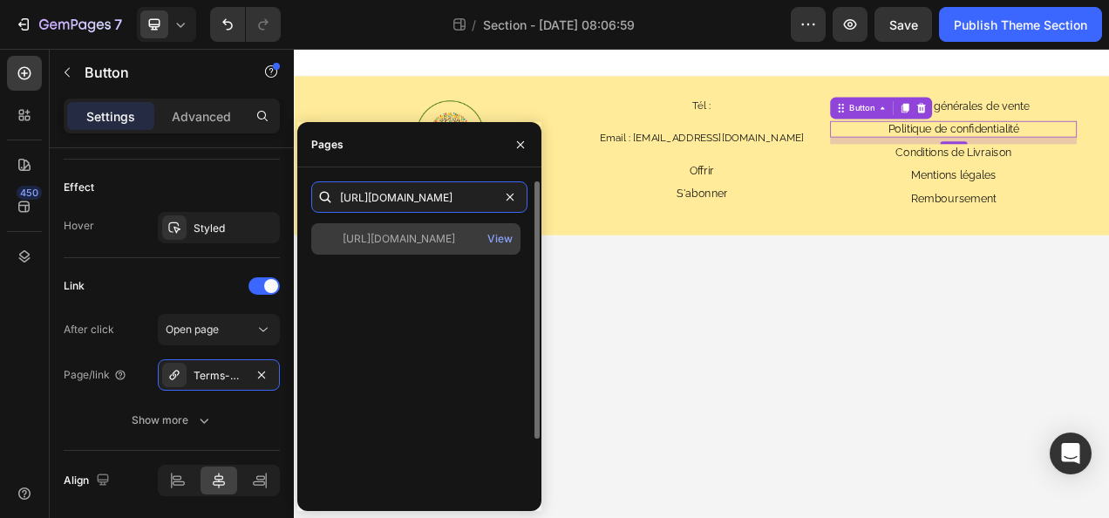
type input "https://tresorsdaines.fr/policies/privacy-policy"
click at [403, 246] on div "https://tresorsdaines.fr/policies/privacy-policy View" at bounding box center [415, 238] width 209 height 31
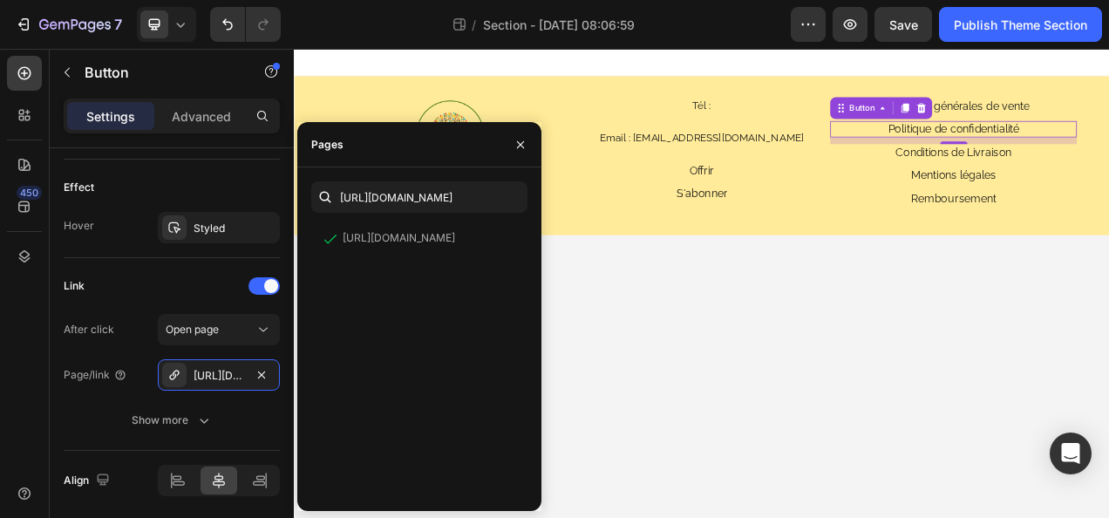
click at [787, 379] on body "Image Trésors d'Ainés Text Block Tél : Heading Email : tresorsdaines@gmail.com …" at bounding box center [817, 350] width 1047 height 602
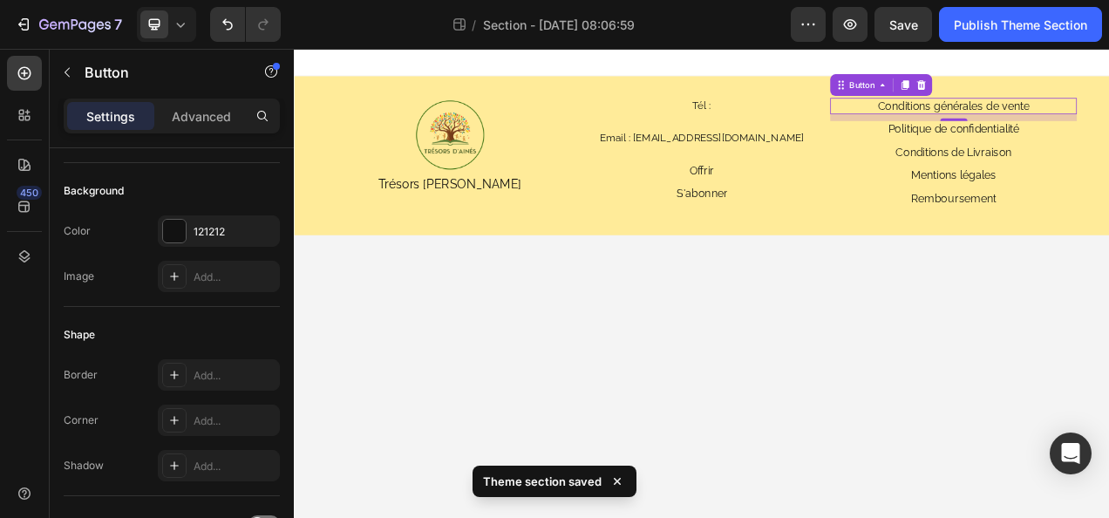
drag, startPoint x: 288, startPoint y: 195, endPoint x: 288, endPoint y: 387, distance: 191.9
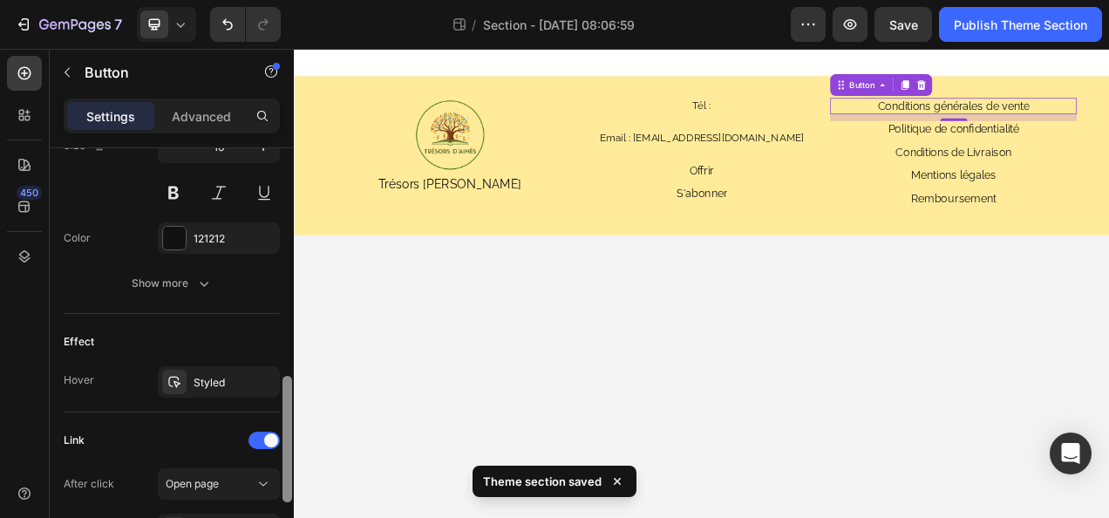
drag, startPoint x: 284, startPoint y: 426, endPoint x: 287, endPoint y: 468, distance: 42.8
click at [287, 468] on div at bounding box center [288, 439] width 10 height 126
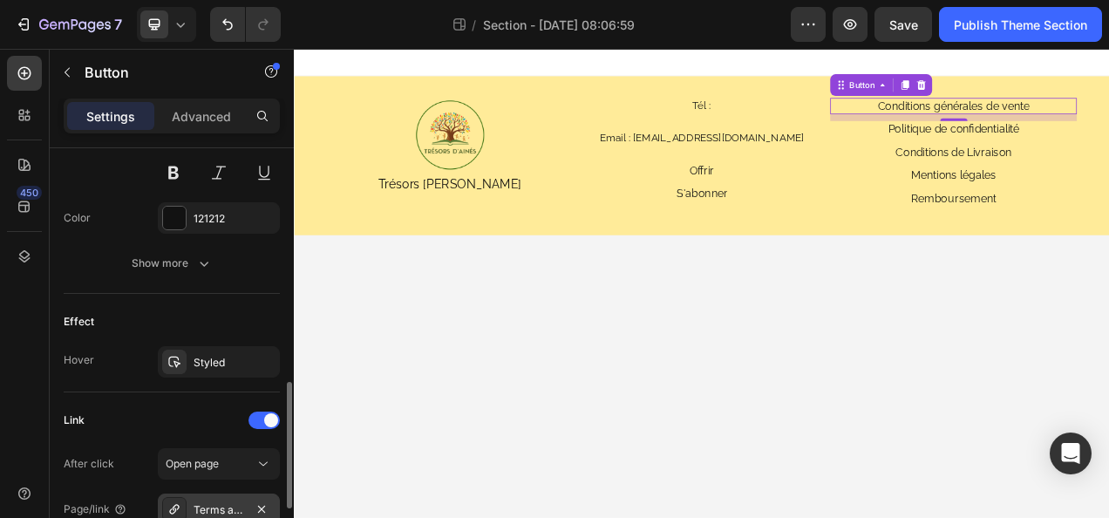
click at [208, 495] on div "Terms and Conditions" at bounding box center [219, 509] width 122 height 31
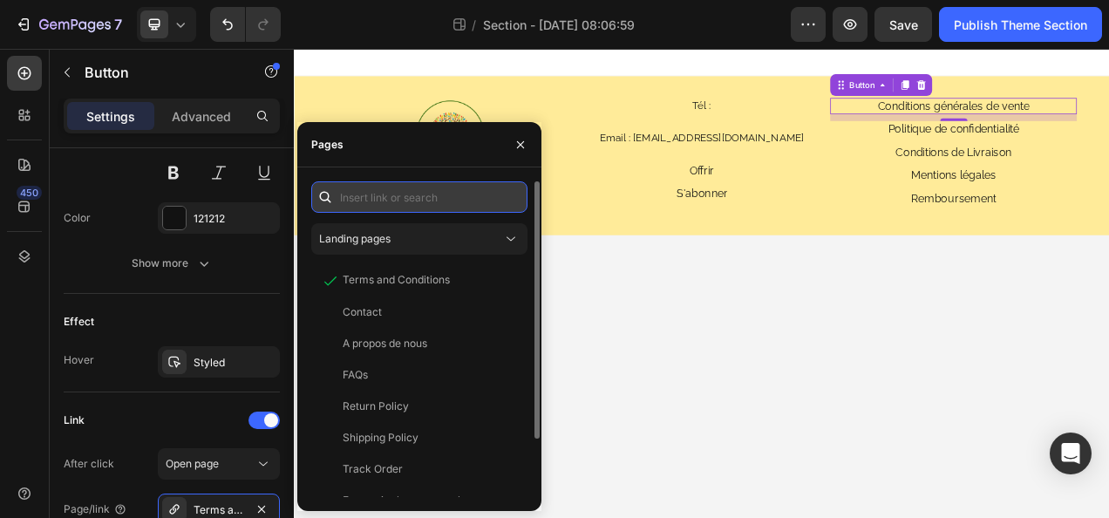
click at [375, 194] on input "text" at bounding box center [419, 196] width 216 height 31
paste input "https://tresorsdaines.fr/policies/terms-of-sale"
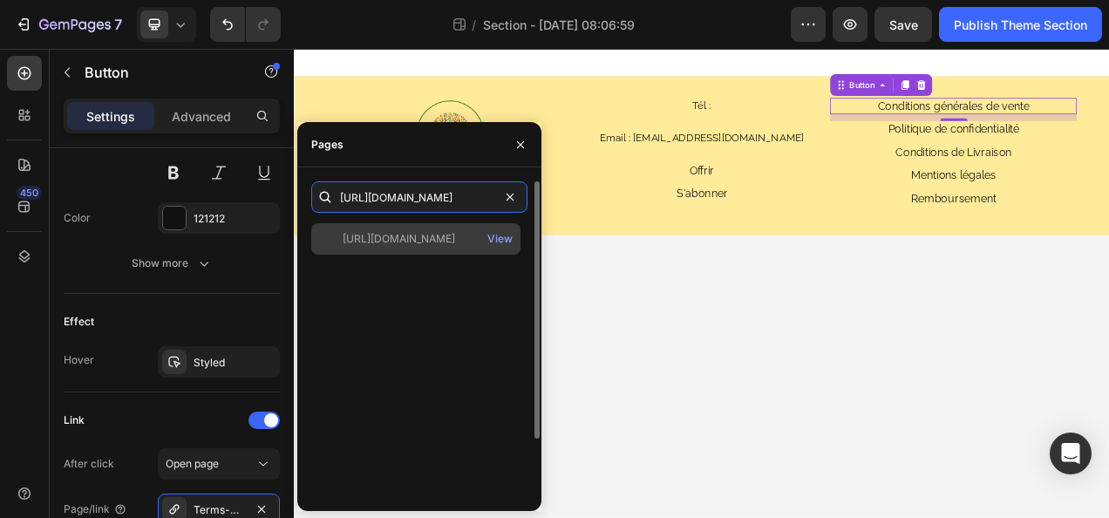
type input "https://tresorsdaines.fr/policies/terms-of-sale"
click at [410, 229] on div "https://tresorsdaines.fr/policies/terms-of-sale View" at bounding box center [415, 238] width 209 height 31
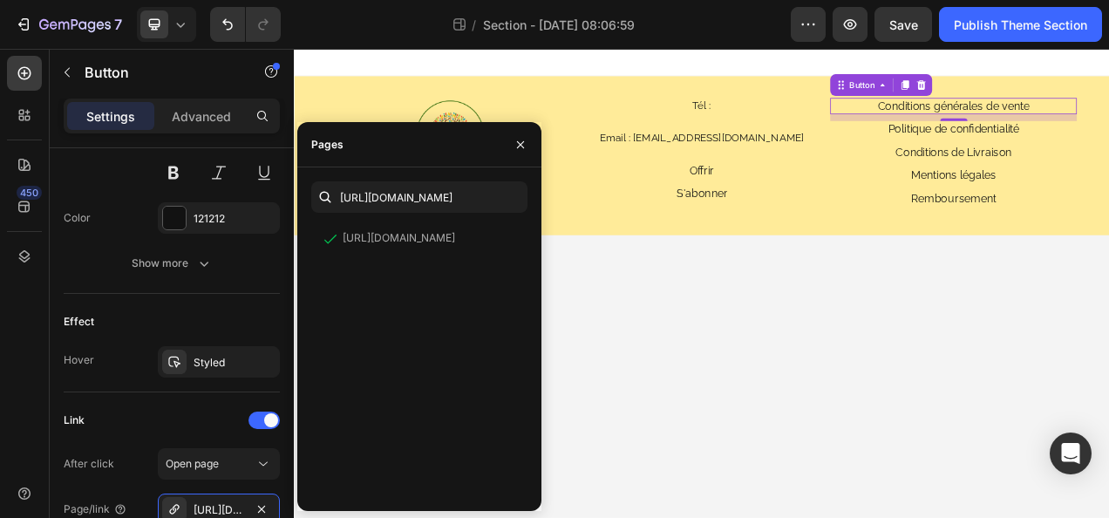
click at [983, 383] on body "Image Trésors d'Ainés Text Block Tél : Heading Email : tresorsdaines@gmail.com …" at bounding box center [817, 350] width 1047 height 602
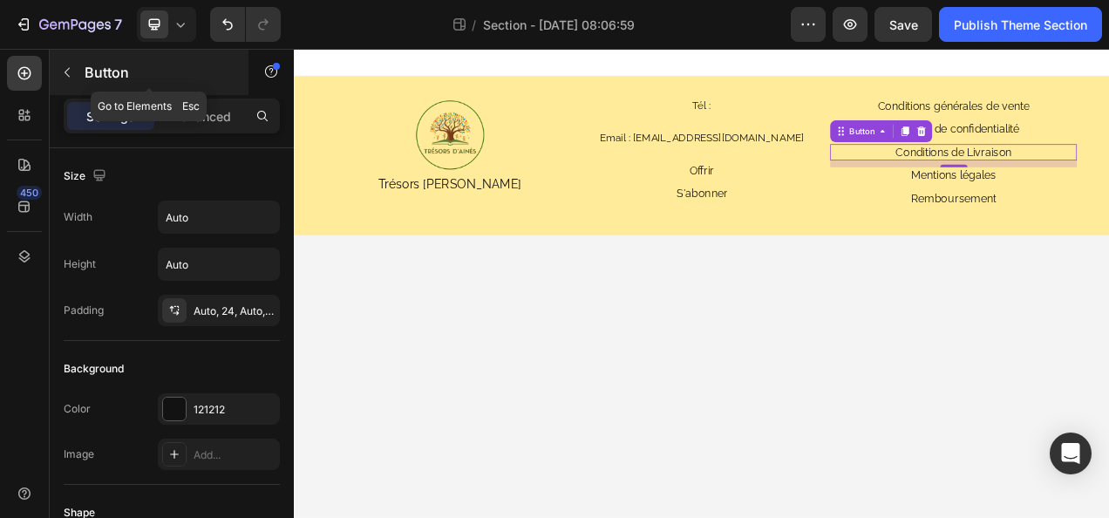
click at [72, 72] on icon "button" at bounding box center [67, 72] width 14 height 14
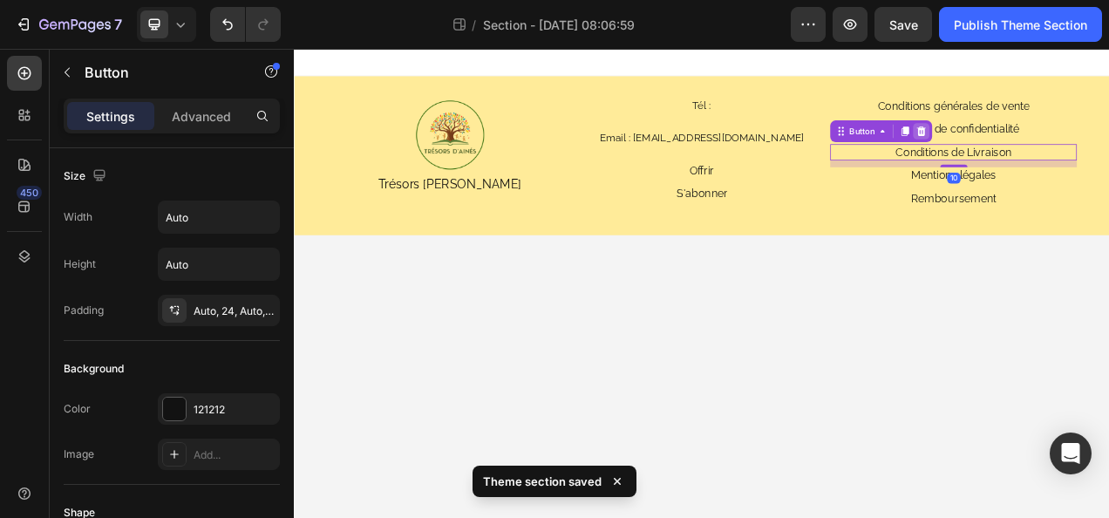
click at [1095, 146] on div at bounding box center [1098, 154] width 21 height 21
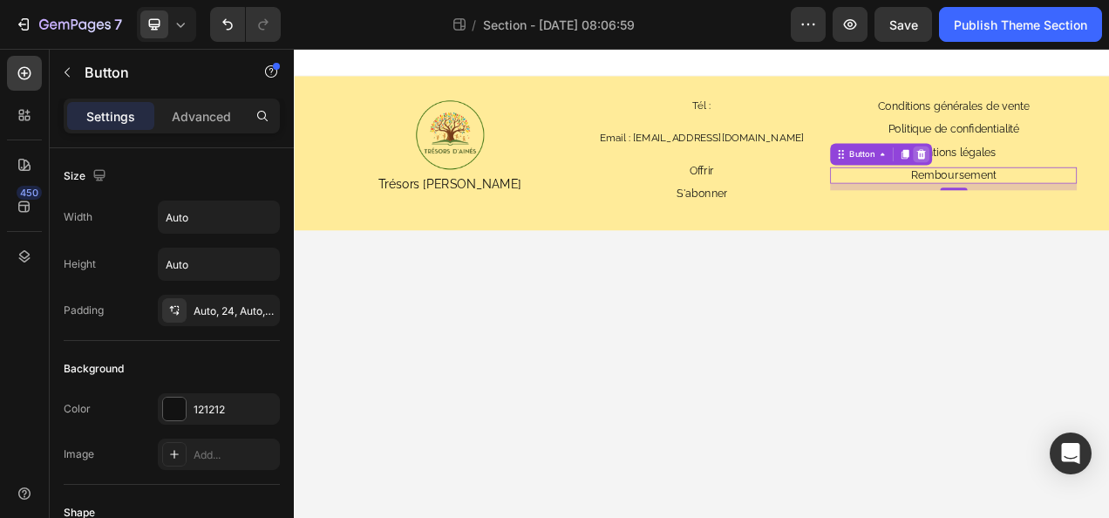
click at [1105, 182] on icon at bounding box center [1099, 184] width 14 height 14
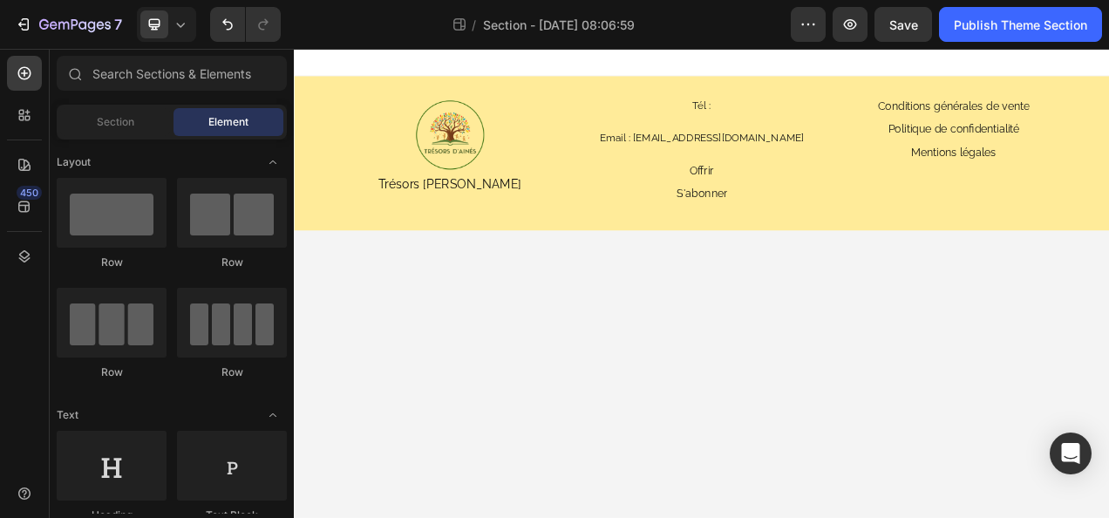
click at [1109, 351] on body "Image Trésors d'Ainés Text Block Tél : Heading Email : tresorsdaines@gmail.com …" at bounding box center [817, 350] width 1047 height 602
click at [981, 342] on body "Image Trésors d'Ainés Text Block Tél : Heading Email : tresorsdaines@gmail.com …" at bounding box center [817, 350] width 1047 height 602
click at [216, 29] on button "Undo/Redo" at bounding box center [227, 24] width 35 height 35
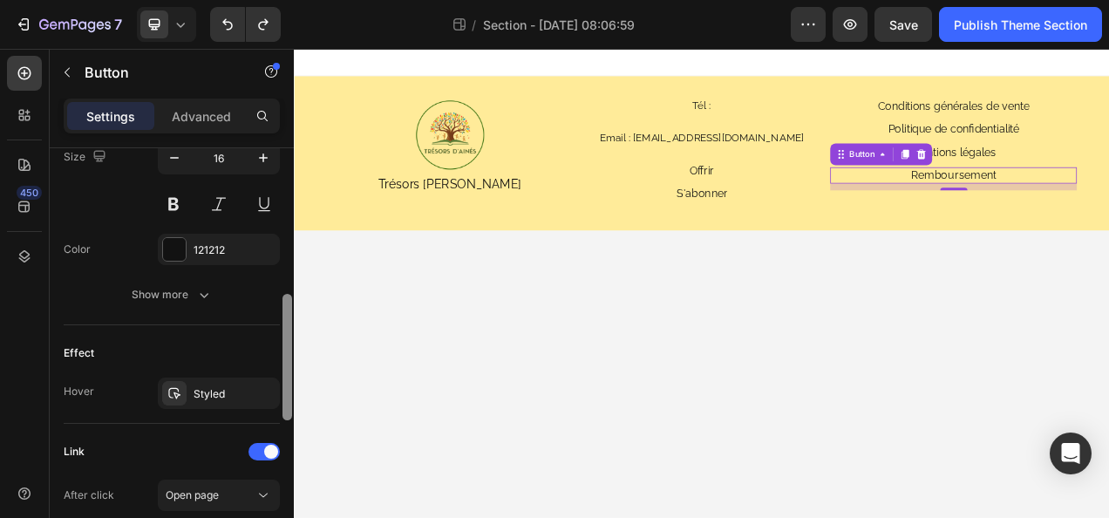
drag, startPoint x: 288, startPoint y: 195, endPoint x: 288, endPoint y: 422, distance: 226.8
click at [288, 420] on div at bounding box center [288, 357] width 10 height 126
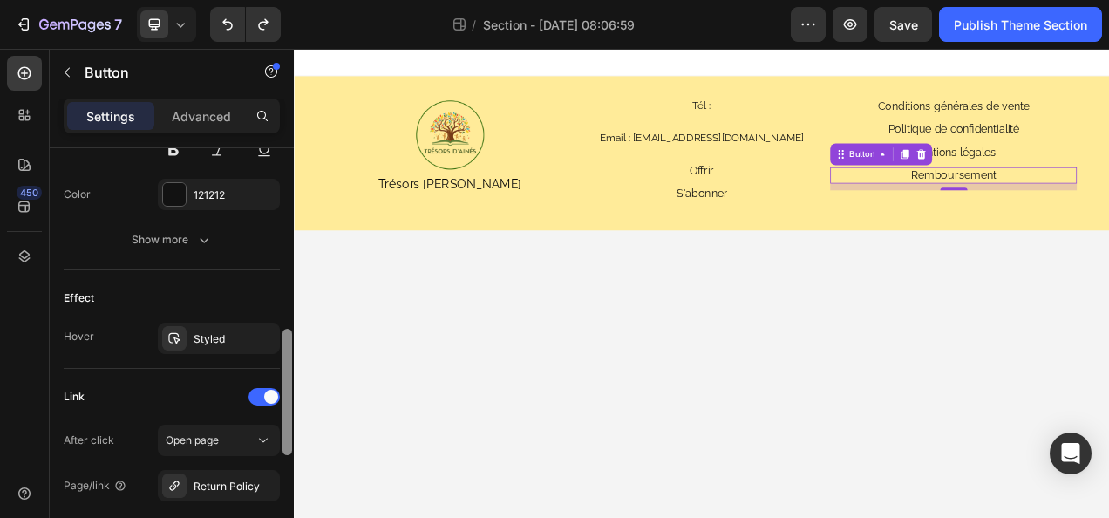
drag, startPoint x: 288, startPoint y: 460, endPoint x: 283, endPoint y: 489, distance: 30.1
click at [283, 455] on div at bounding box center [288, 392] width 10 height 126
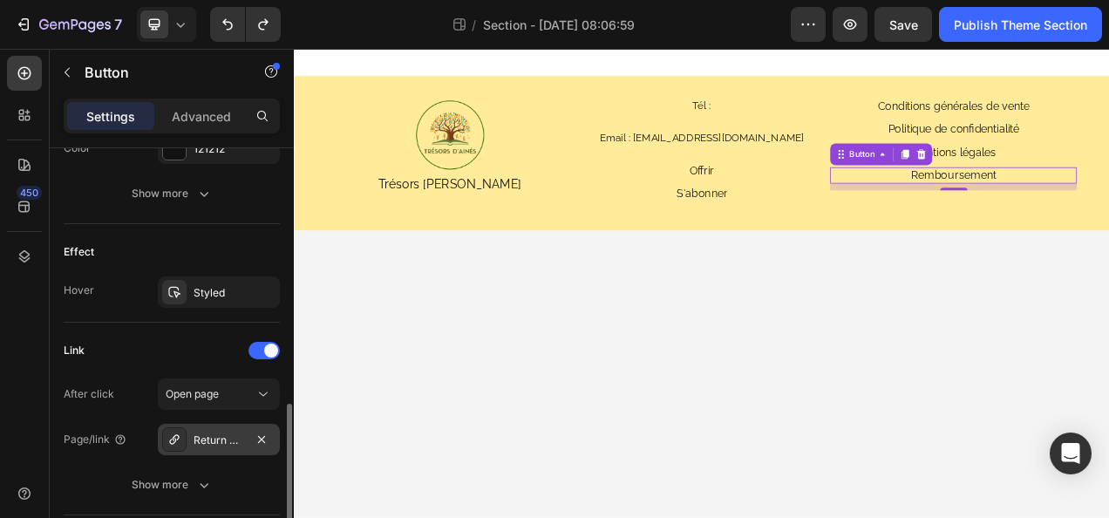
click at [213, 443] on div "Return Policy" at bounding box center [219, 441] width 51 height 16
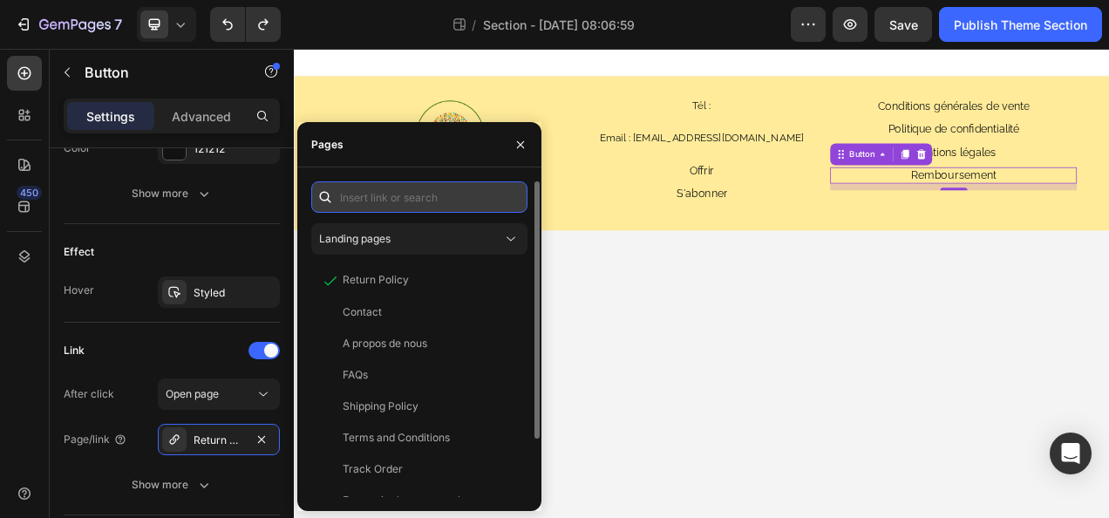
click at [366, 206] on input "text" at bounding box center [419, 196] width 216 height 31
paste input "https://tresorsdaines.fr/policies/refund-policy"
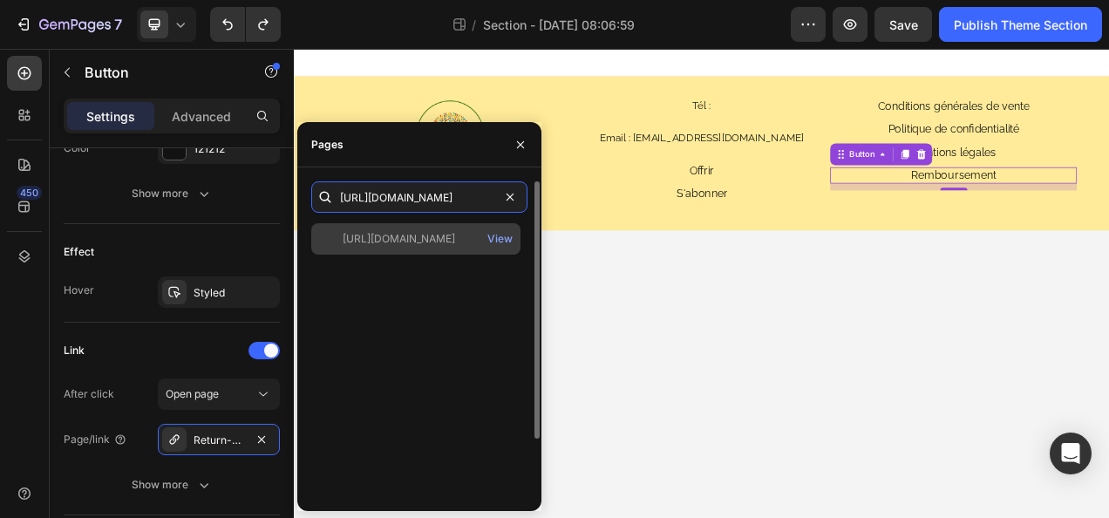
type input "https://tresorsdaines.fr/policies/refund-policy"
click at [428, 241] on div "https://tresorsdaines.fr/policies/refund-policy" at bounding box center [399, 239] width 113 height 16
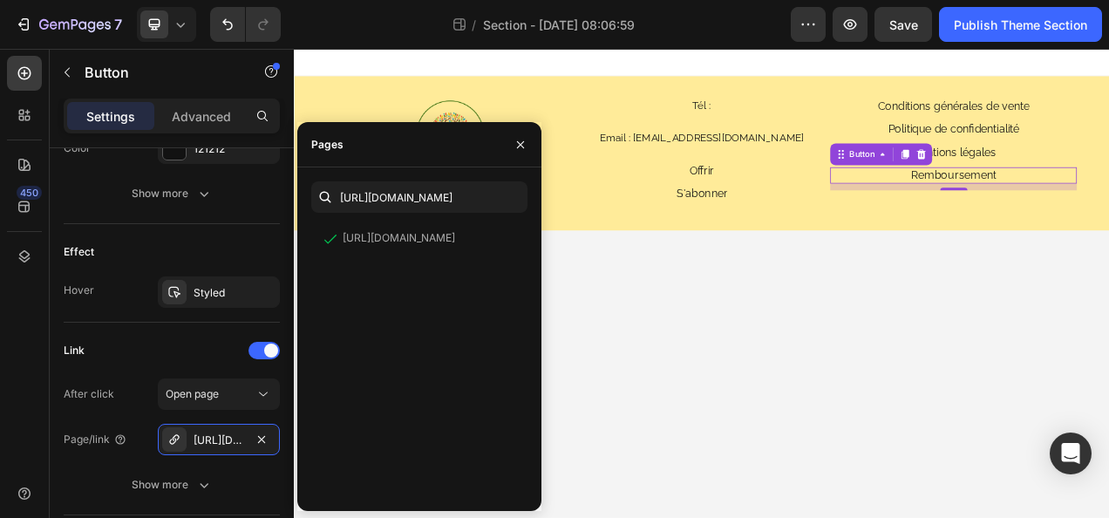
click at [751, 338] on body "Image Trésors d'Ainés Text Block Tél : Heading Email : tresorsdaines@gmail.com …" at bounding box center [817, 350] width 1047 height 602
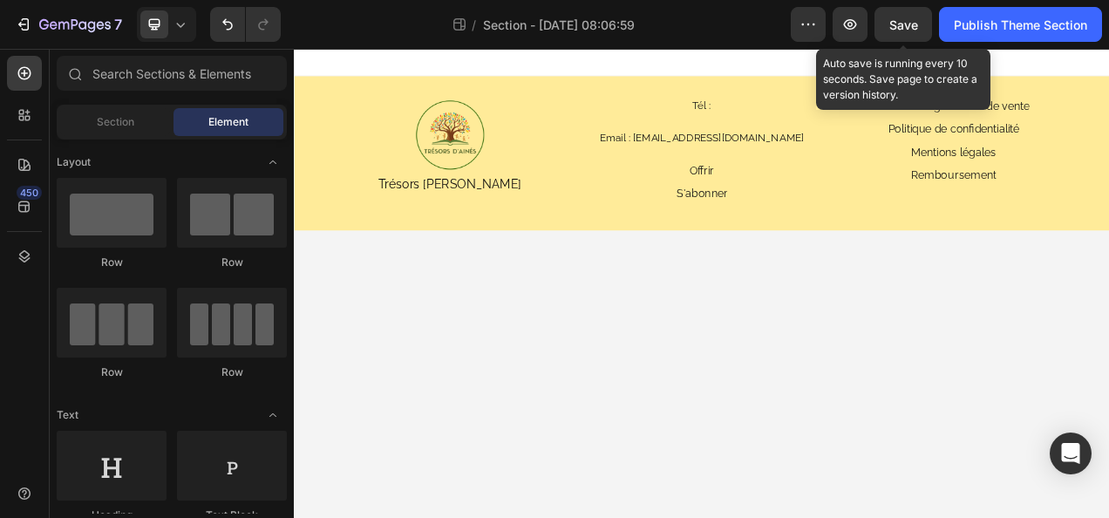
click at [914, 30] on span "Save" at bounding box center [904, 24] width 29 height 15
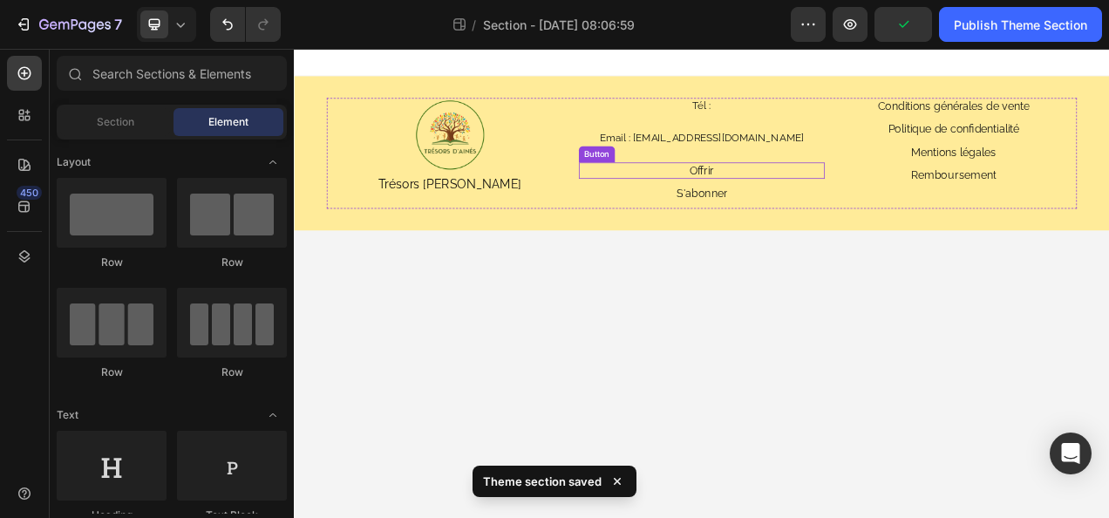
click at [767, 207] on div "Offrir Button" at bounding box center [817, 204] width 317 height 21
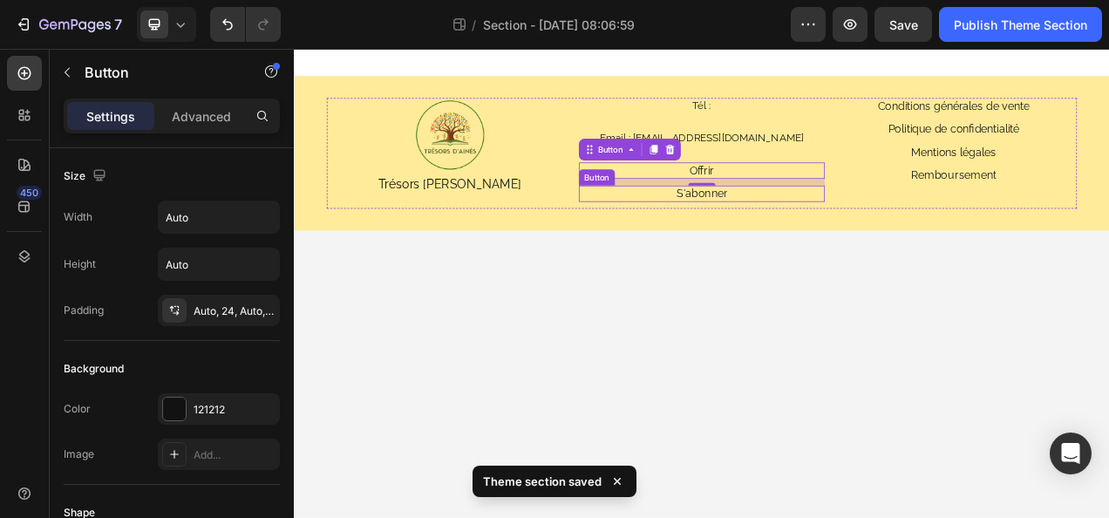
click at [771, 229] on button "S'abonner" at bounding box center [816, 234] width 107 height 17
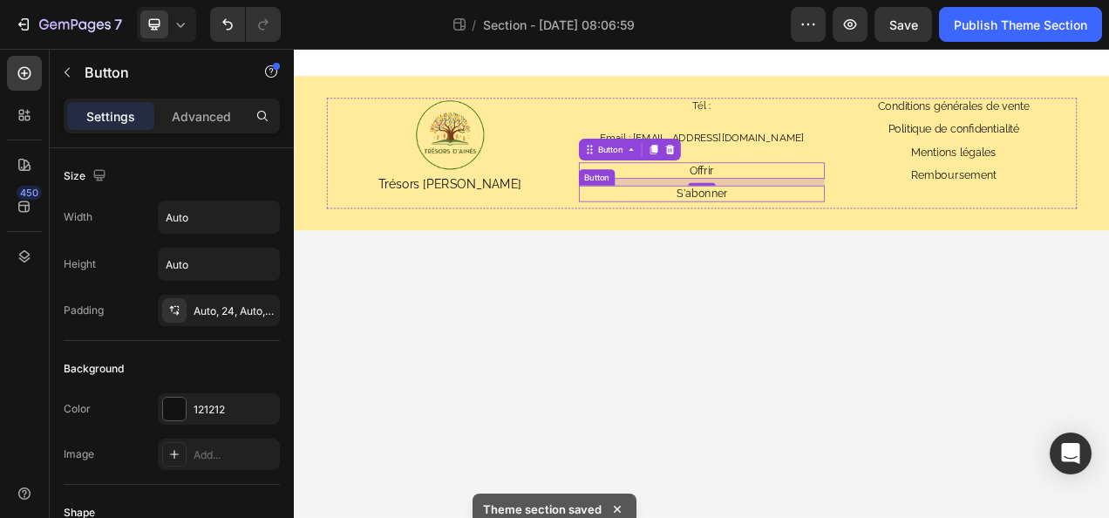
scroll to position [827, 0]
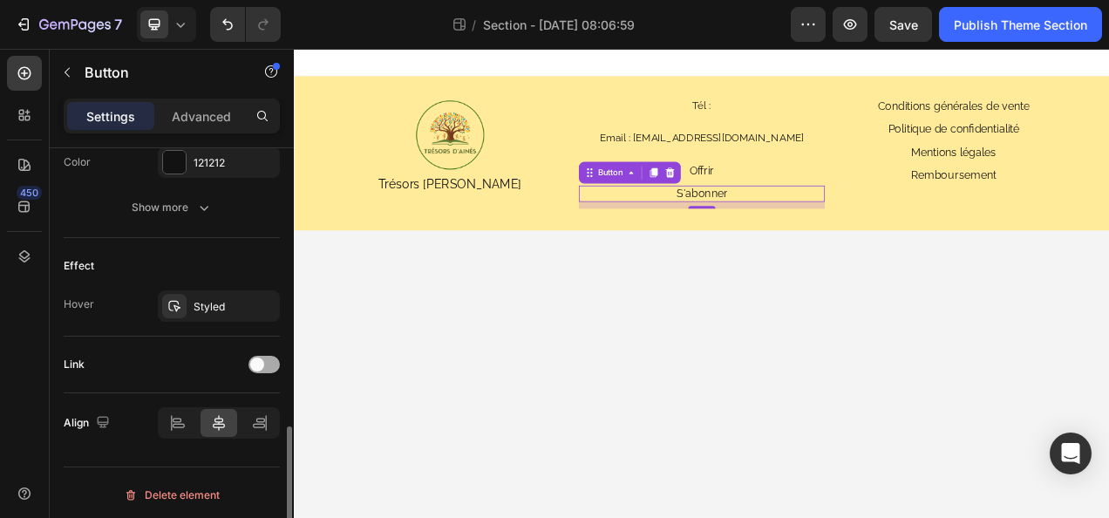
click at [273, 358] on div at bounding box center [264, 364] width 31 height 17
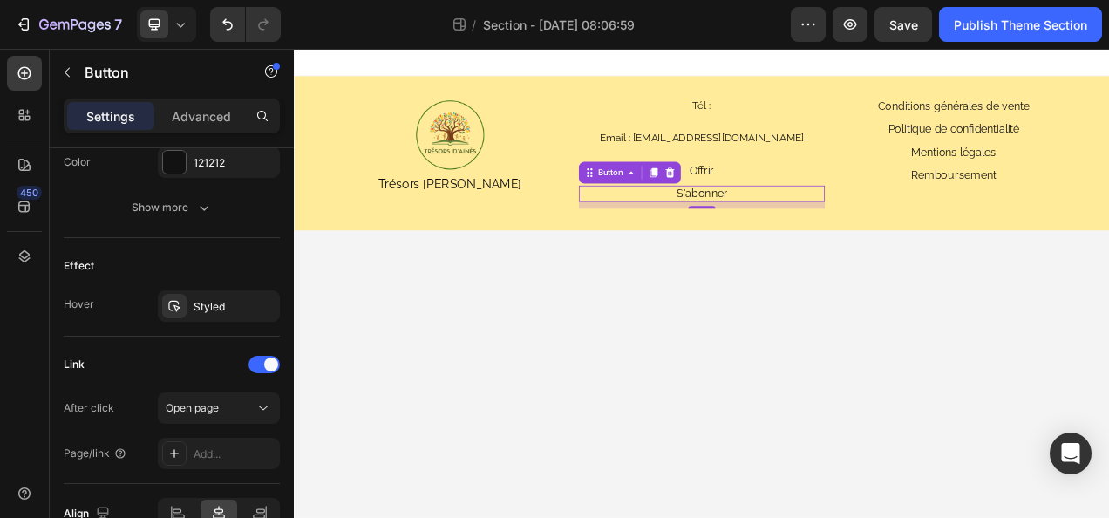
scroll to position [918, 0]
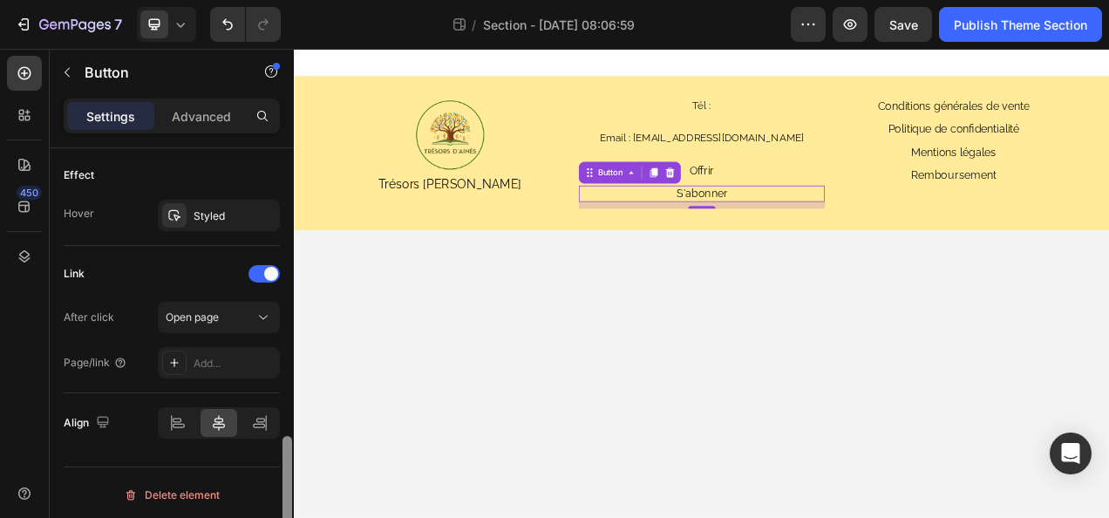
drag, startPoint x: 288, startPoint y: 418, endPoint x: 283, endPoint y: 481, distance: 63.9
click at [283, 480] on div at bounding box center [288, 501] width 10 height 131
click at [201, 358] on div "Add..." at bounding box center [235, 364] width 82 height 16
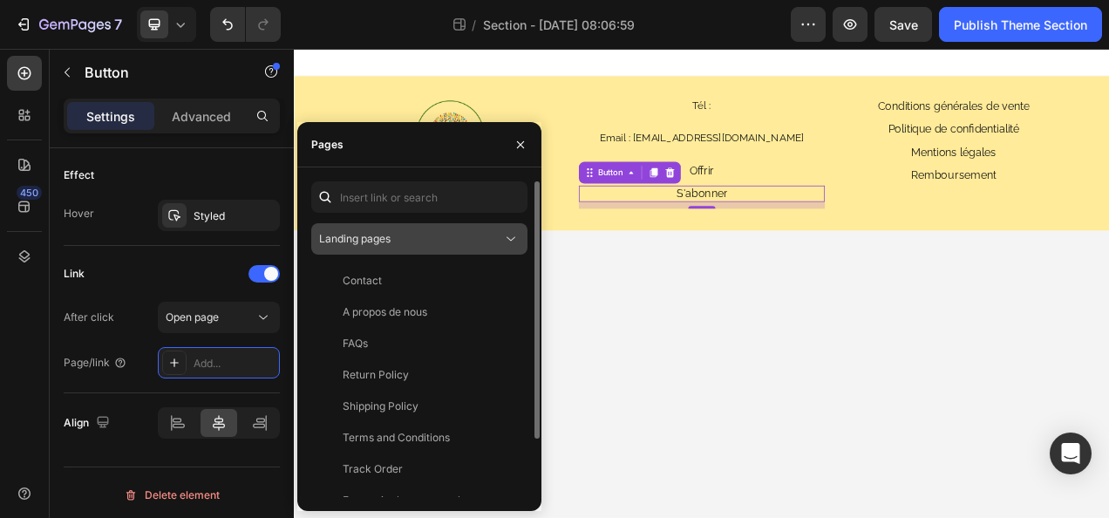
click at [399, 234] on div "Landing pages" at bounding box center [410, 239] width 183 height 16
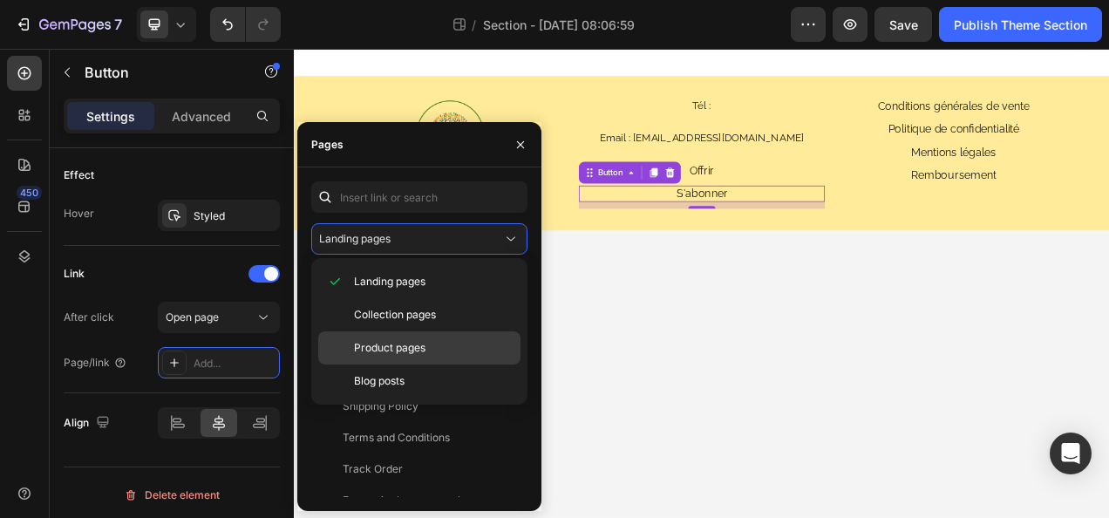
click at [406, 340] on span "Product pages" at bounding box center [390, 348] width 72 height 16
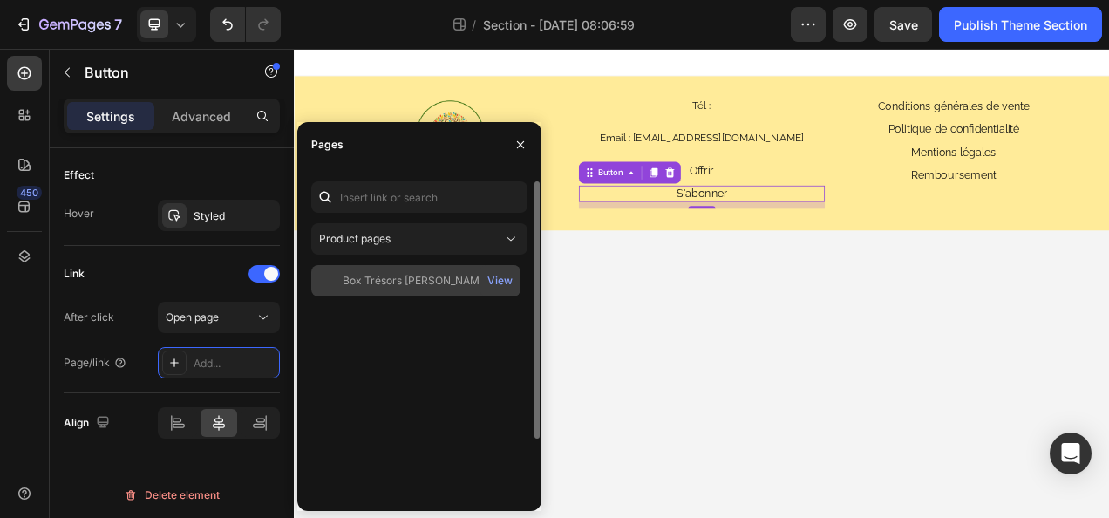
click at [399, 290] on div "Box Trésors d’Aînés View" at bounding box center [415, 280] width 209 height 31
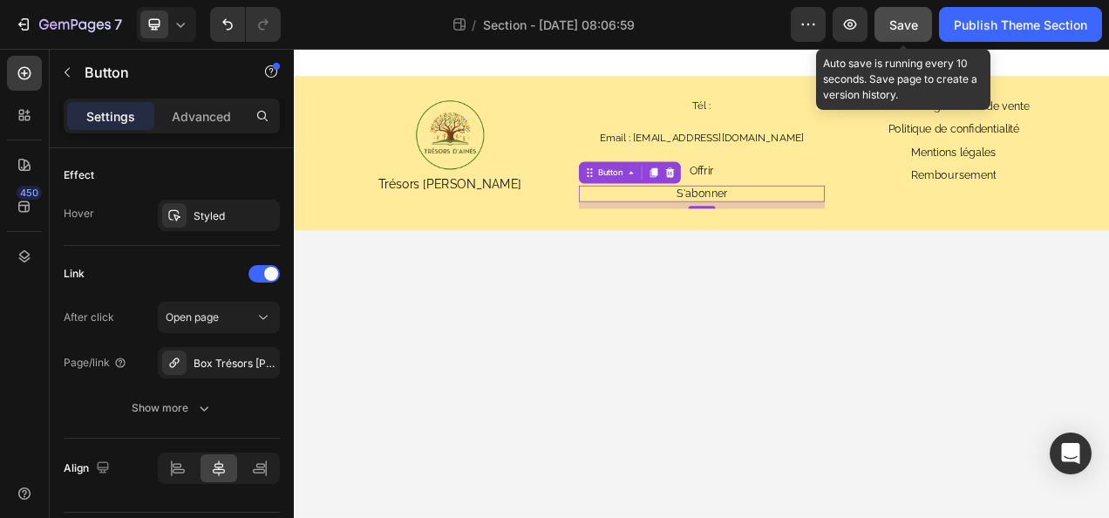
click at [911, 14] on button "Save" at bounding box center [904, 24] width 58 height 35
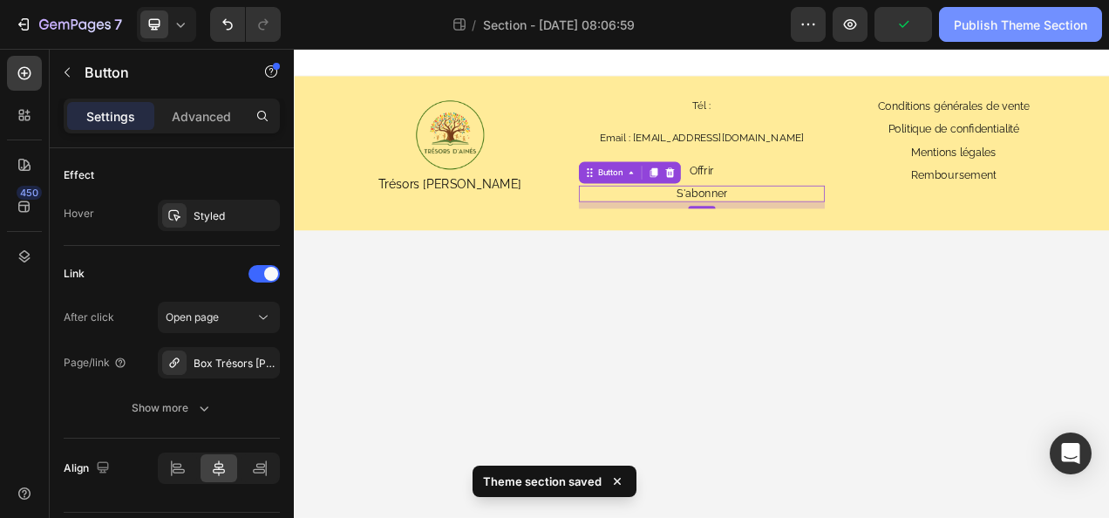
click at [962, 22] on div "Publish Theme Section" at bounding box center [1020, 25] width 133 height 18
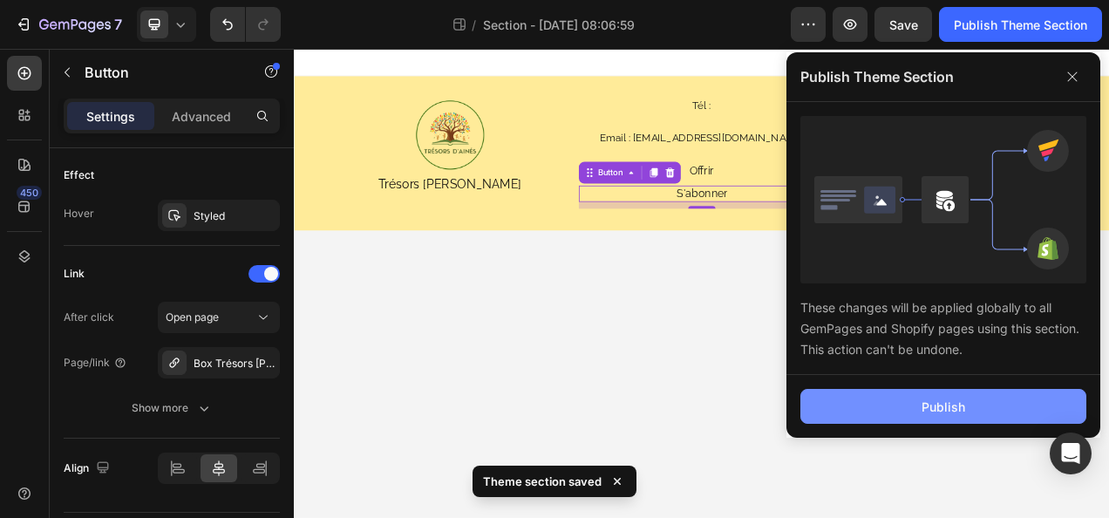
click at [889, 416] on button "Publish" at bounding box center [944, 406] width 286 height 35
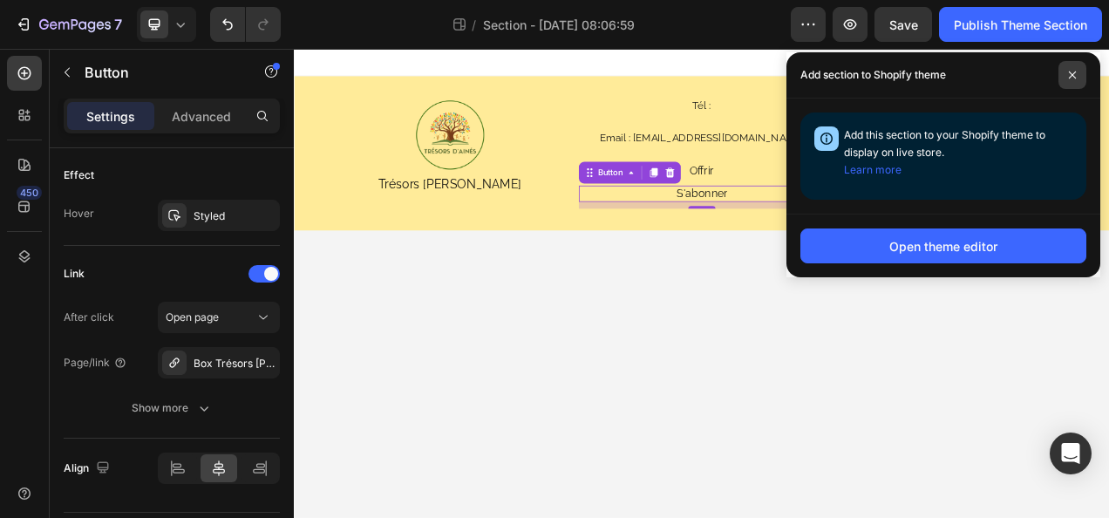
click at [1069, 80] on span at bounding box center [1073, 75] width 28 height 28
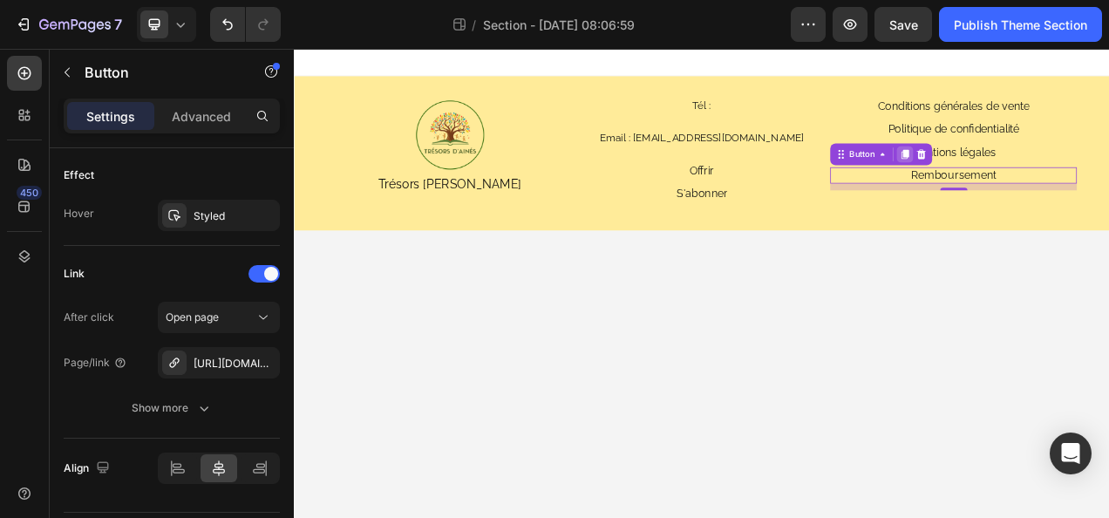
click at [1076, 181] on icon at bounding box center [1079, 184] width 10 height 12
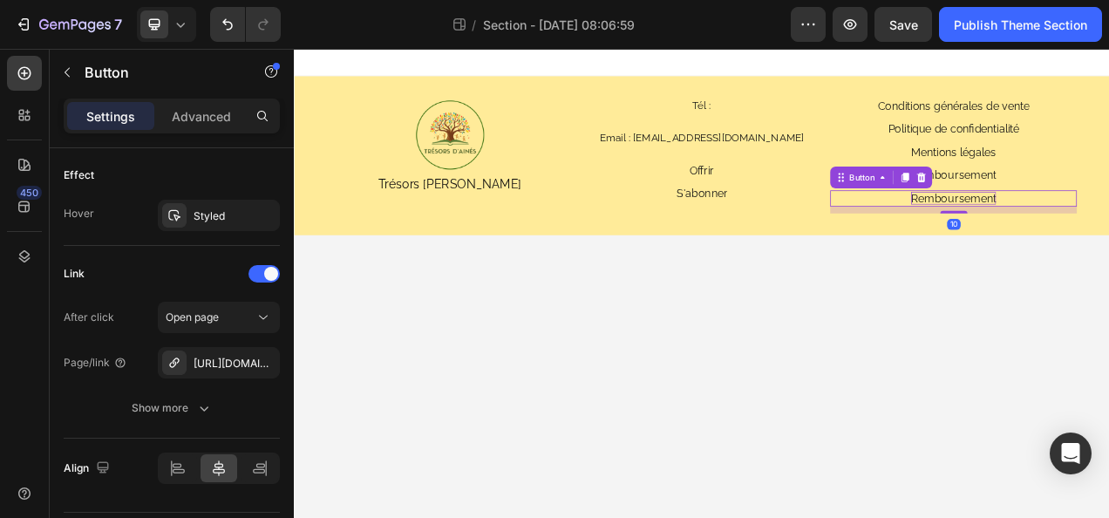
click at [979, 344] on body "Image Trésors d'Ainés Text Block Tél : Heading Email : tresorsdaines@gmail.com …" at bounding box center [817, 350] width 1047 height 602
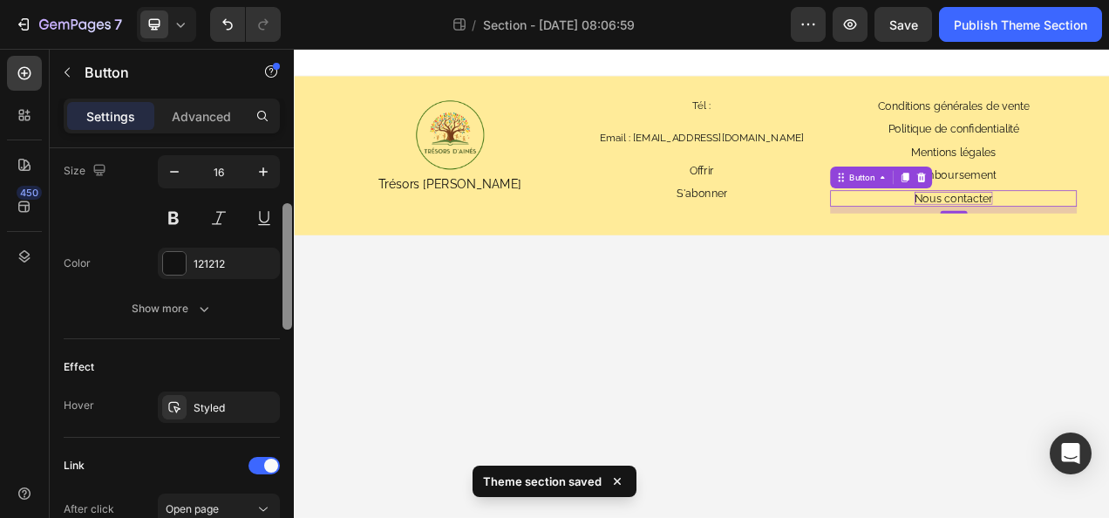
drag, startPoint x: 284, startPoint y: 191, endPoint x: 283, endPoint y: 415, distance: 224.2
click at [283, 330] on div at bounding box center [288, 266] width 10 height 126
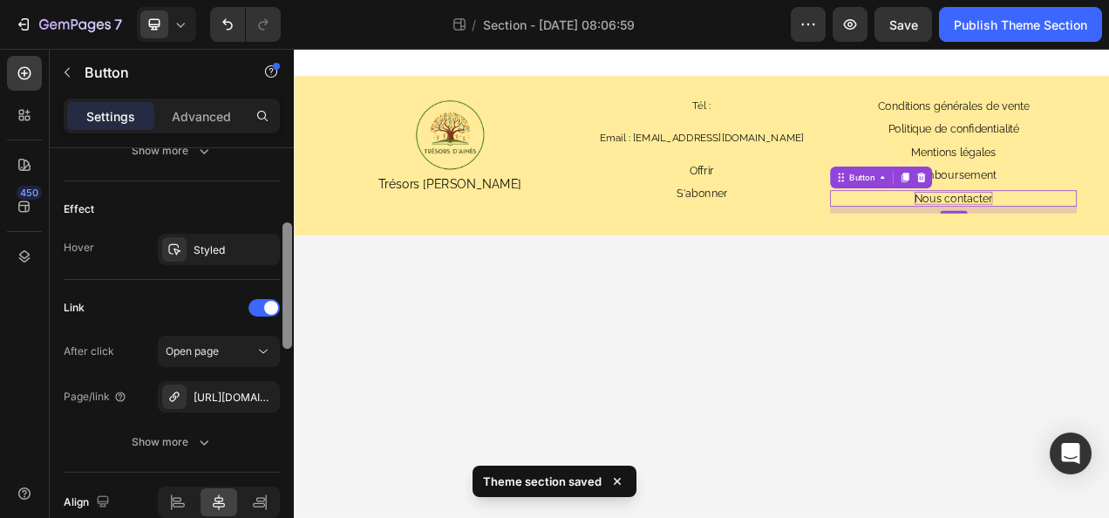
drag, startPoint x: 289, startPoint y: 398, endPoint x: 285, endPoint y: 447, distance: 49.0
click at [286, 349] on div at bounding box center [288, 285] width 10 height 126
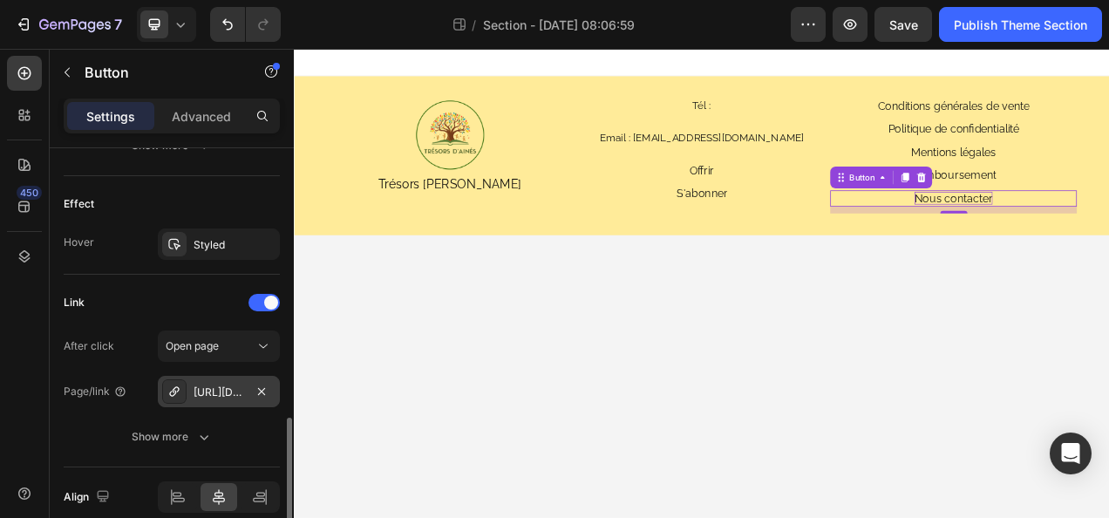
click at [213, 386] on div "https://tresorsdaines.fr/policies/refund-policy" at bounding box center [219, 393] width 51 height 16
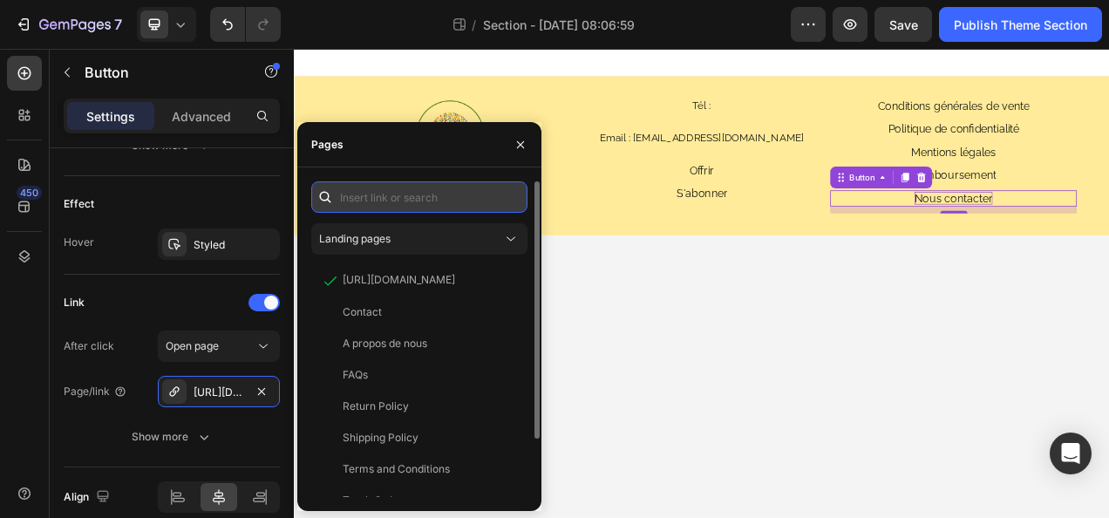
click at [382, 200] on input "text" at bounding box center [419, 196] width 216 height 31
paste input "https://tresorsdaines.fr/pages/contact"
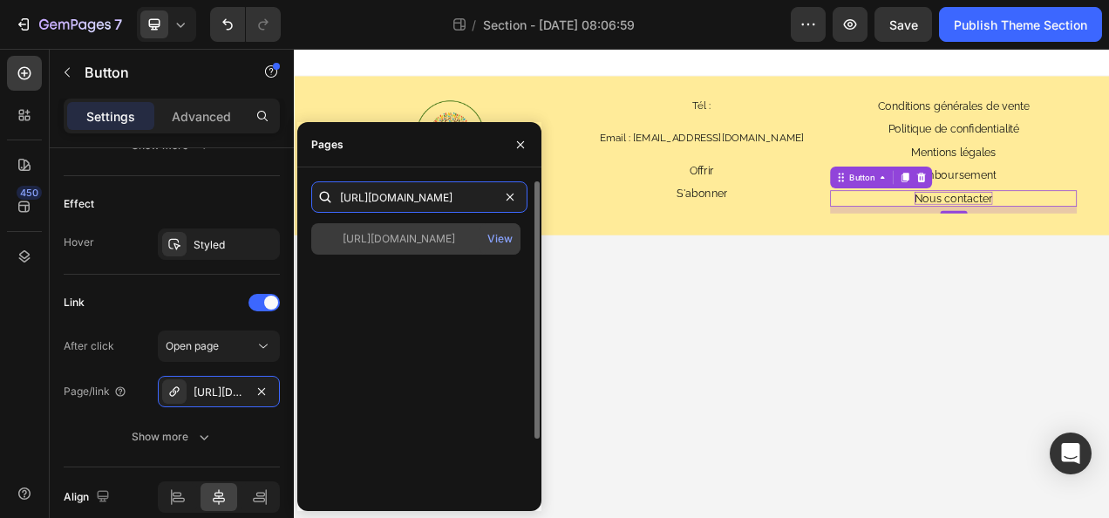
type input "https://tresorsdaines.fr/pages/contact"
click at [426, 242] on div "https://tresorsdaines.fr/pages/contact" at bounding box center [399, 239] width 113 height 16
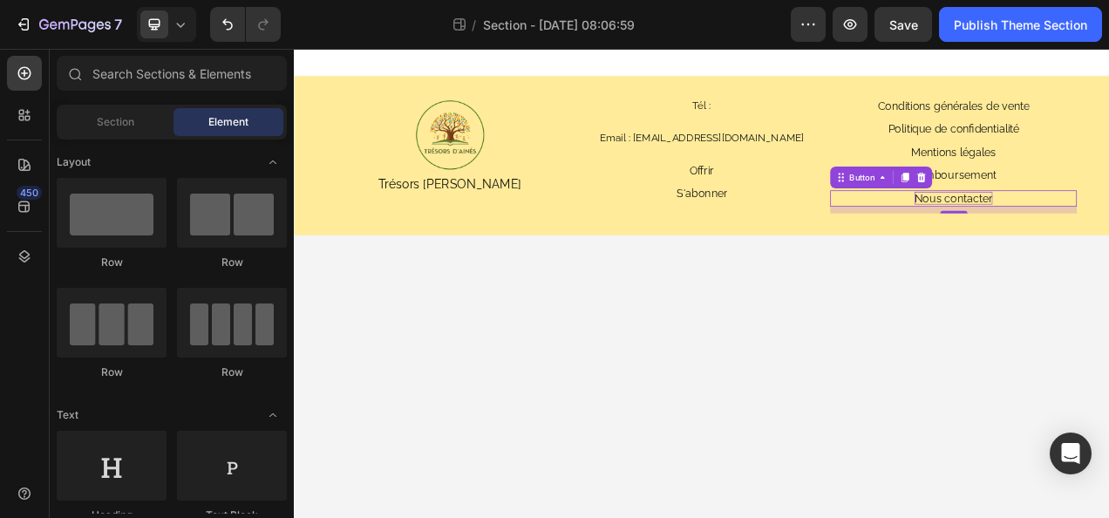
click at [965, 363] on body "Image Trésors d'Ainés Text Block Tél : Heading Email : tresorsdaines@gmail.com …" at bounding box center [817, 350] width 1047 height 602
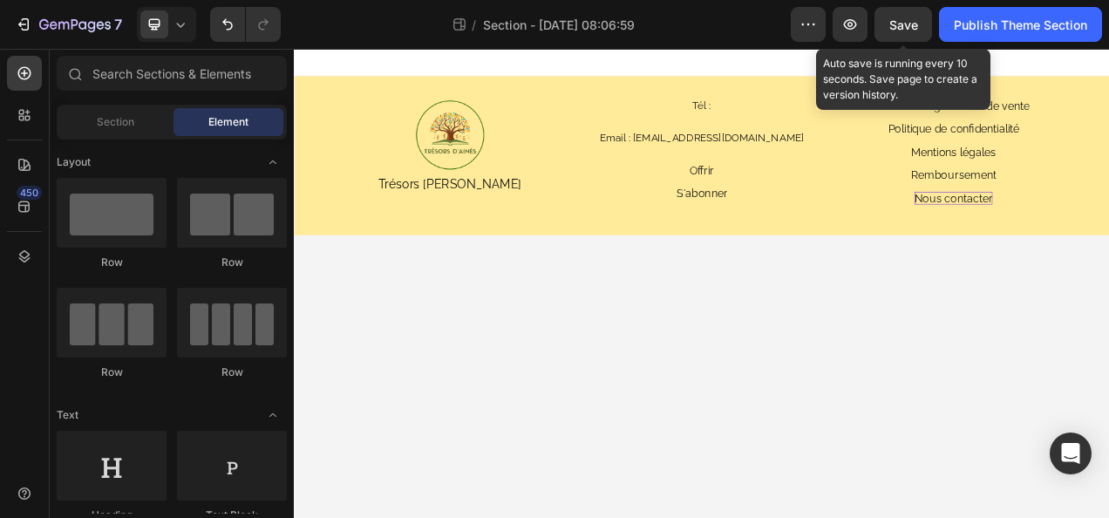
click at [897, 31] on span "Save" at bounding box center [904, 24] width 29 height 15
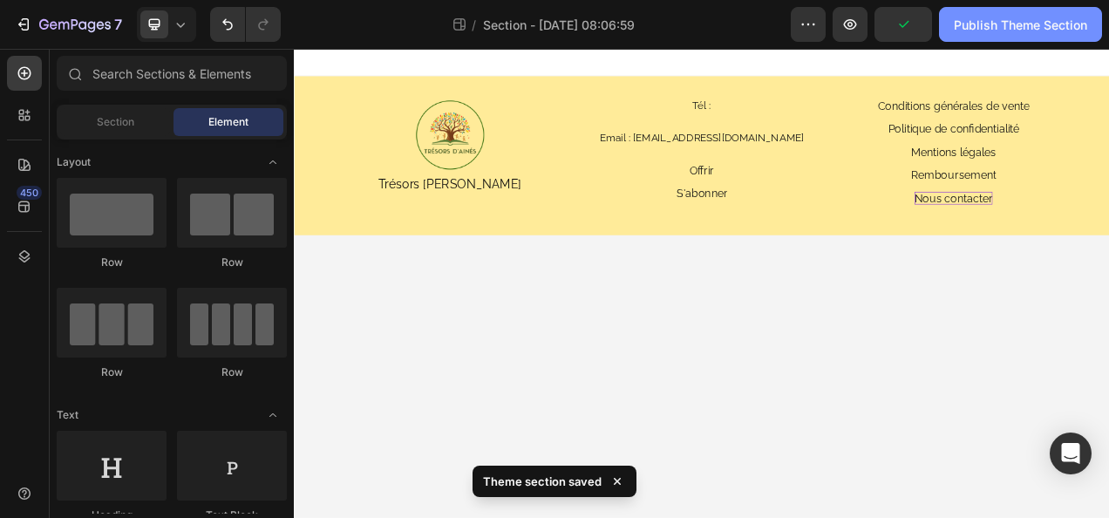
click at [968, 35] on button "Publish Theme Section" at bounding box center [1020, 24] width 163 height 35
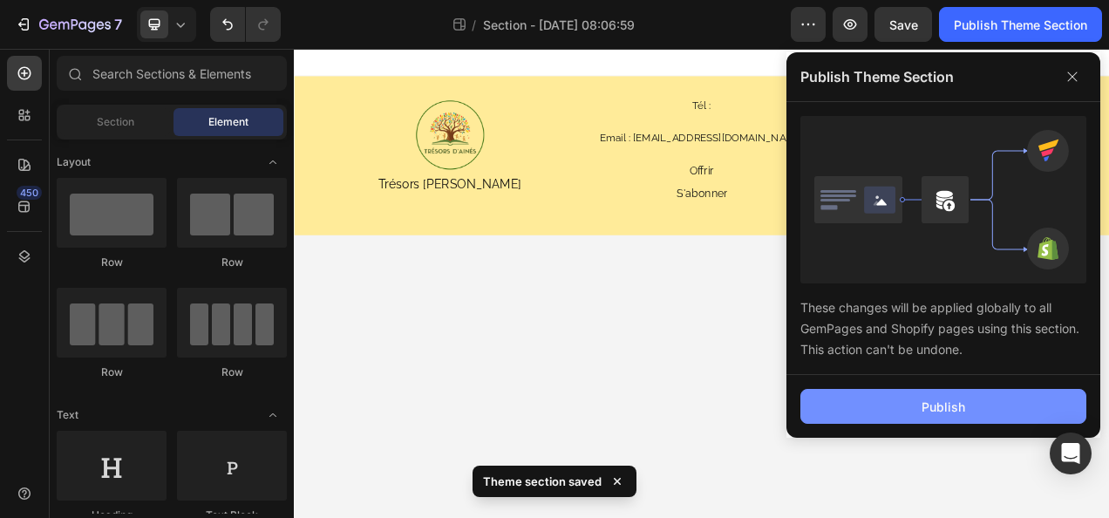
click at [891, 403] on button "Publish" at bounding box center [944, 406] width 286 height 35
